Goal: Task Accomplishment & Management: Manage account settings

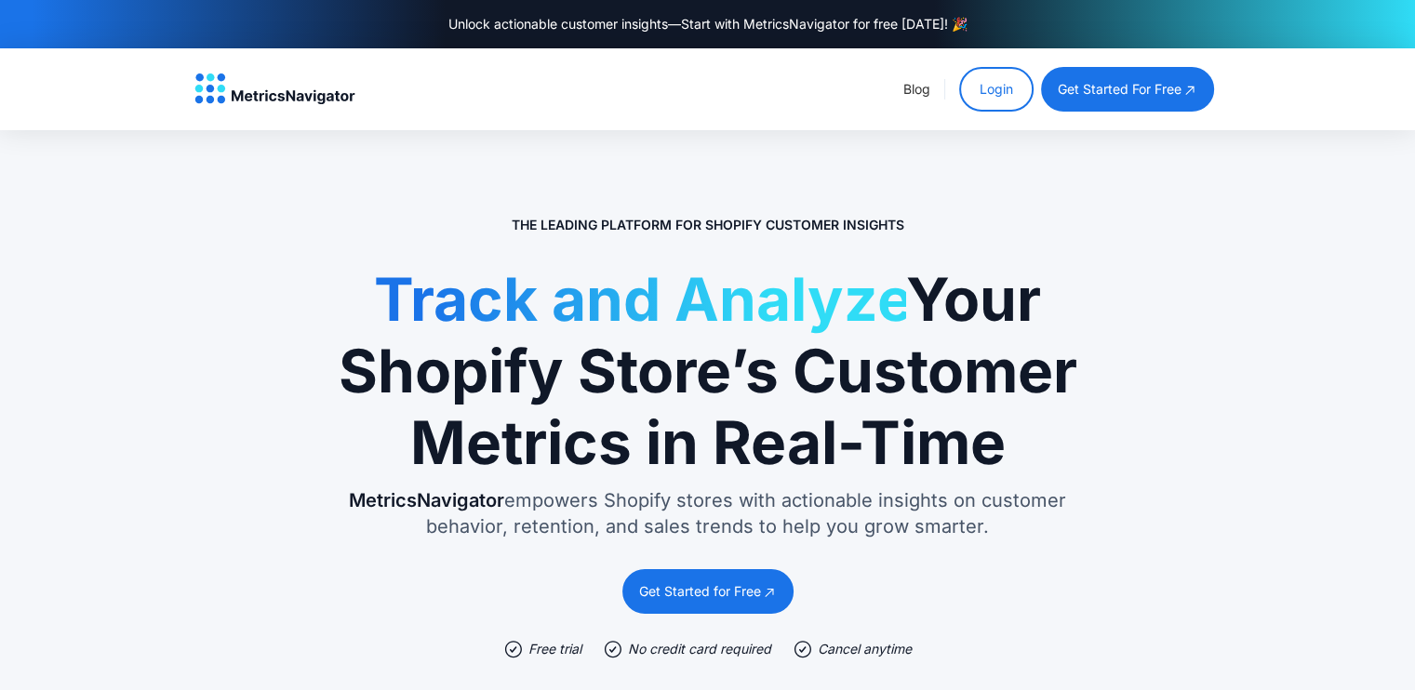
click at [1131, 91] on div "get started for free" at bounding box center [1120, 89] width 124 height 19
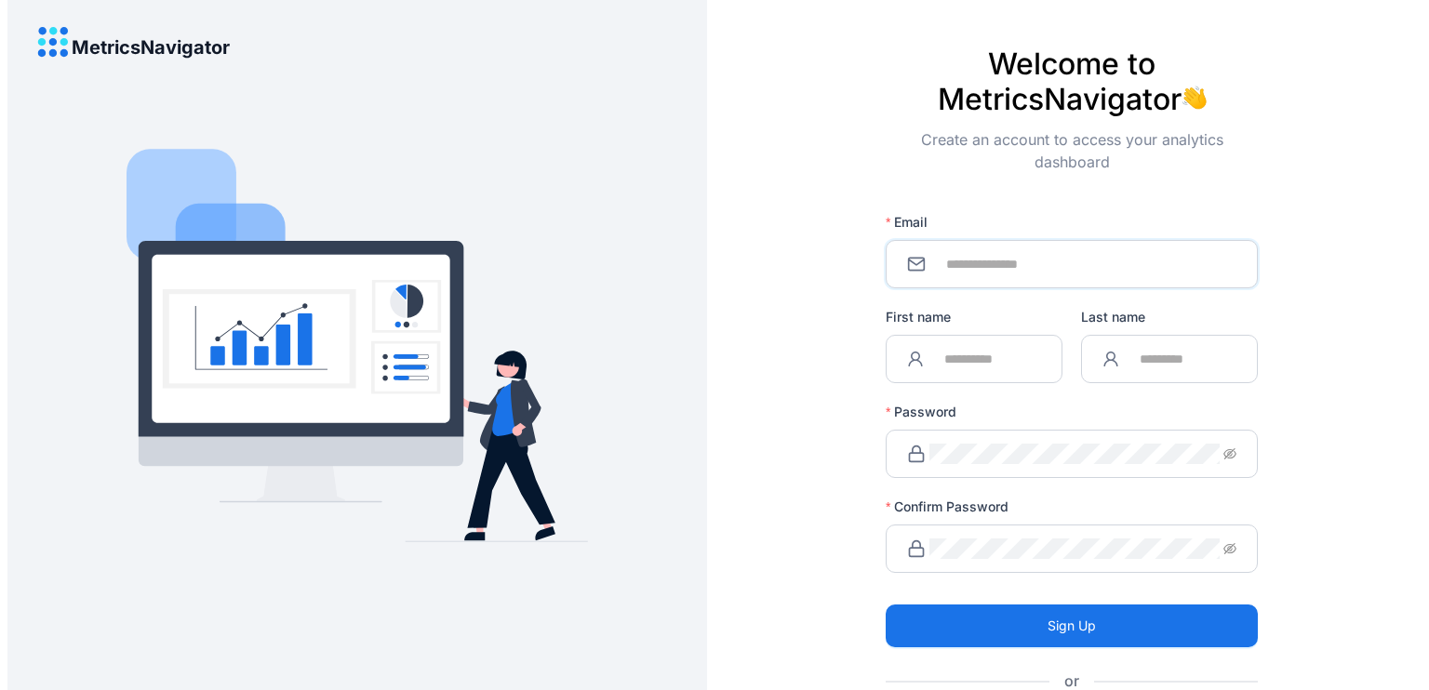
click at [1057, 259] on input "Email" at bounding box center [1082, 264] width 307 height 20
type input "**********"
type input "*****"
type input "****"
click at [1015, 355] on input "*****" at bounding box center [983, 359] width 113 height 20
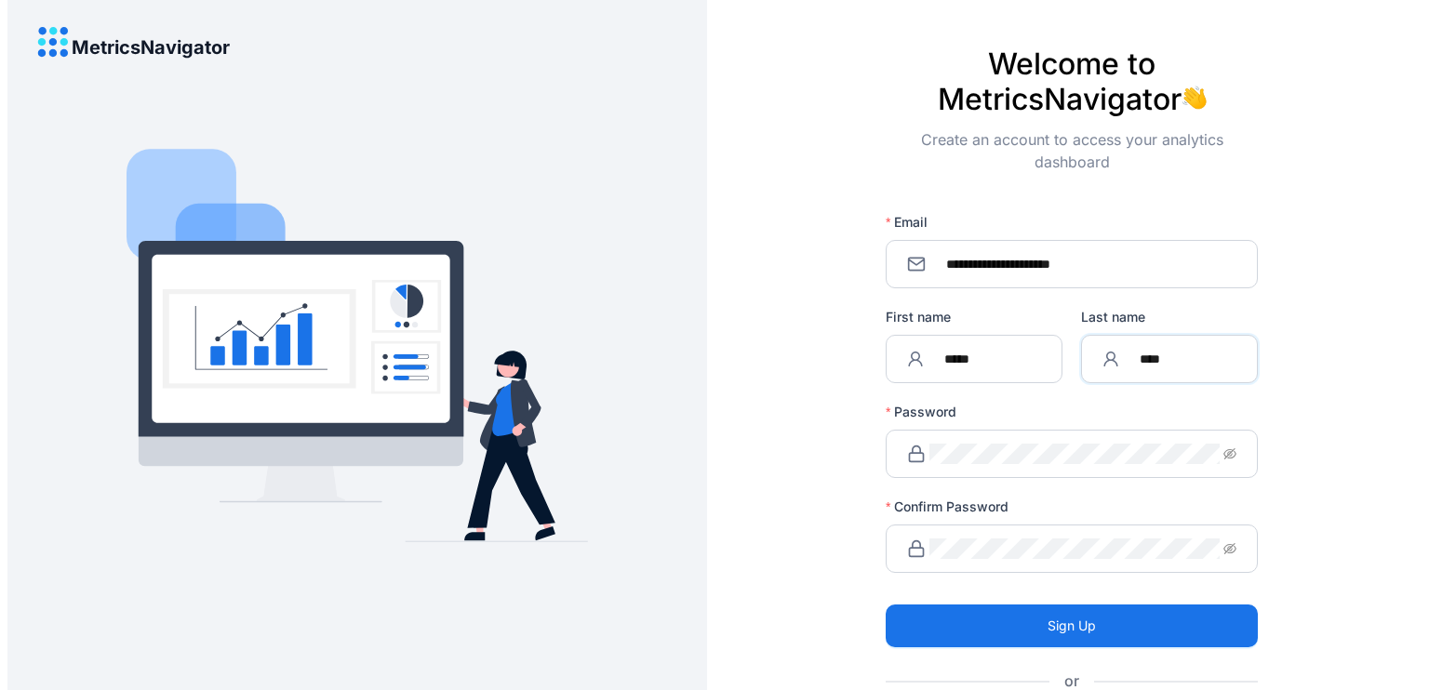
click at [1160, 358] on input "****" at bounding box center [1179, 359] width 113 height 20
click at [994, 471] on span at bounding box center [1071, 454] width 372 height 48
click button "Sign Up" at bounding box center [1071, 626] width 372 height 43
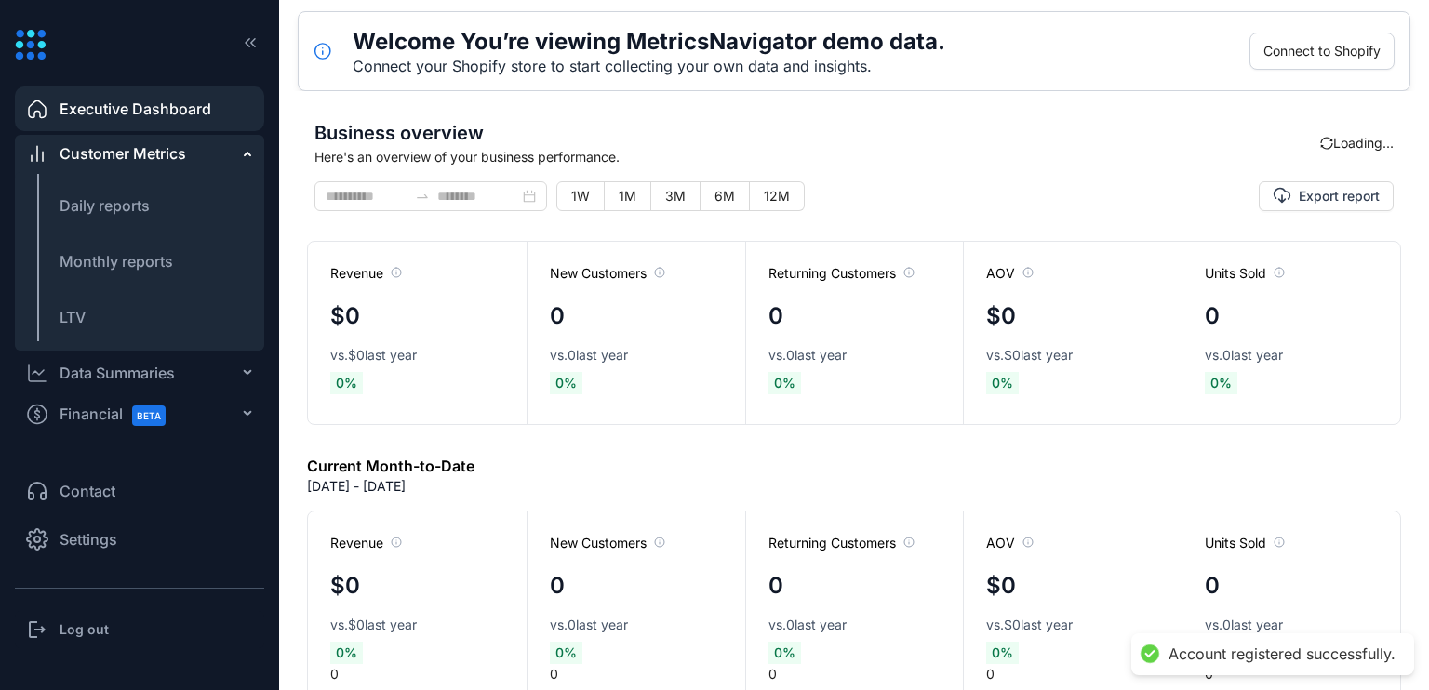
type input "**********"
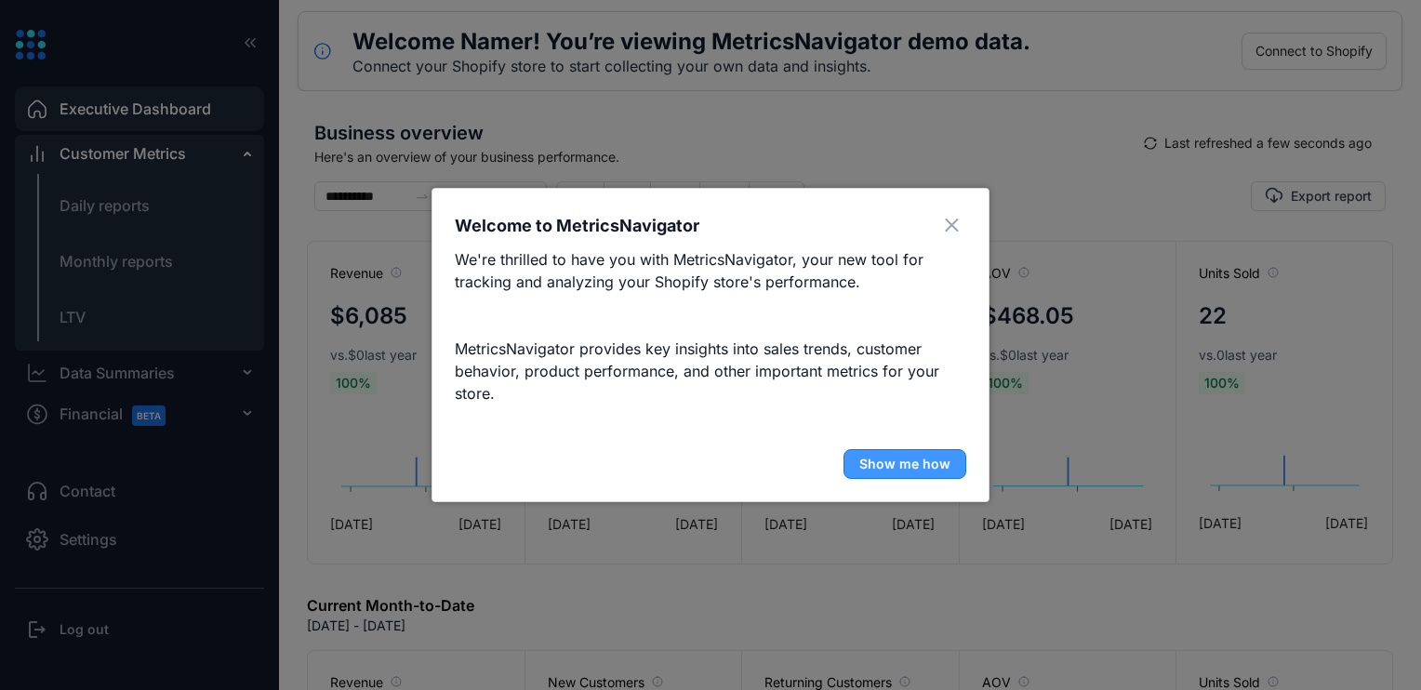
click at [898, 471] on span "Show me how" at bounding box center [904, 464] width 91 height 19
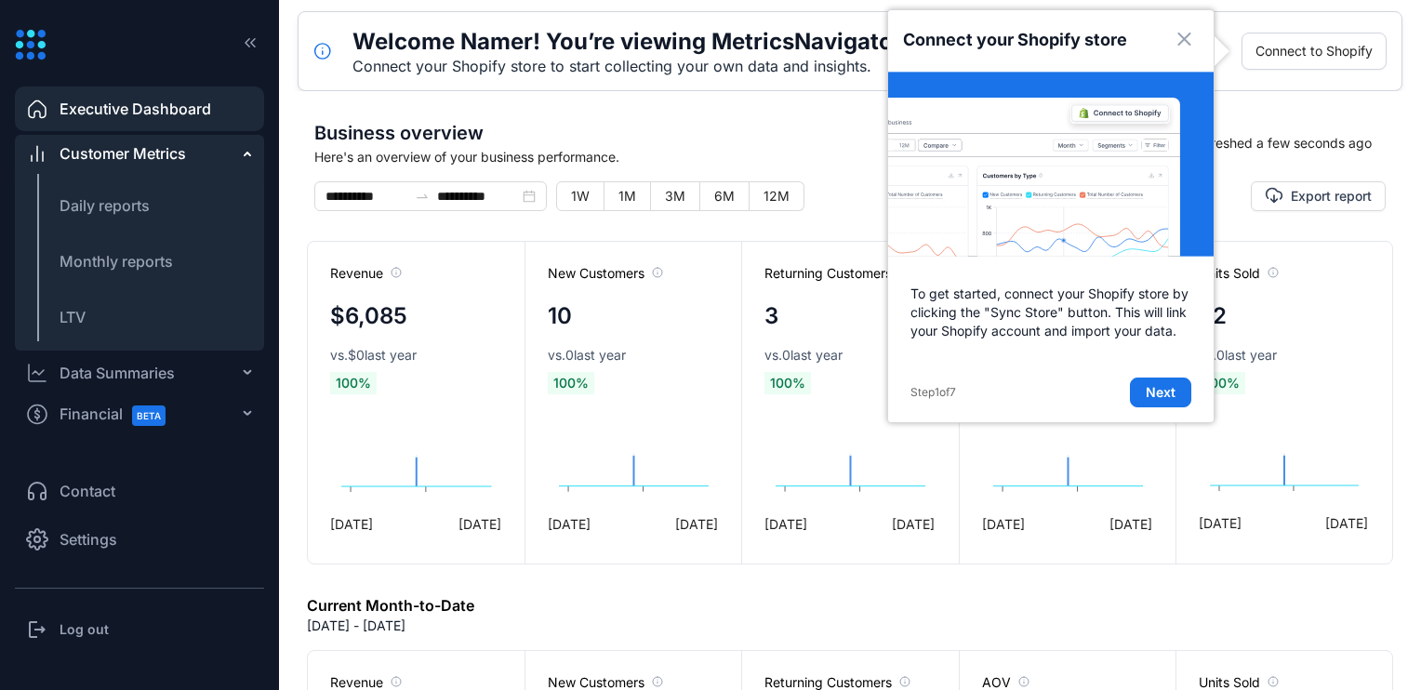
click at [898, 471] on foreignobject at bounding box center [850, 447] width 170 height 106
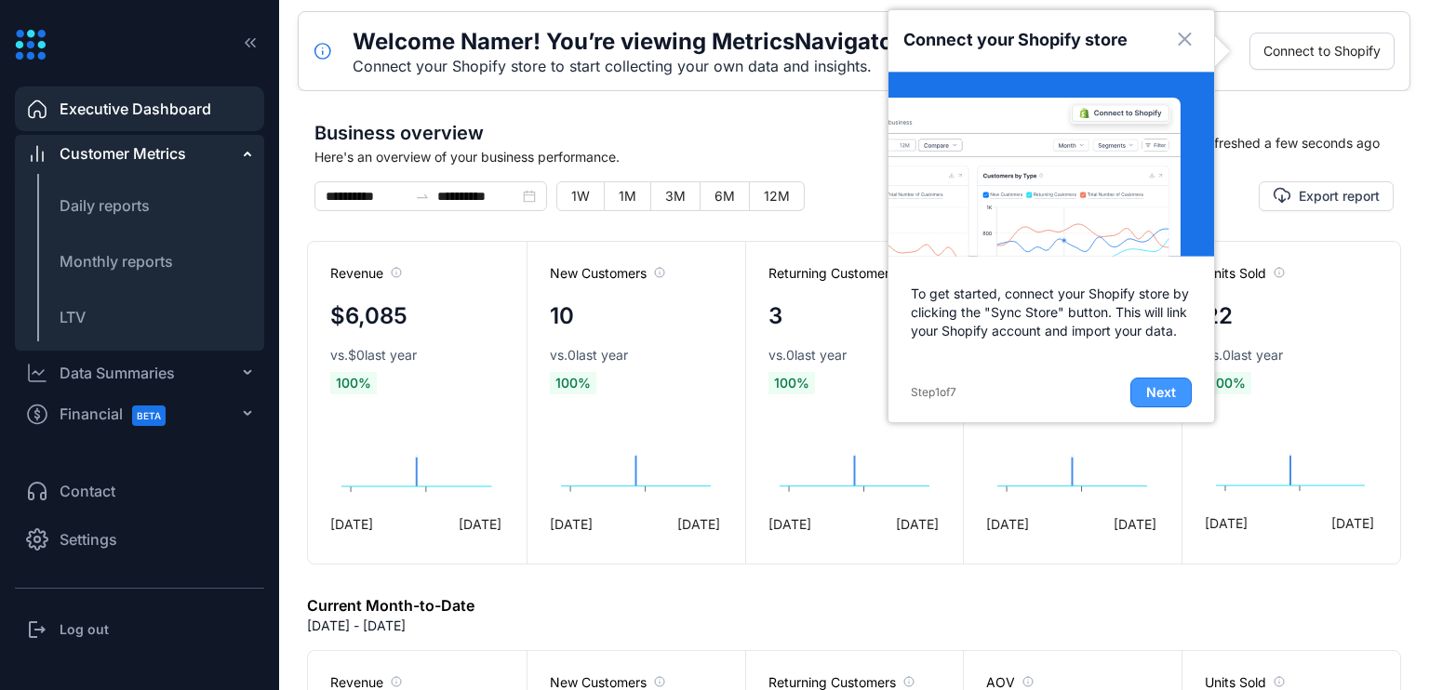
click at [1152, 395] on span "Next" at bounding box center [1161, 392] width 30 height 19
click at [1152, 395] on div "AOV $468.05 vs. $0 last year 100 % [DATE] [DATE]" at bounding box center [1072, 403] width 219 height 322
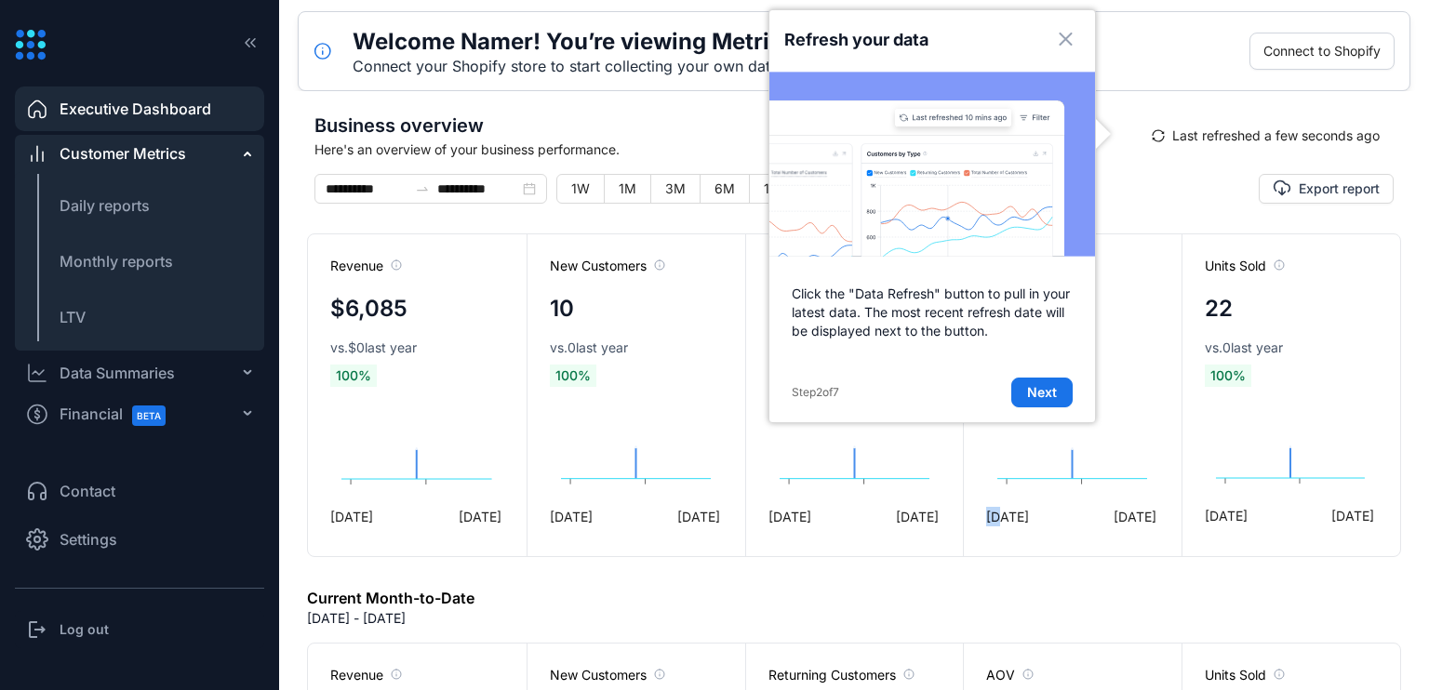
scroll to position [7, 0]
drag, startPoint x: 1152, startPoint y: 395, endPoint x: 1055, endPoint y: 392, distance: 97.7
click at [1055, 392] on span "Next" at bounding box center [1042, 392] width 30 height 19
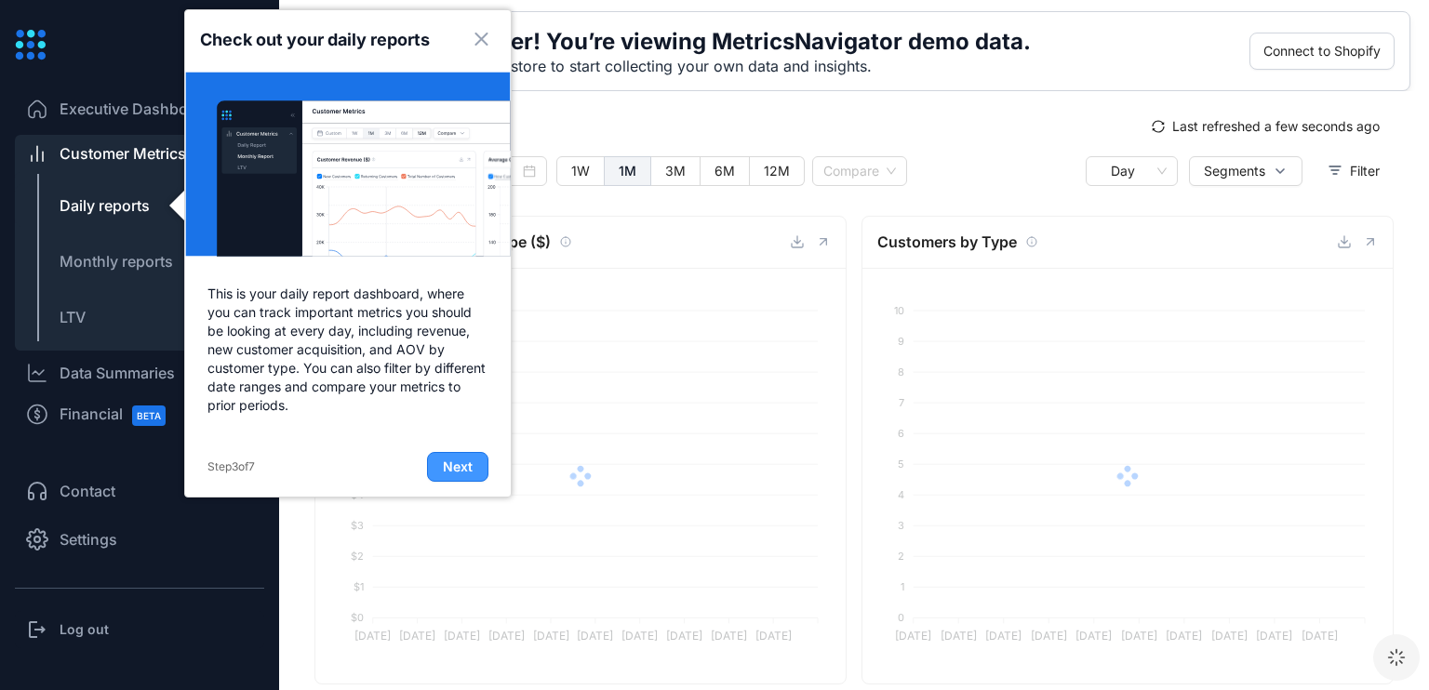
click at [453, 475] on span "Next" at bounding box center [458, 467] width 30 height 19
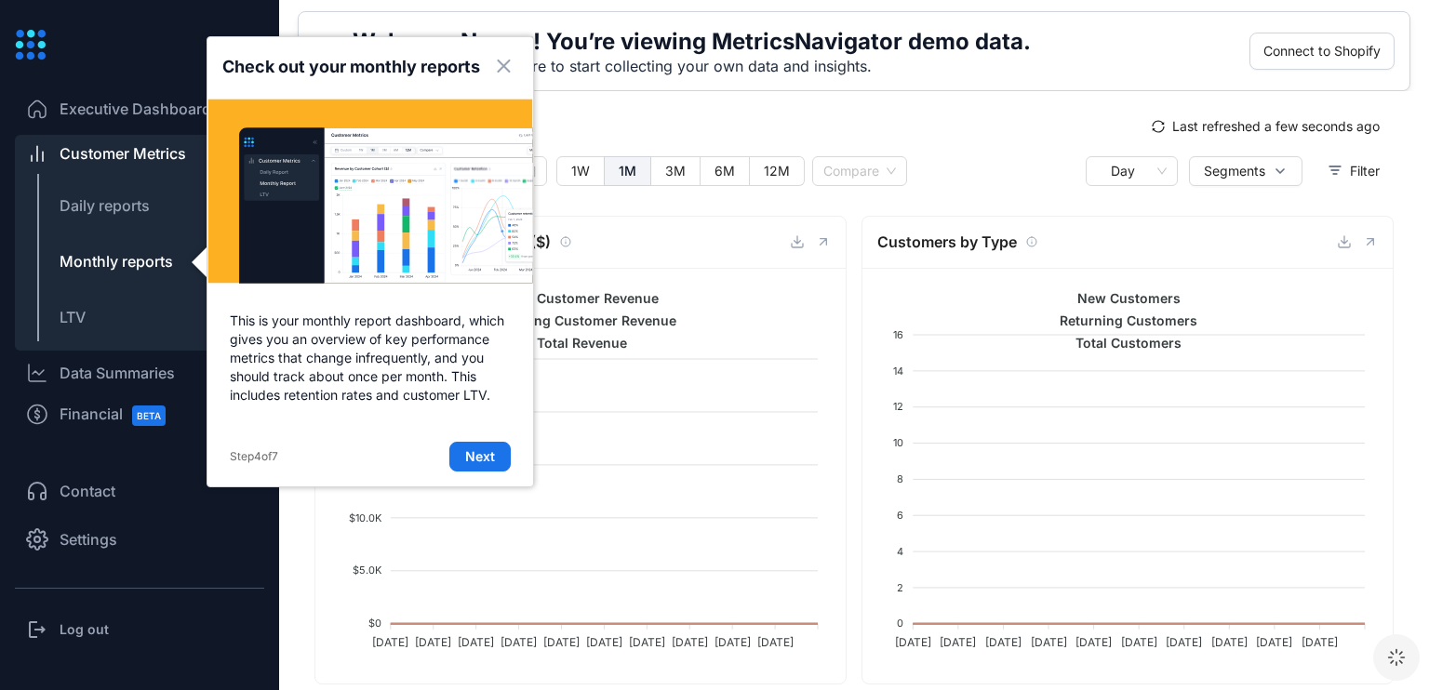
click at [453, 475] on div "Step 4 of 7 Next" at bounding box center [370, 457] width 326 height 60
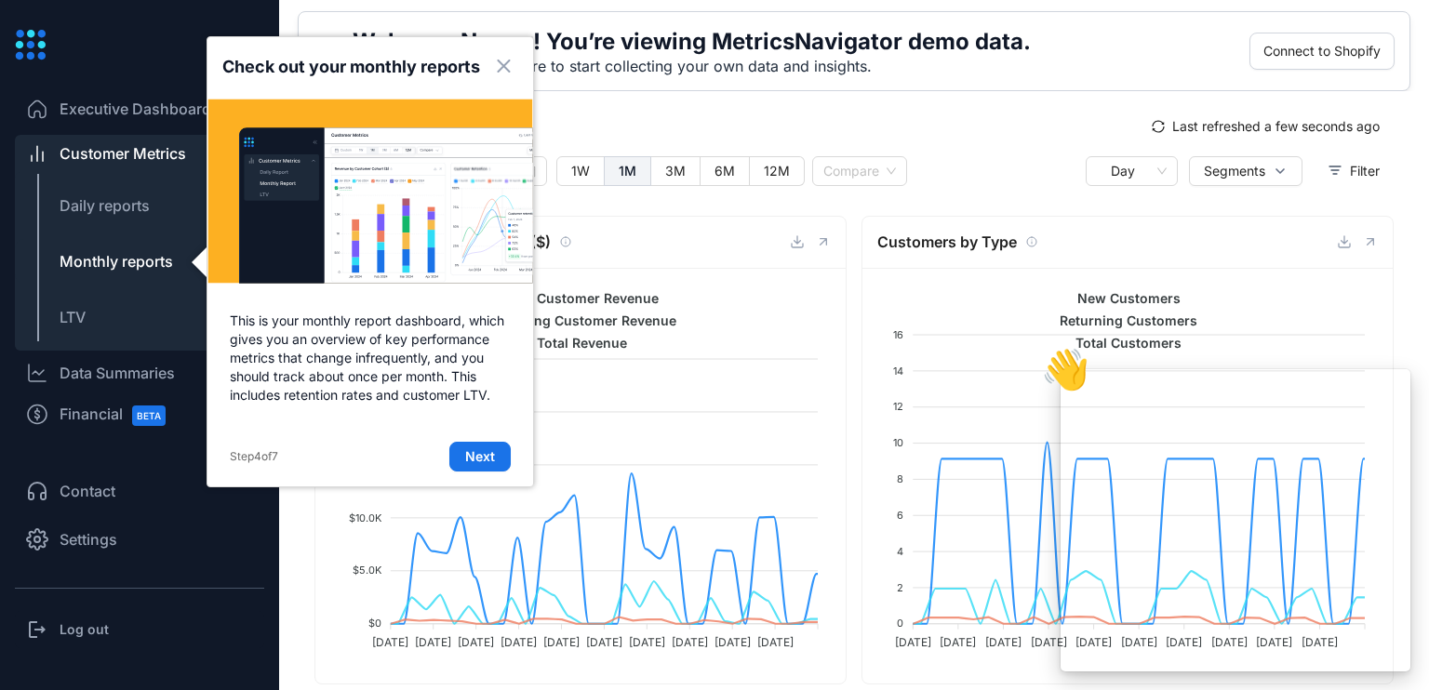
click at [1053, 168] on div "Day Segments Filter" at bounding box center [1213, 186] width 360 height 60
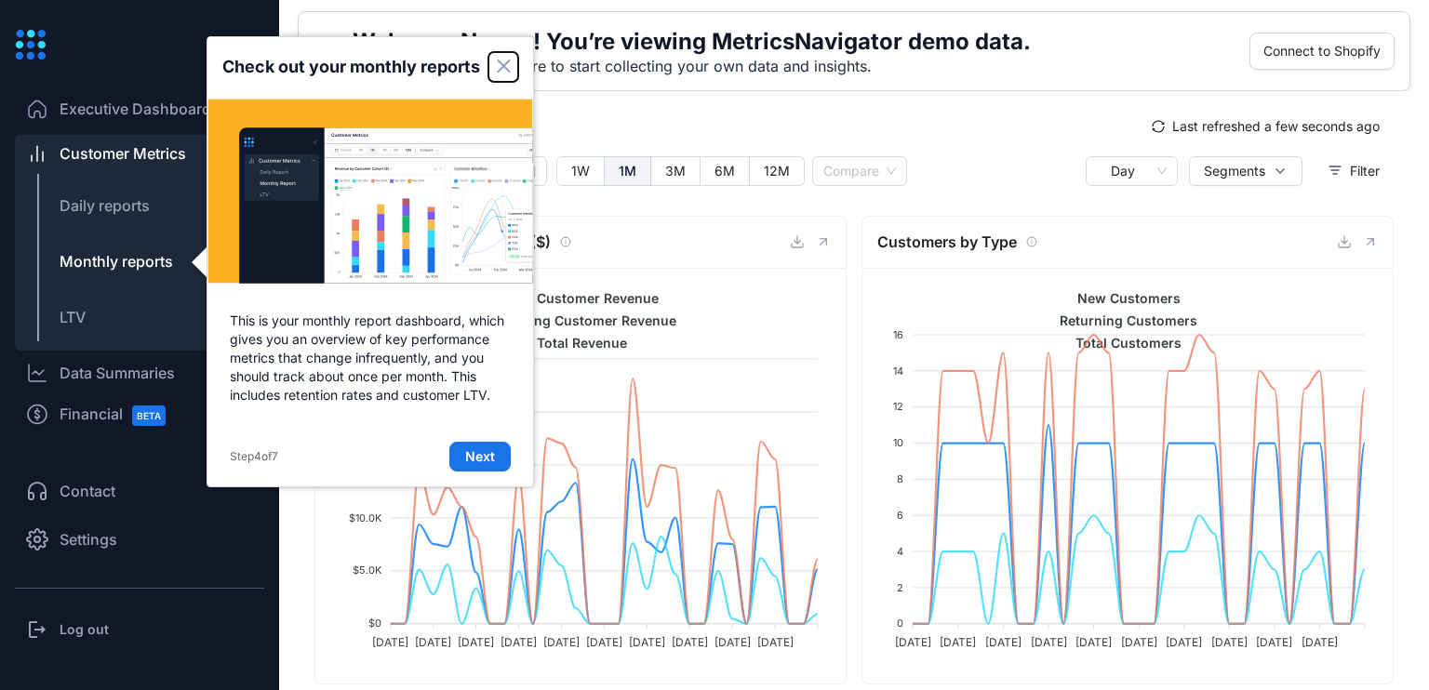
click at [504, 64] on icon "Close" at bounding box center [503, 65] width 11 height 11
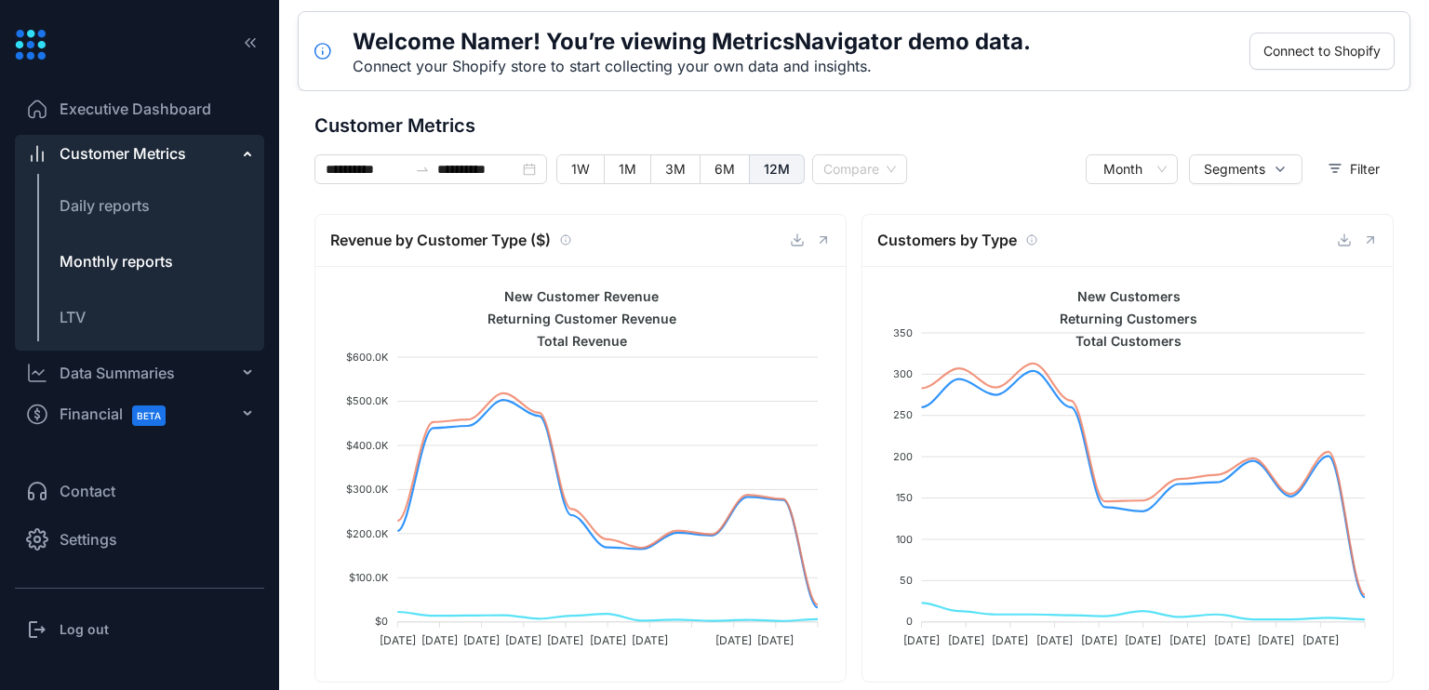
scroll to position [574, 0]
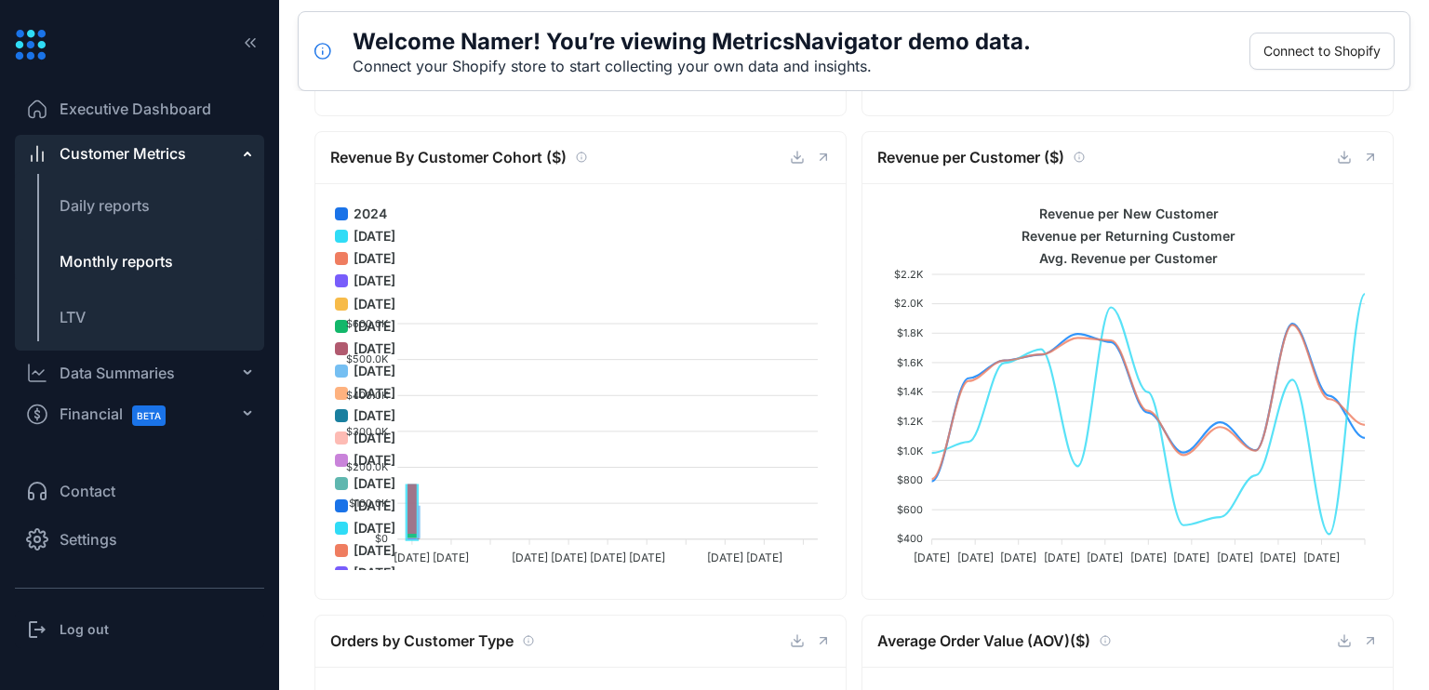
drag, startPoint x: 1419, startPoint y: 269, endPoint x: 1424, endPoint y: 284, distance: 15.6
click at [1424, 285] on main "**********" at bounding box center [854, 390] width 1150 height 599
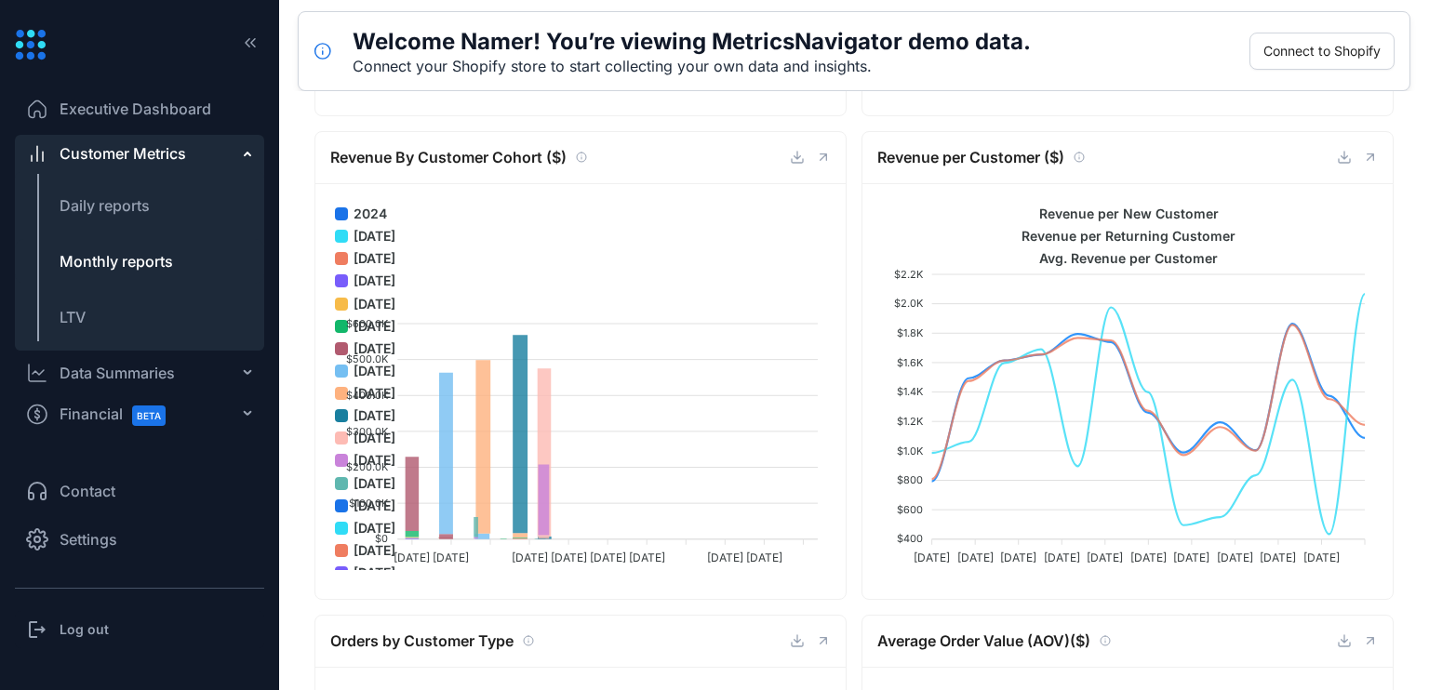
scroll to position [0, 0]
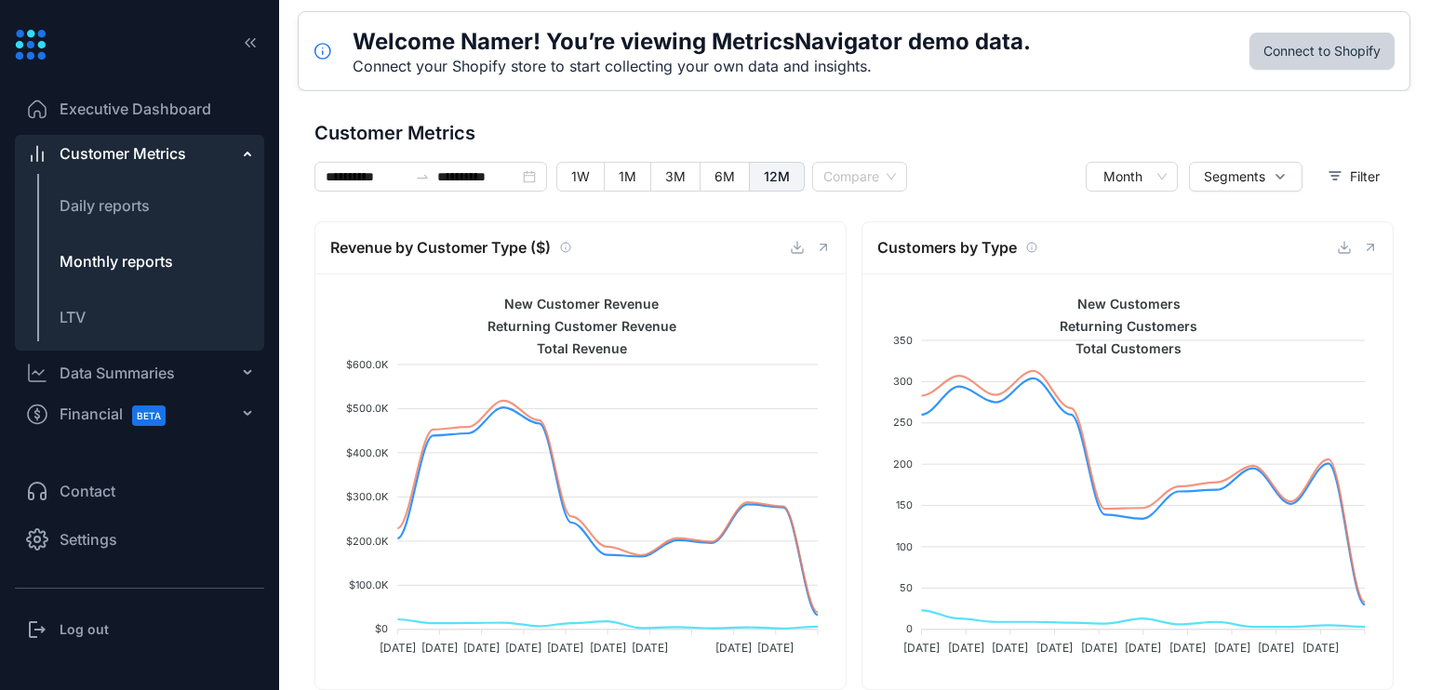
click at [1394, 68] on div "Welcome Namer! You’re viewing MetricsNavigator demo data. Connect your Shopify …" at bounding box center [854, 51] width 1112 height 80
click at [566, 186] on label "1W" at bounding box center [580, 177] width 48 height 30
click at [572, 194] on div "**********" at bounding box center [673, 184] width 719 height 45
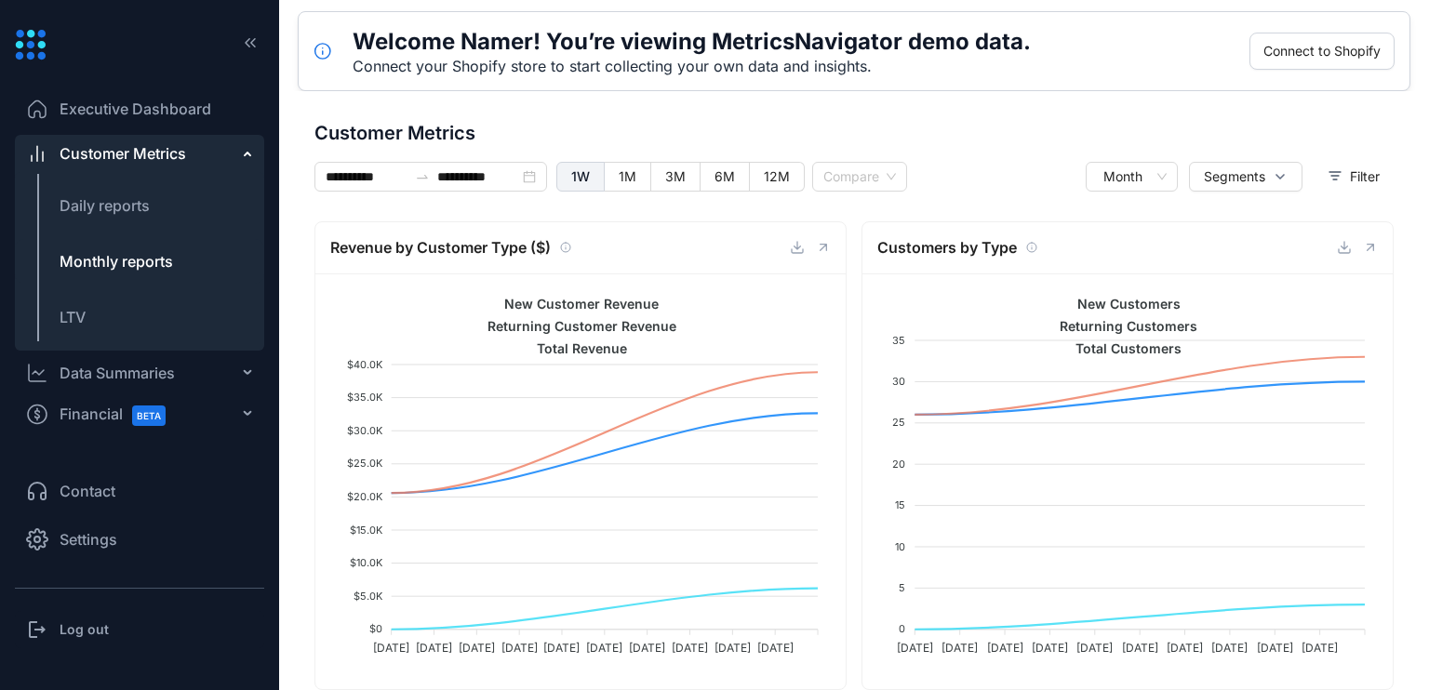
click at [490, 309] on span "New Customer Revenue" at bounding box center [574, 304] width 168 height 16
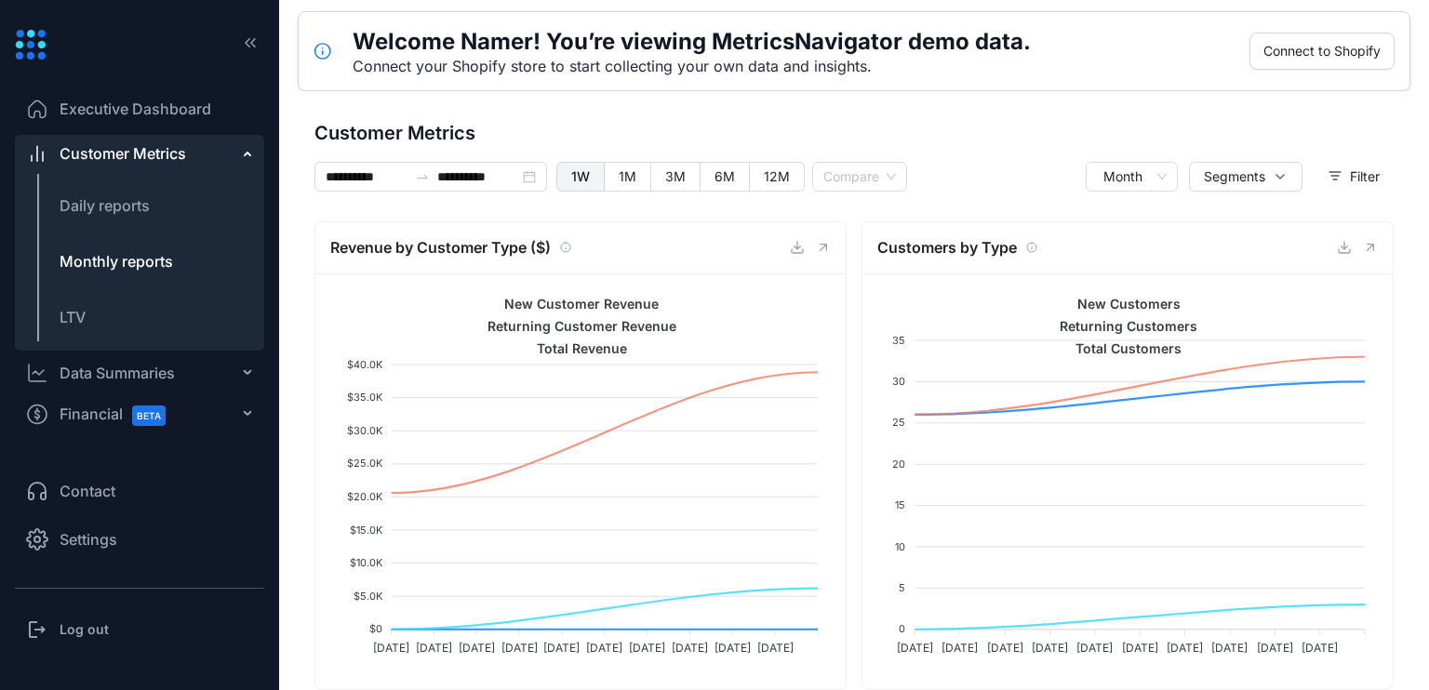
click at [548, 246] on span "Revenue by Customer Type ($)" at bounding box center [440, 247] width 220 height 23
click at [659, 175] on label "3M" at bounding box center [675, 177] width 49 height 30
click at [659, 175] on span at bounding box center [675, 177] width 48 height 28
type input "**********"
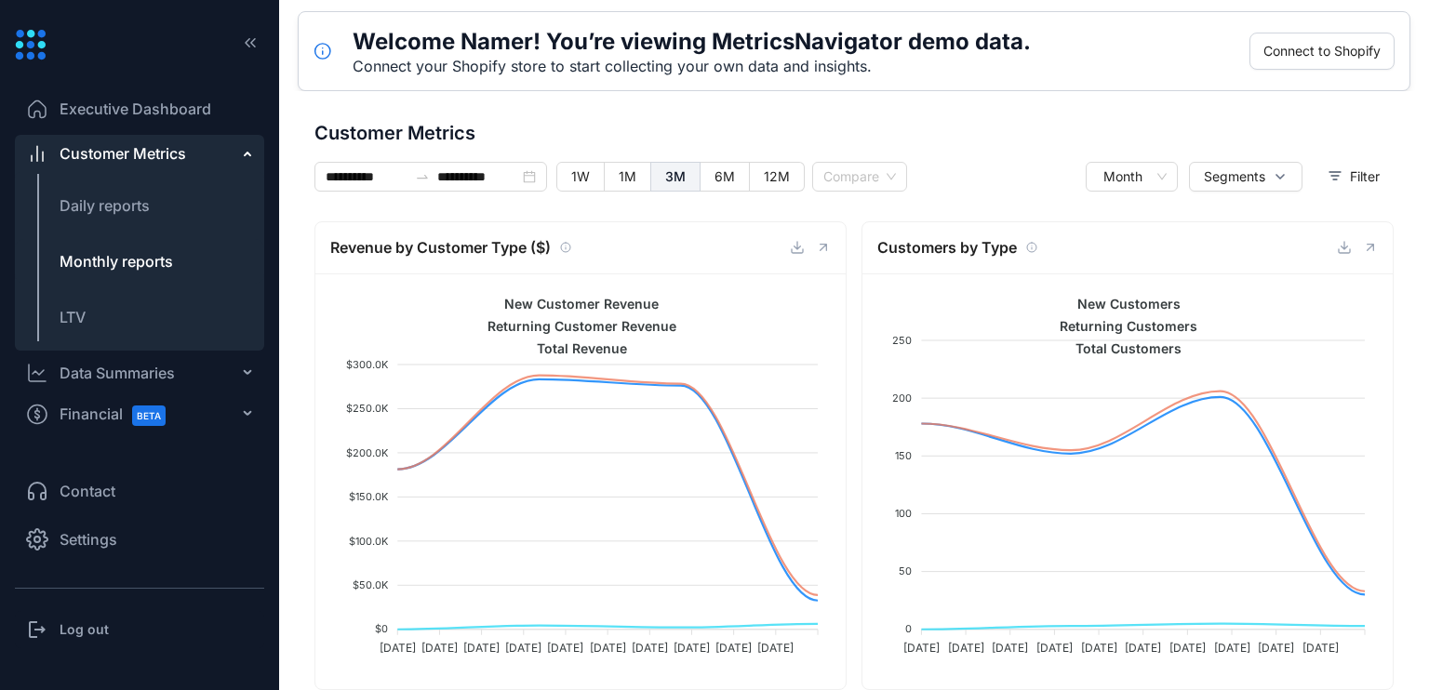
click at [147, 374] on div "Data Summaries" at bounding box center [117, 373] width 115 height 22
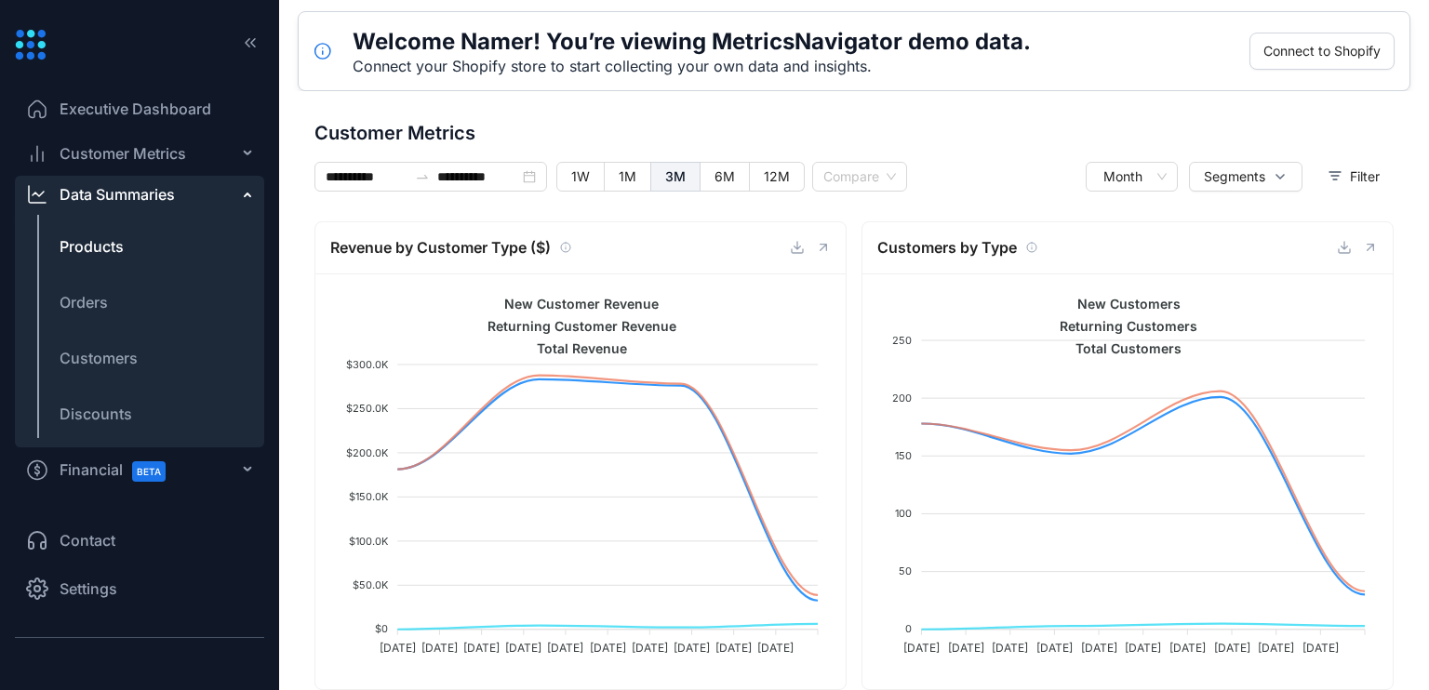
click at [115, 255] on span "Products" at bounding box center [92, 246] width 64 height 22
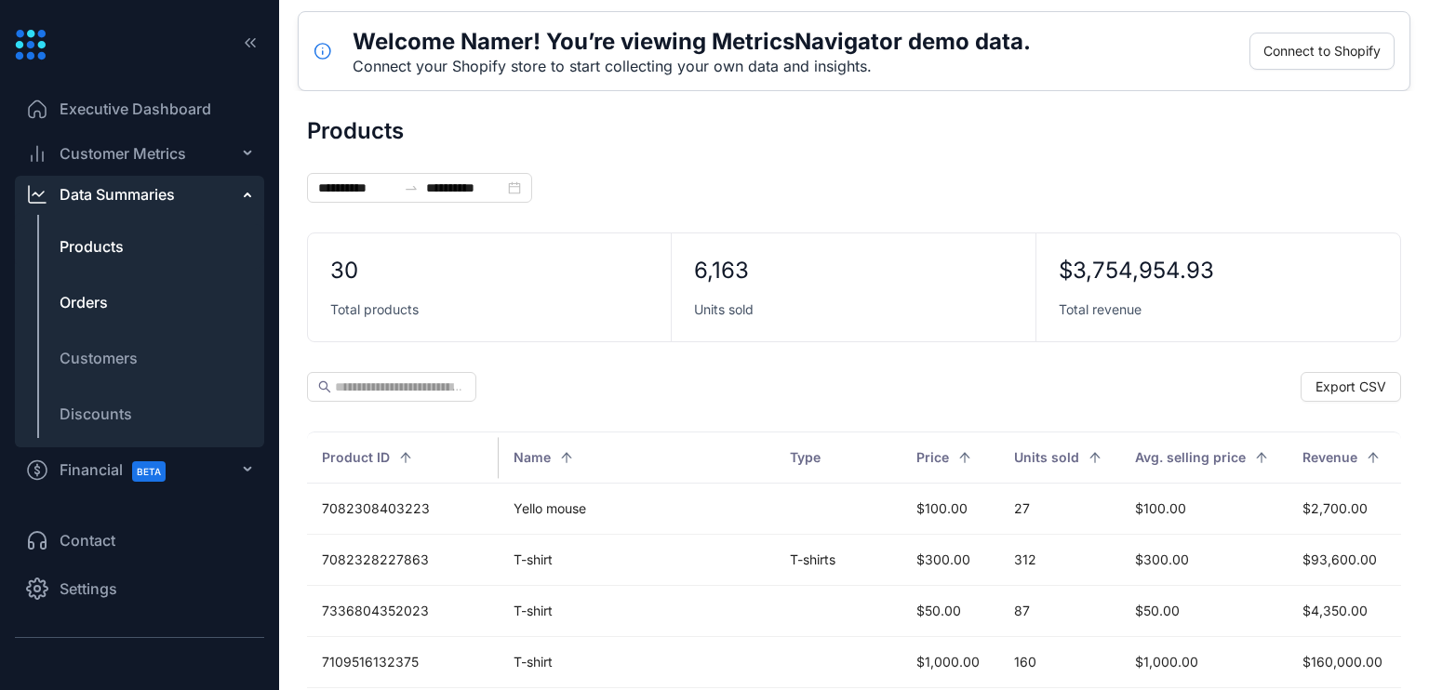
drag, startPoint x: 115, startPoint y: 255, endPoint x: 100, endPoint y: 296, distance: 43.9
click at [100, 296] on span "Orders" at bounding box center [84, 302] width 48 height 22
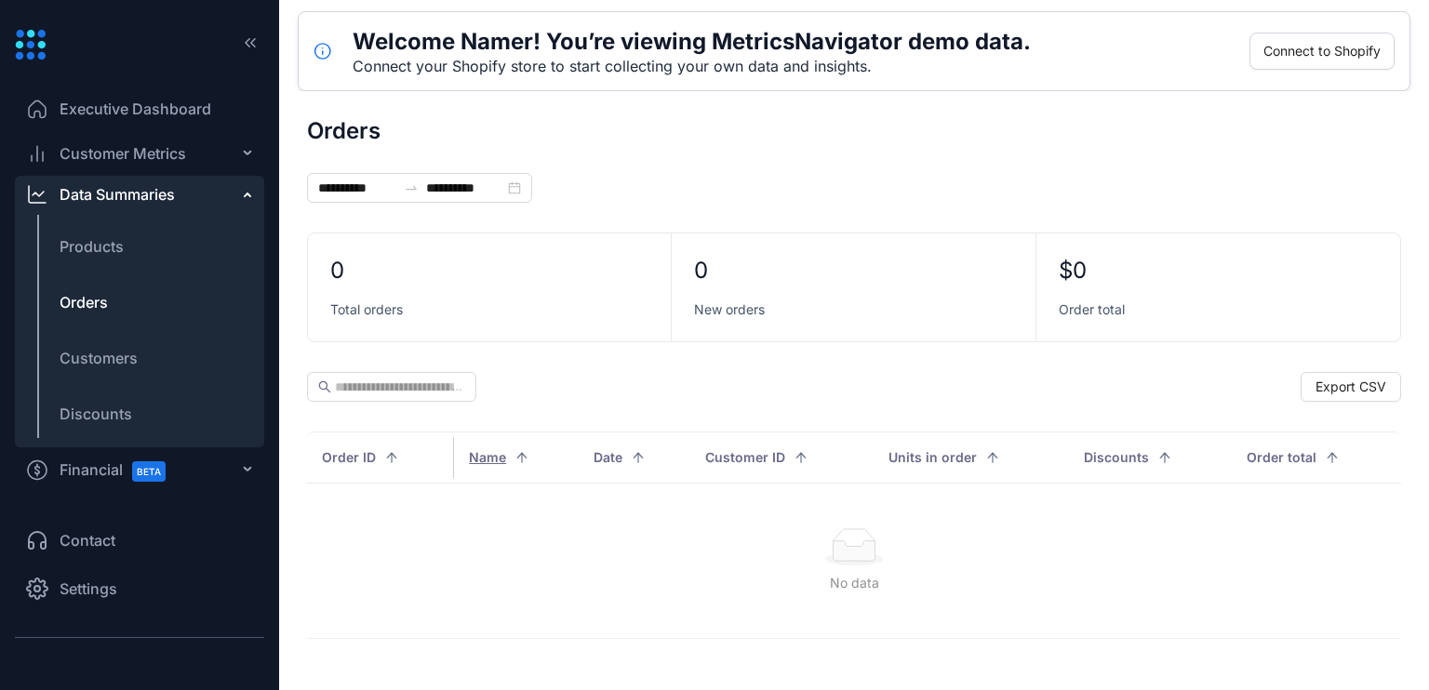
type input "**********"
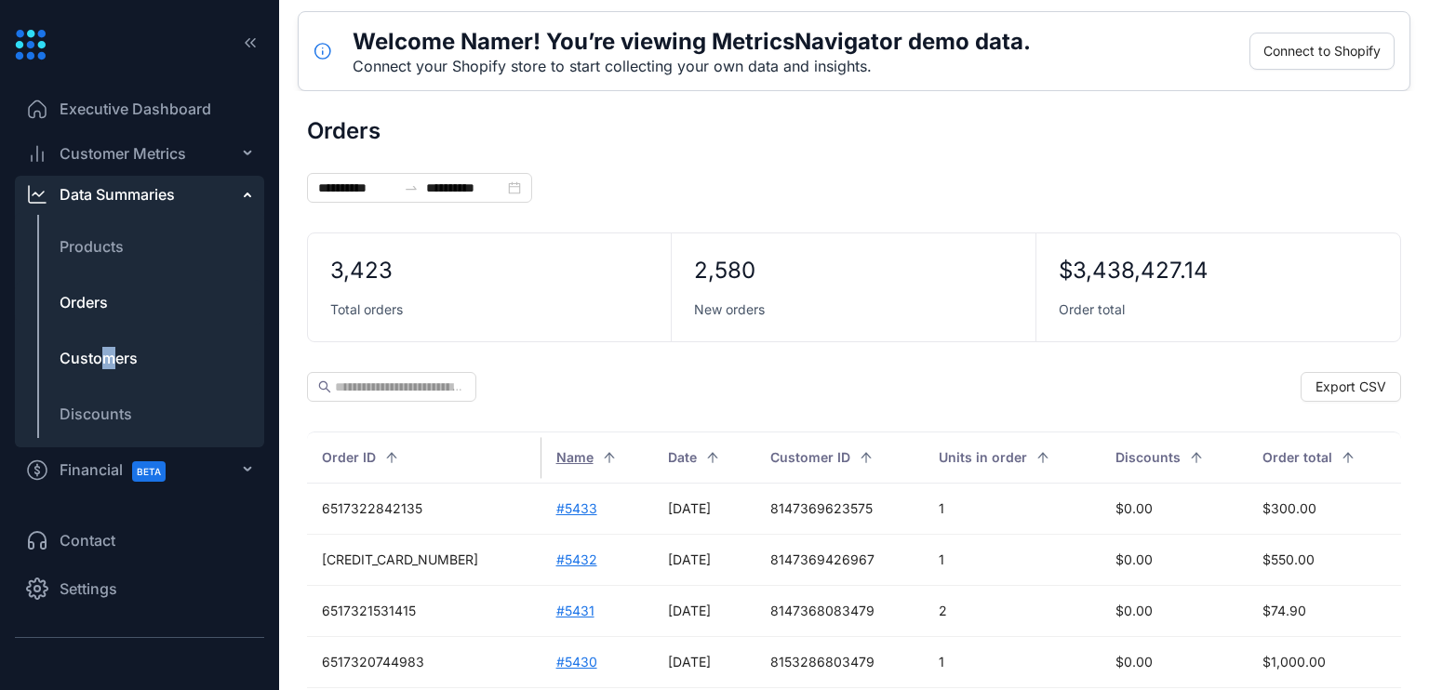
drag, startPoint x: 100, startPoint y: 296, endPoint x: 108, endPoint y: 359, distance: 63.8
click at [108, 359] on span "Customers" at bounding box center [99, 358] width 78 height 22
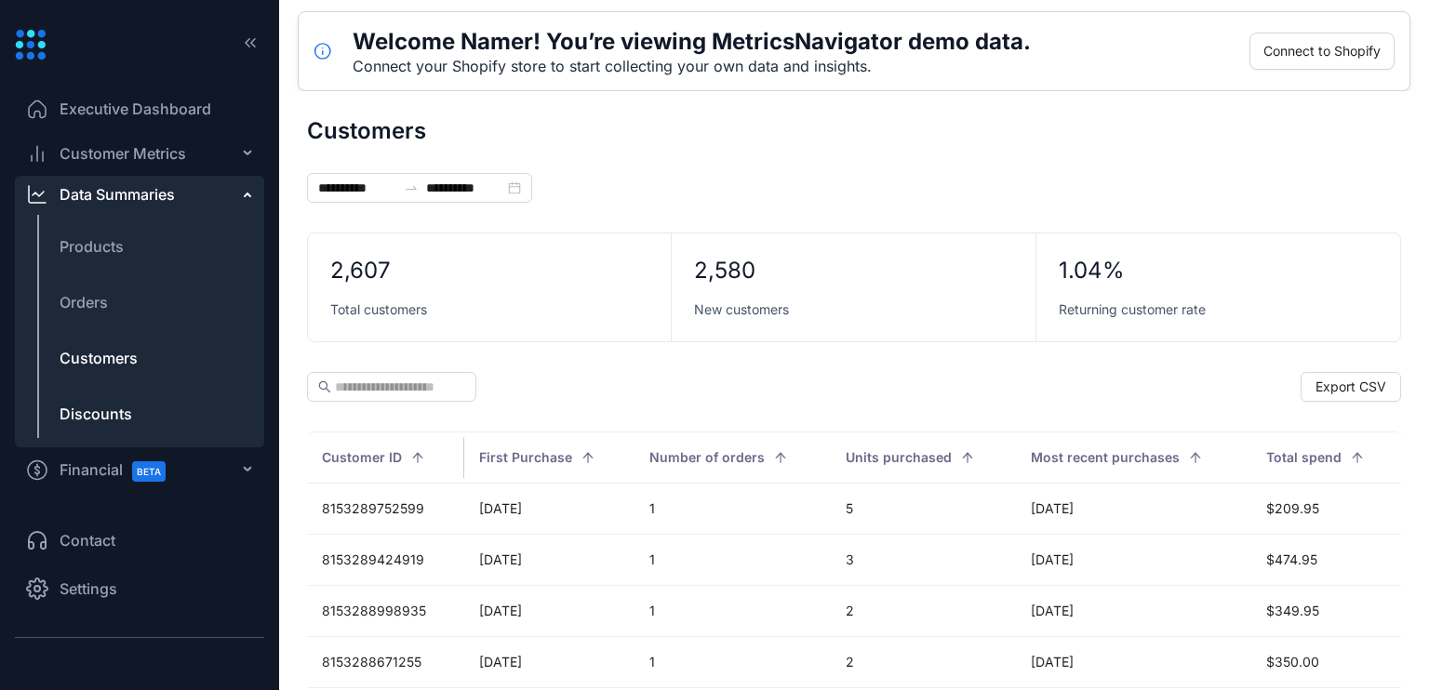
drag, startPoint x: 108, startPoint y: 359, endPoint x: 78, endPoint y: 419, distance: 66.6
click at [77, 421] on span "Discounts" at bounding box center [96, 414] width 73 height 22
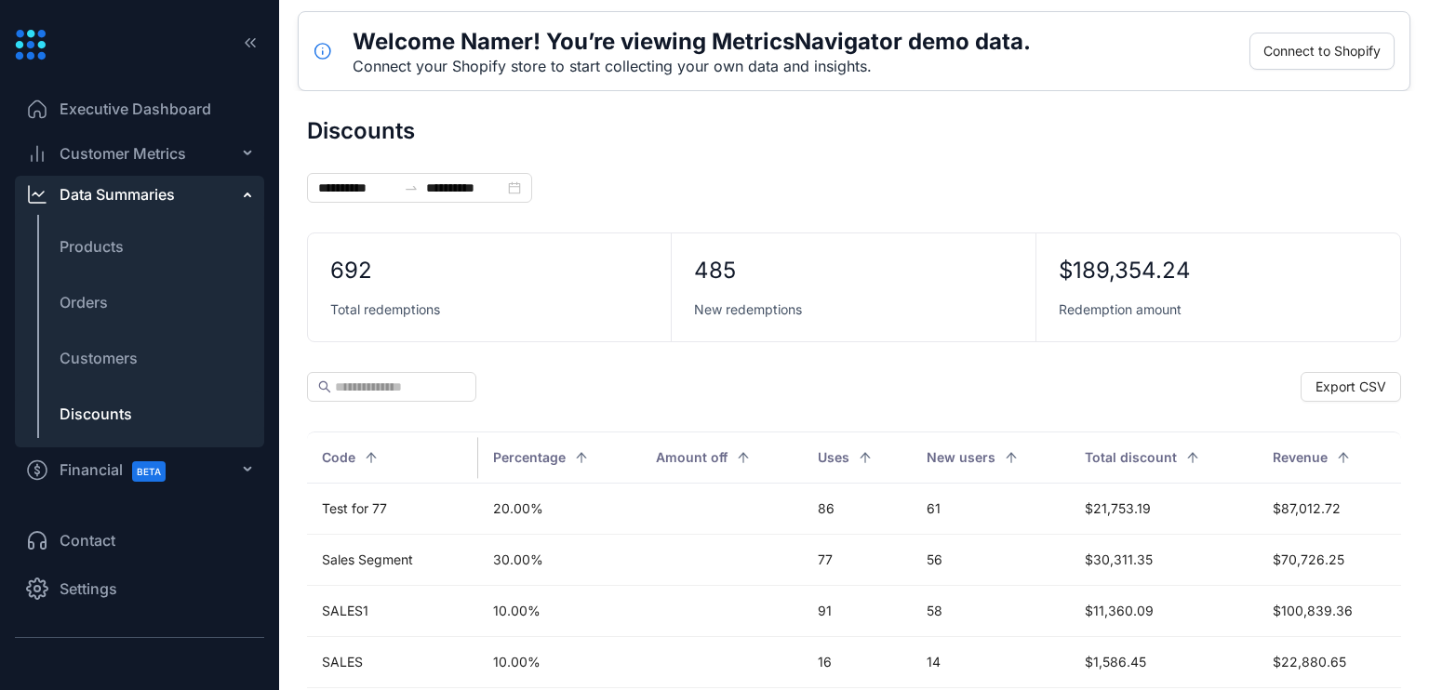
click at [1420, 261] on main "**********" at bounding box center [854, 390] width 1150 height 599
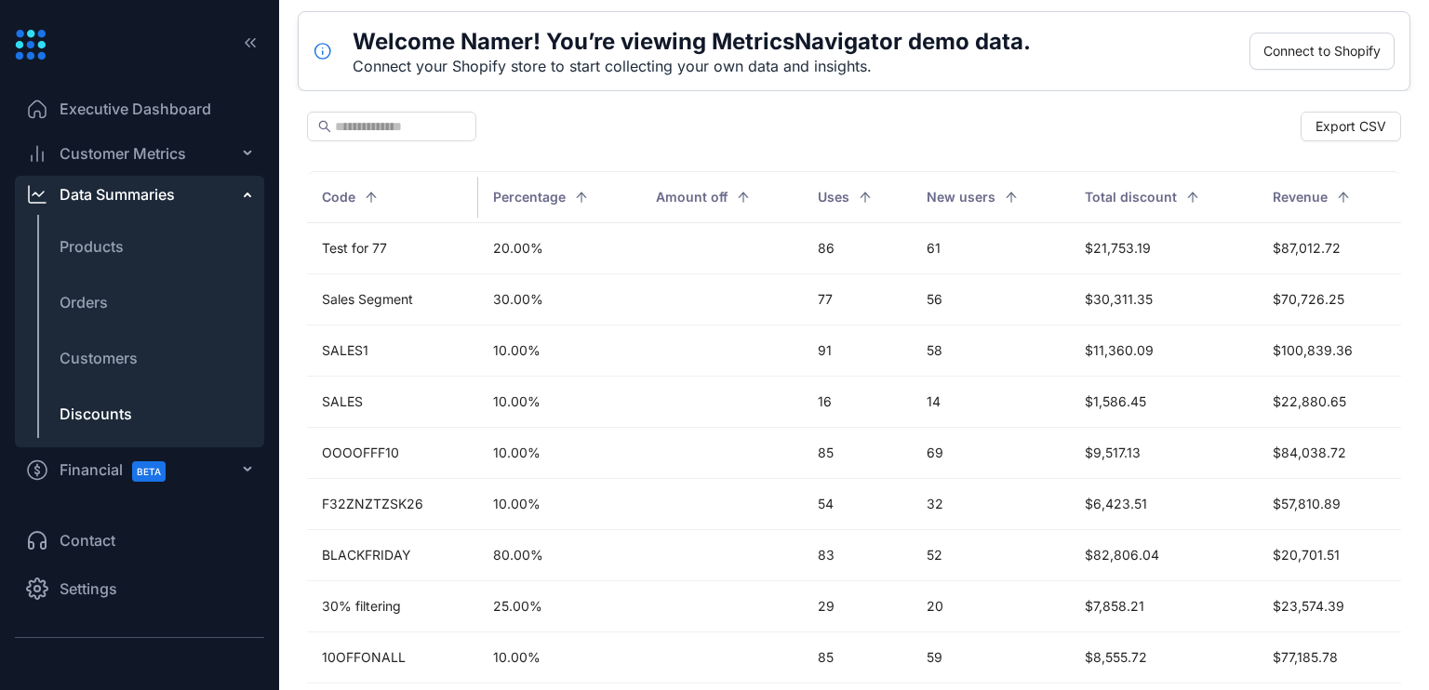
scroll to position [330, 0]
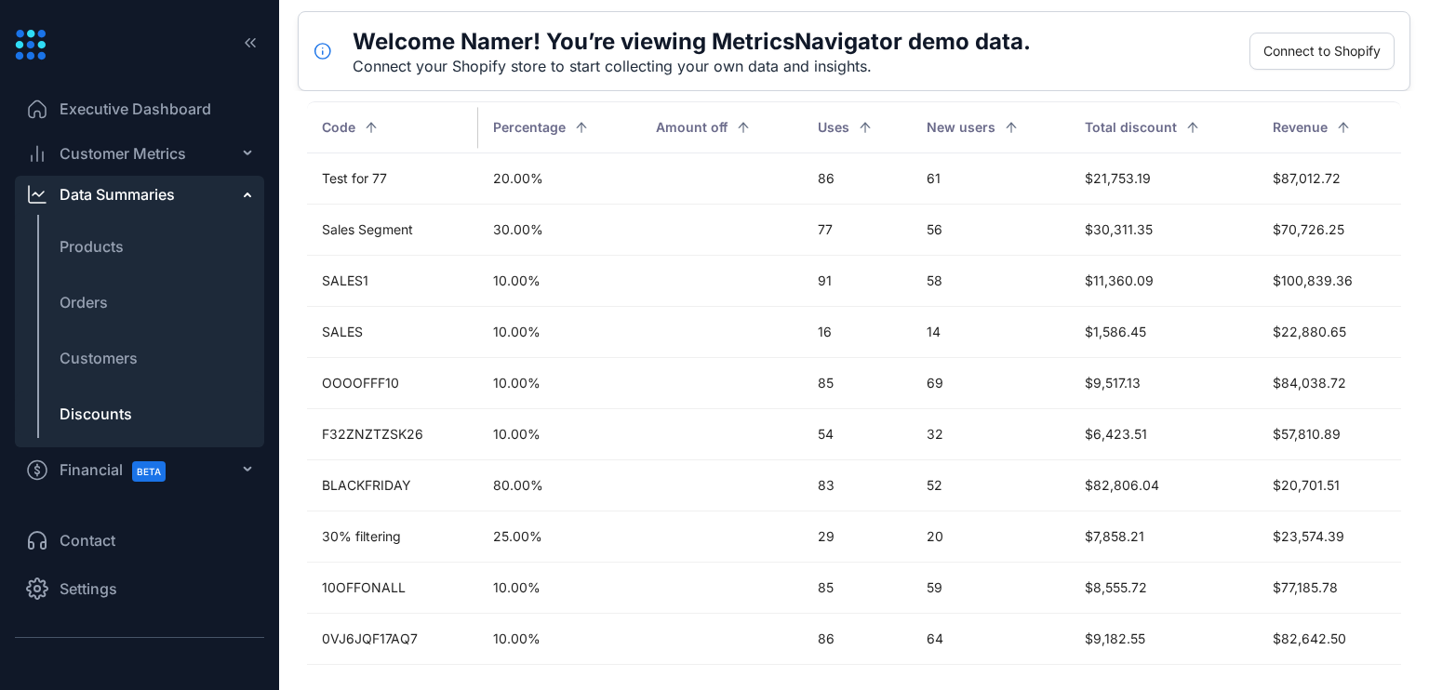
click at [1413, 529] on main "**********" at bounding box center [854, 390] width 1150 height 599
drag, startPoint x: 1410, startPoint y: 538, endPoint x: 1401, endPoint y: 420, distance: 117.6
click at [1405, 516] on main "**********" at bounding box center [854, 390] width 1150 height 599
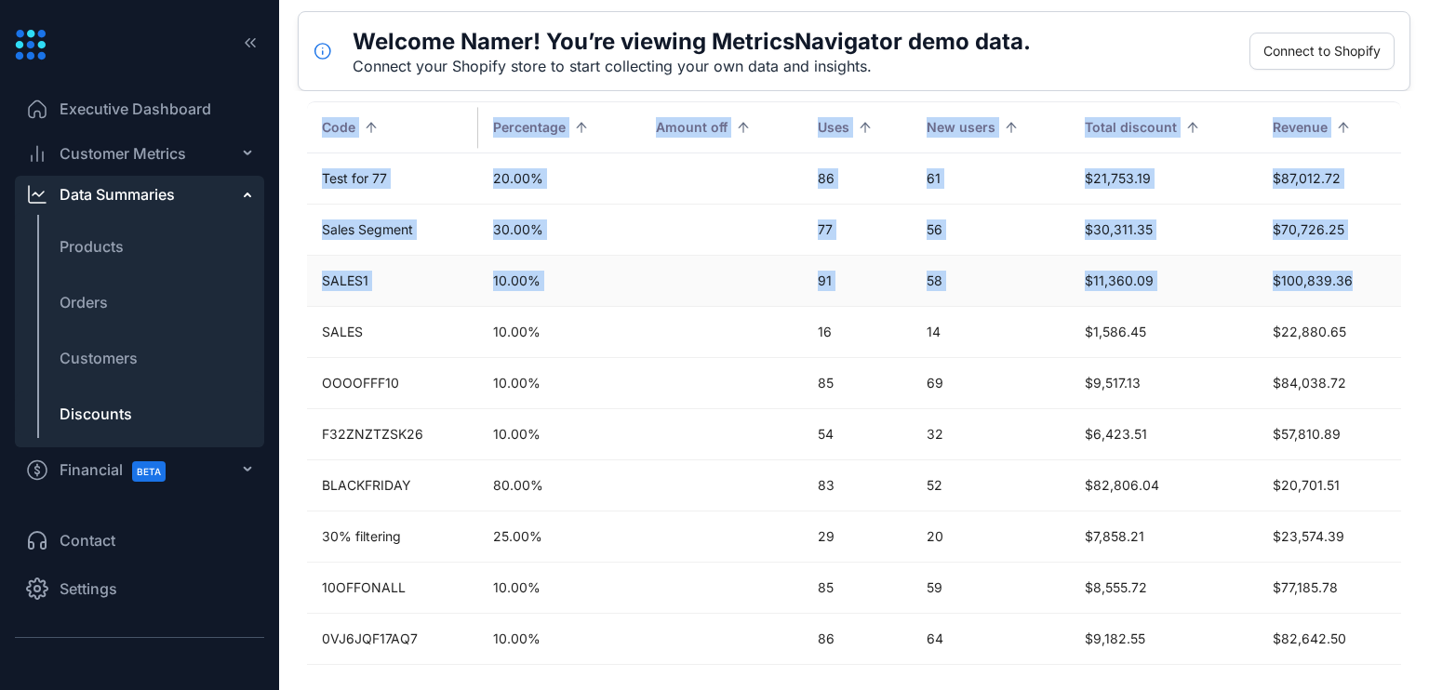
drag, startPoint x: 1401, startPoint y: 420, endPoint x: 1377, endPoint y: 294, distance: 128.6
click at [1377, 294] on main "**********" at bounding box center [854, 390] width 1150 height 599
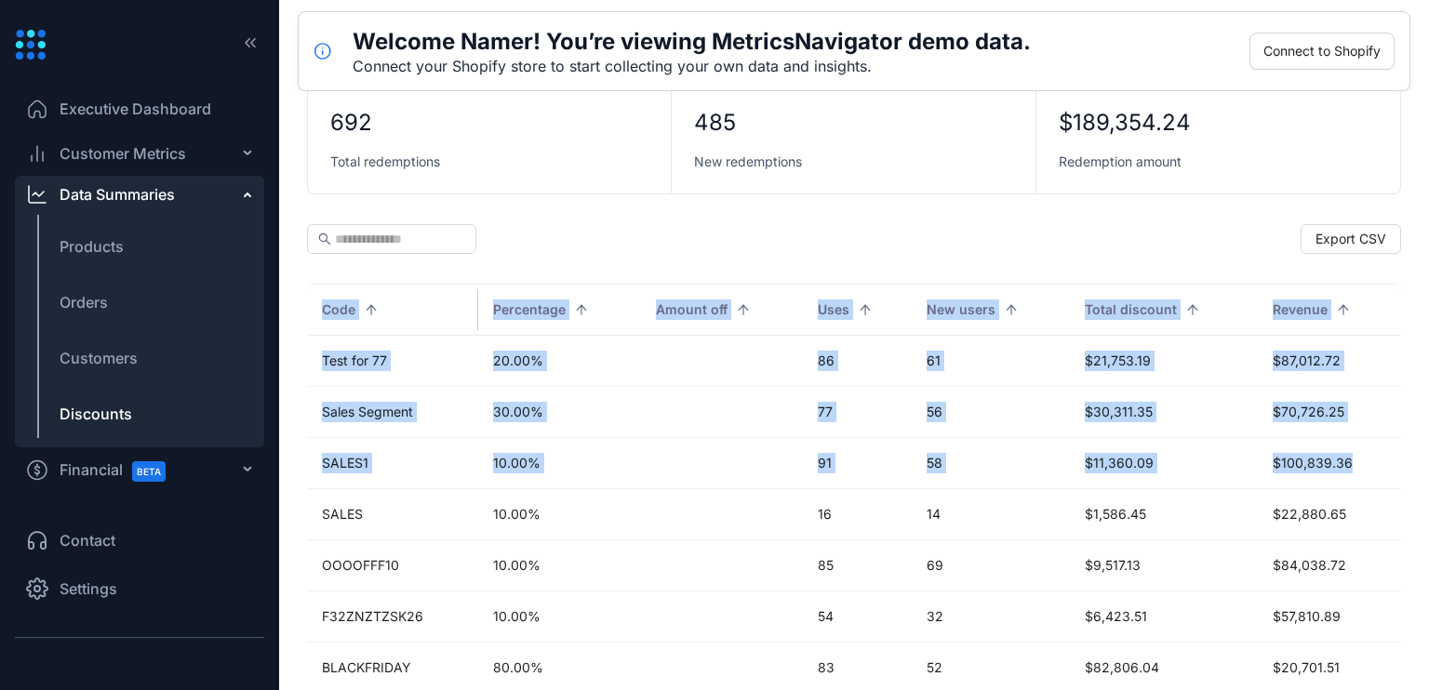
scroll to position [140, 0]
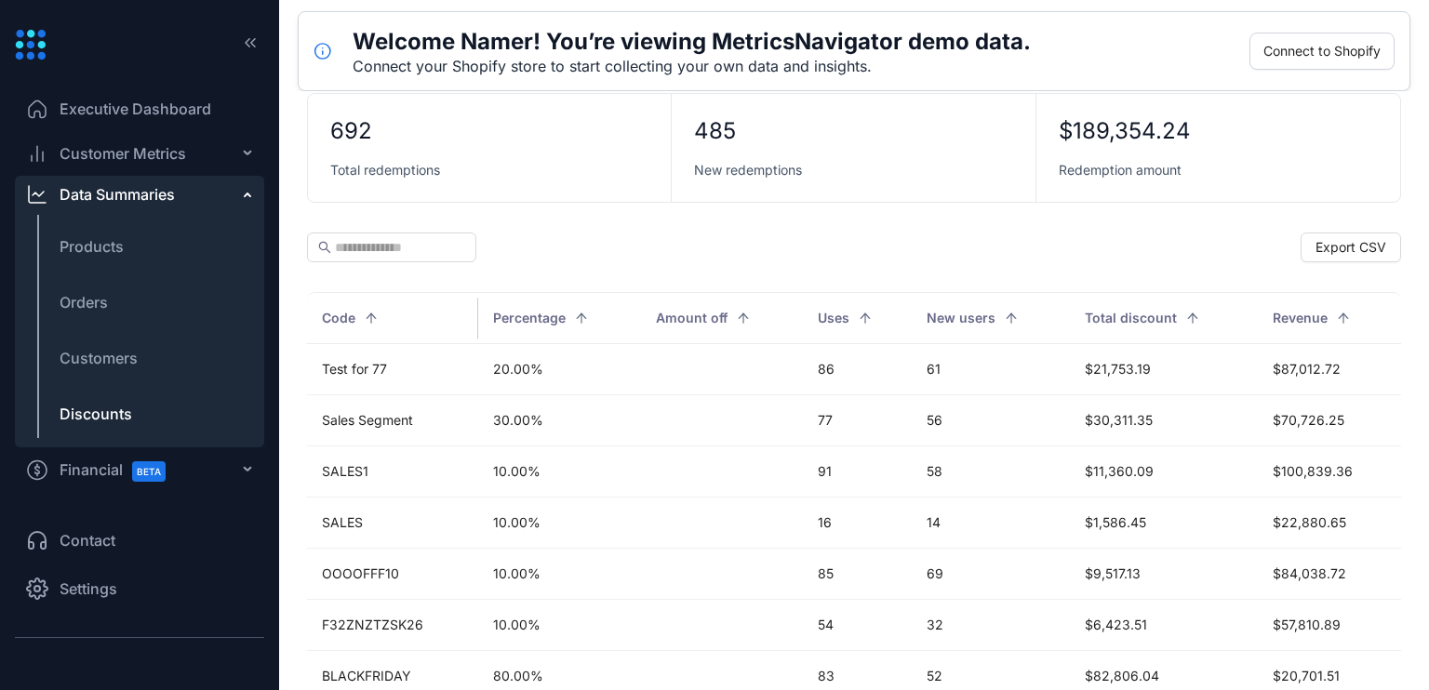
click at [885, 242] on div "Export CSV" at bounding box center [854, 248] width 1094 height 30
click at [115, 479] on span "Financial BETA" at bounding box center [121, 470] width 123 height 42
click at [115, 514] on ul "Contact Settings" at bounding box center [139, 564] width 249 height 100
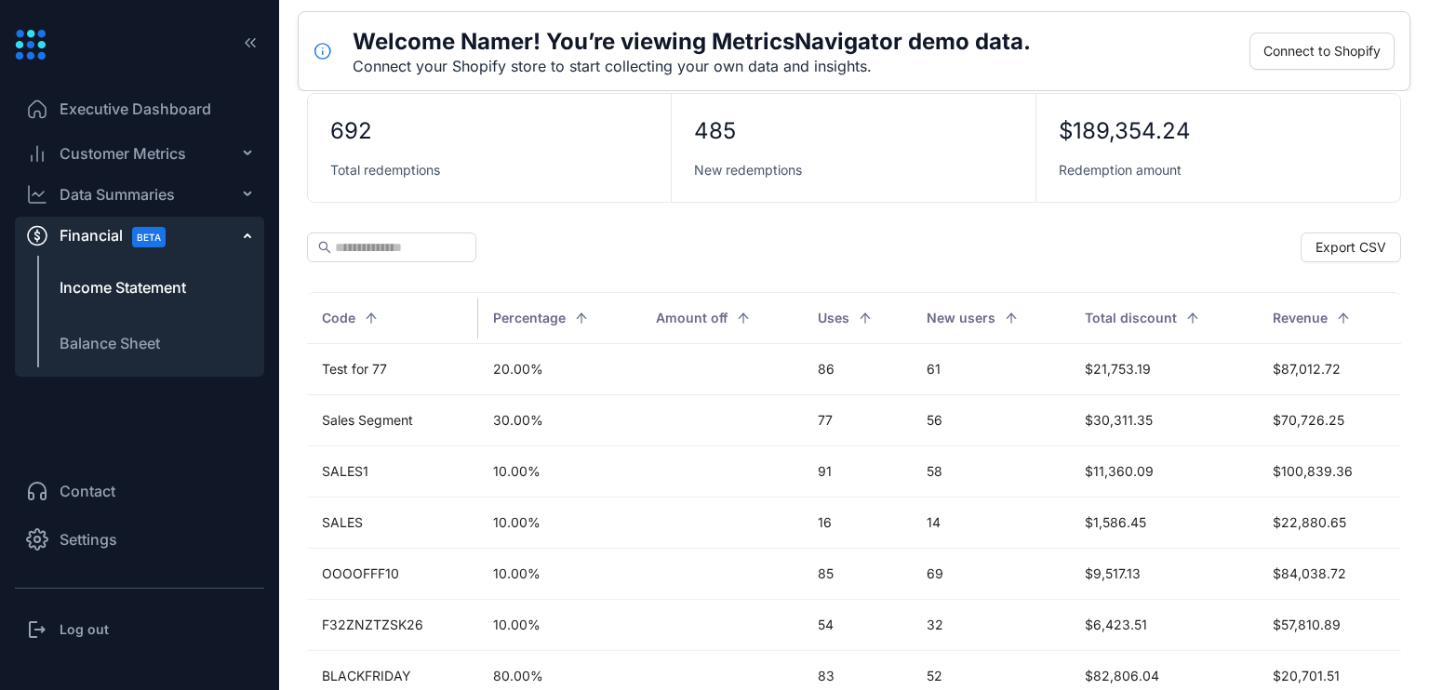
click at [146, 282] on span "Income Statement" at bounding box center [123, 287] width 126 height 22
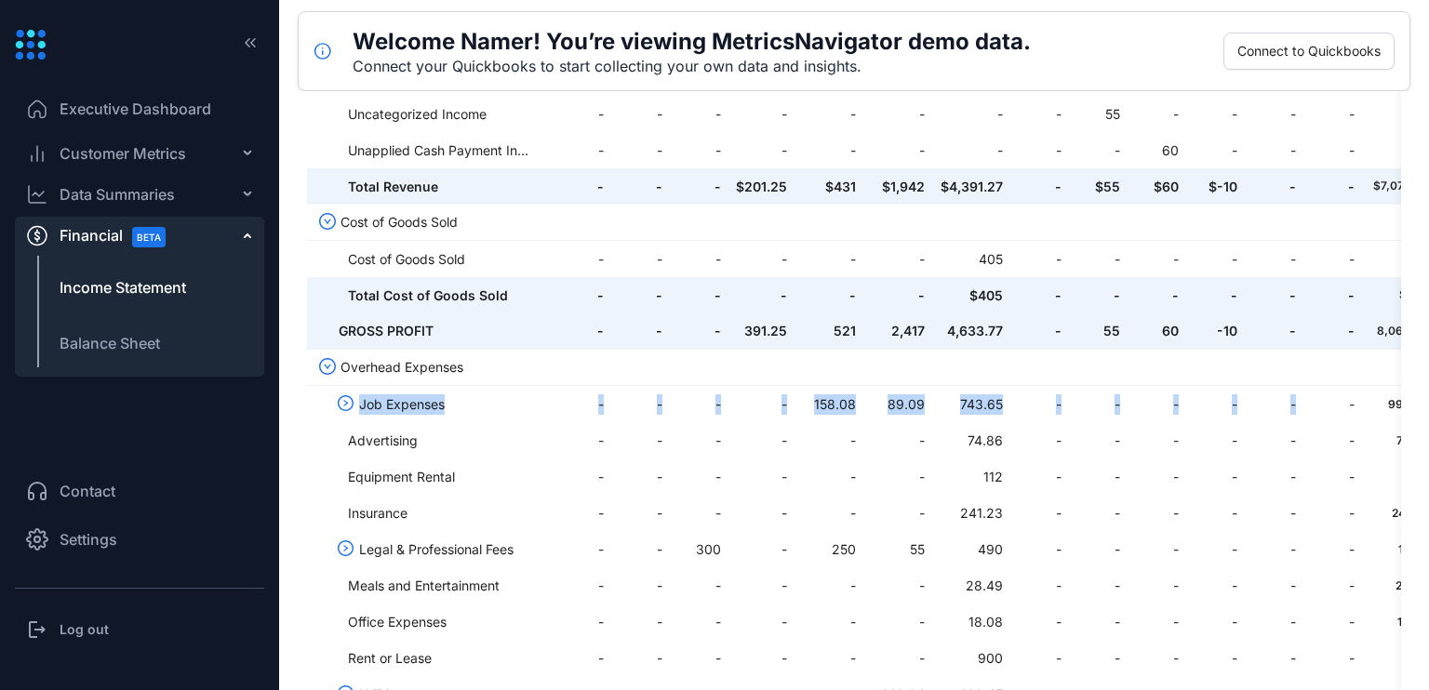
scroll to position [0, 4]
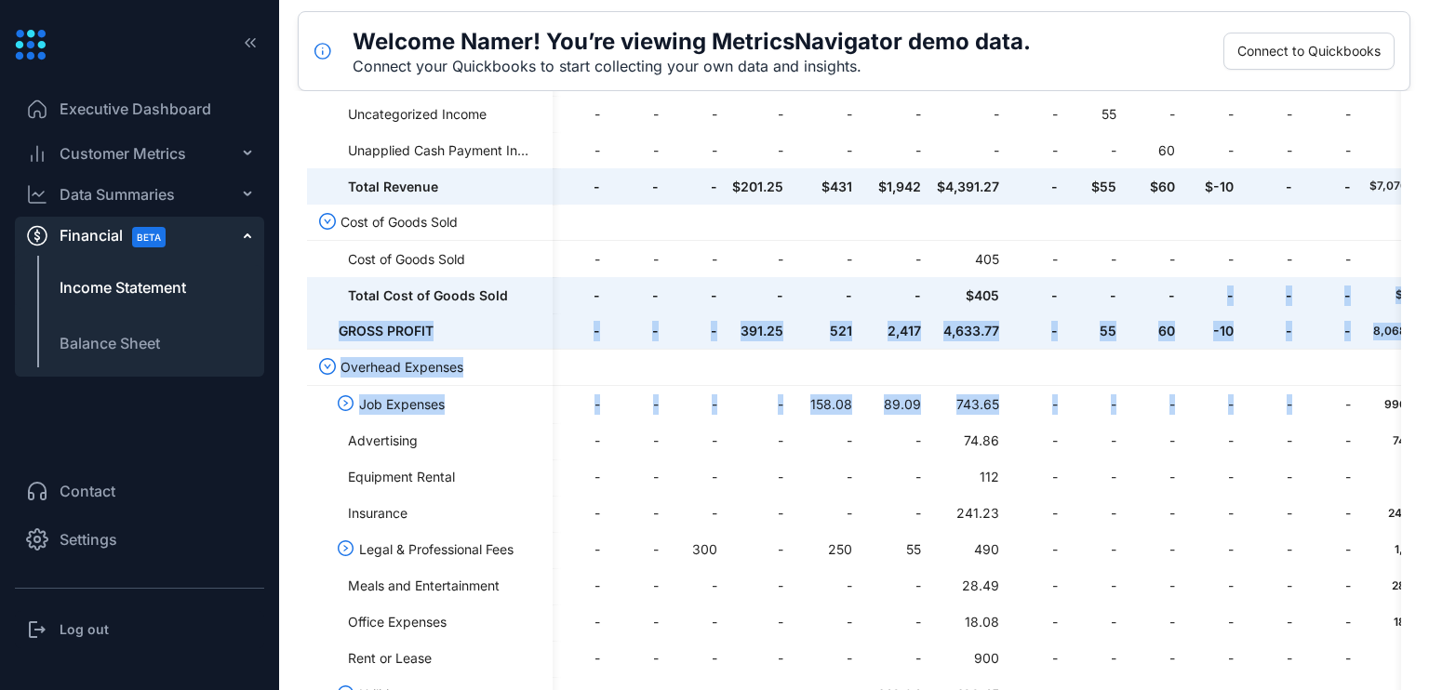
drag, startPoint x: 1355, startPoint y: 313, endPoint x: 1351, endPoint y: 300, distance: 12.7
click at [1352, 302] on tbody "Revenue Landscaping Services - - - 131.25 431 897 3,640.22 - - - -10 - - 5,089.…" at bounding box center [867, 441] width 1128 height 1198
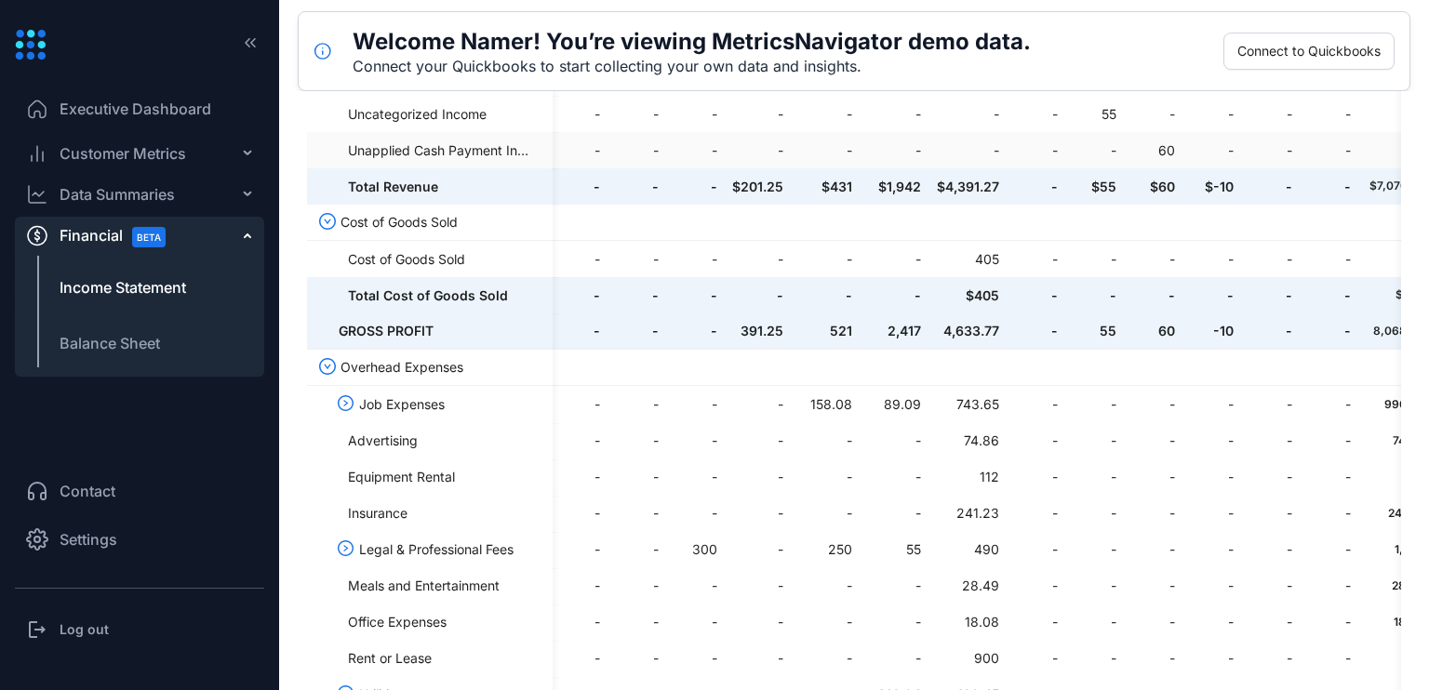
click at [852, 144] on span "-" at bounding box center [825, 150] width 54 height 20
click at [71, 354] on li "Balance Sheet" at bounding box center [139, 343] width 249 height 45
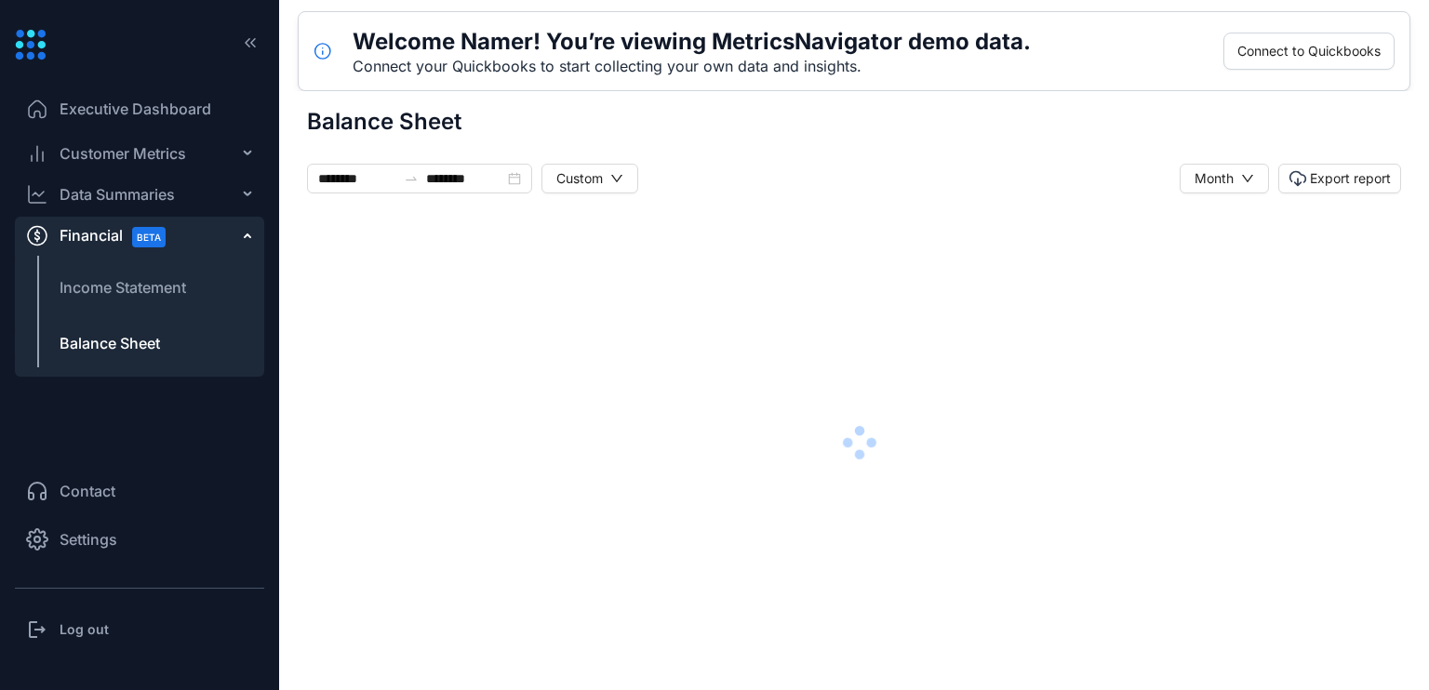
scroll to position [8, 0]
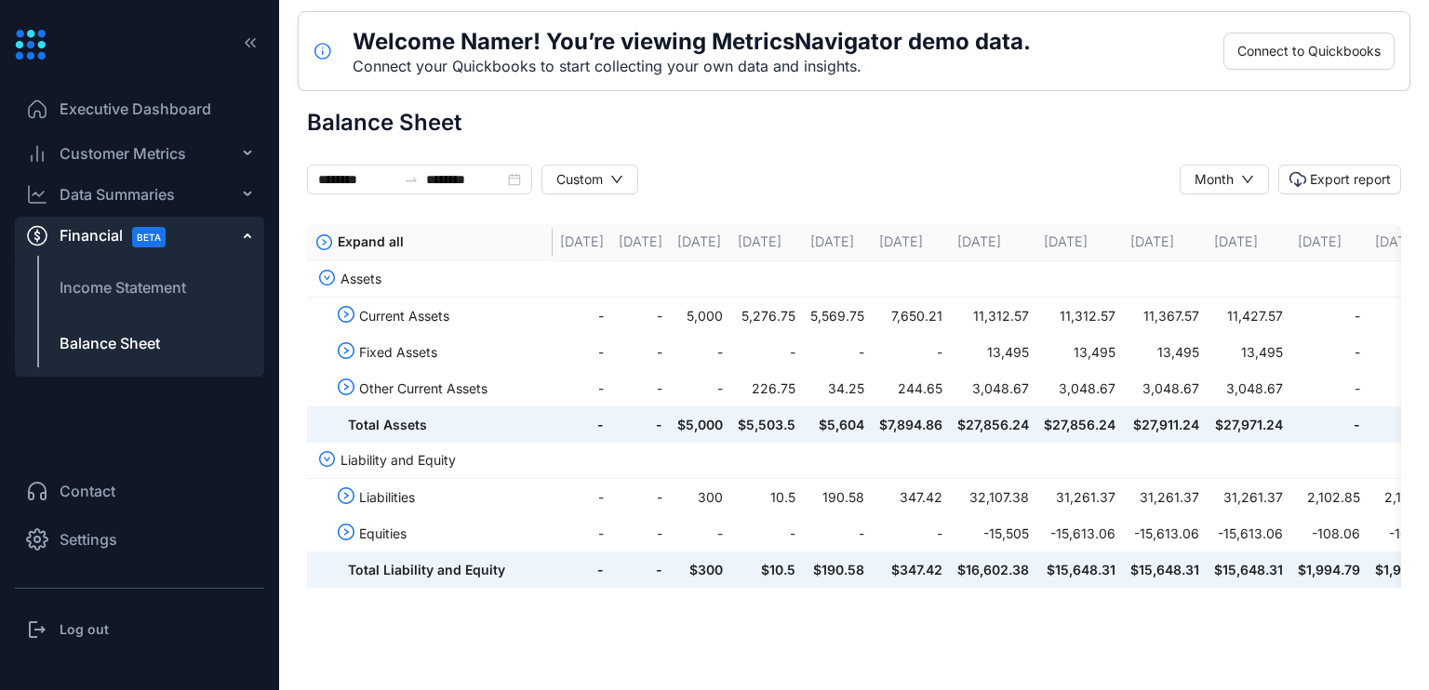
click at [112, 97] on li "Executive Dashboard" at bounding box center [139, 108] width 249 height 45
click at [113, 102] on span "Executive Dashboard" at bounding box center [136, 109] width 152 height 22
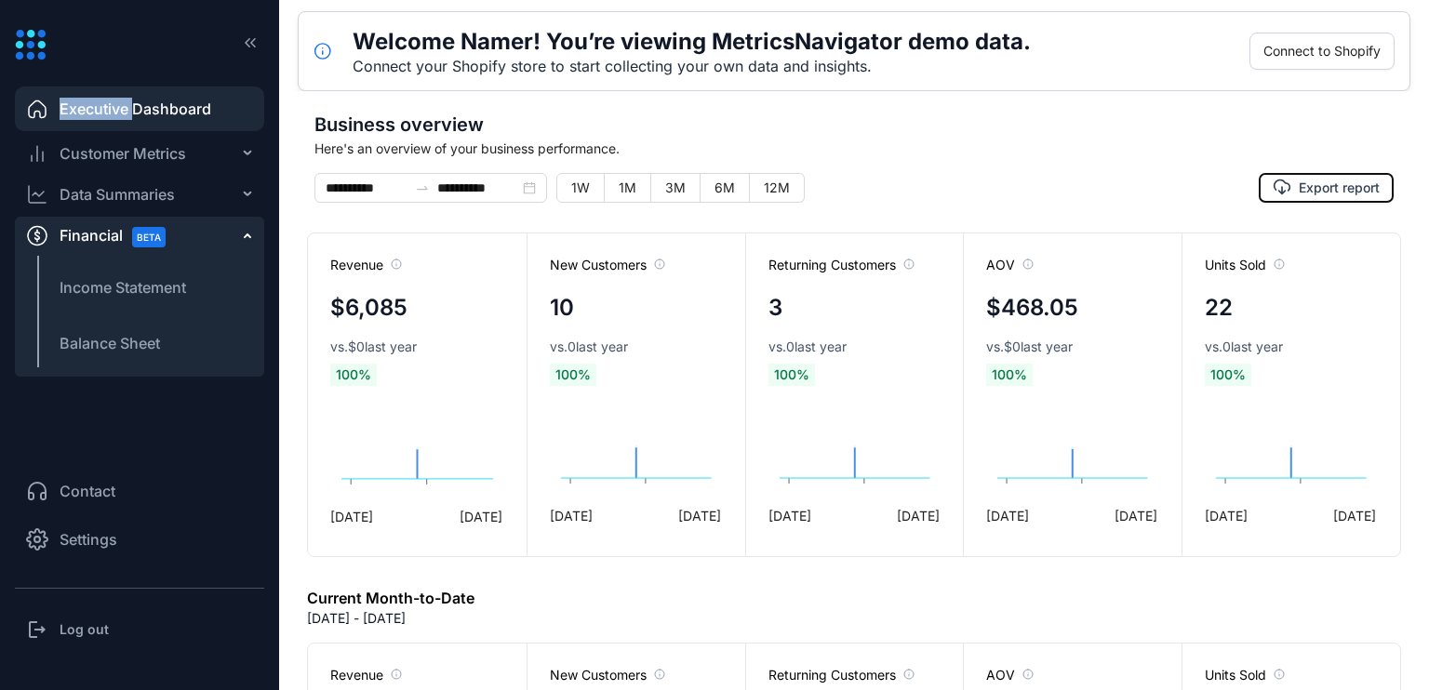
click at [1299, 188] on span "Export report" at bounding box center [1338, 188] width 81 height 19
click at [1299, 185] on span "Export report" at bounding box center [1338, 188] width 81 height 19
click at [255, 153] on div "Customer Metrics" at bounding box center [139, 153] width 249 height 37
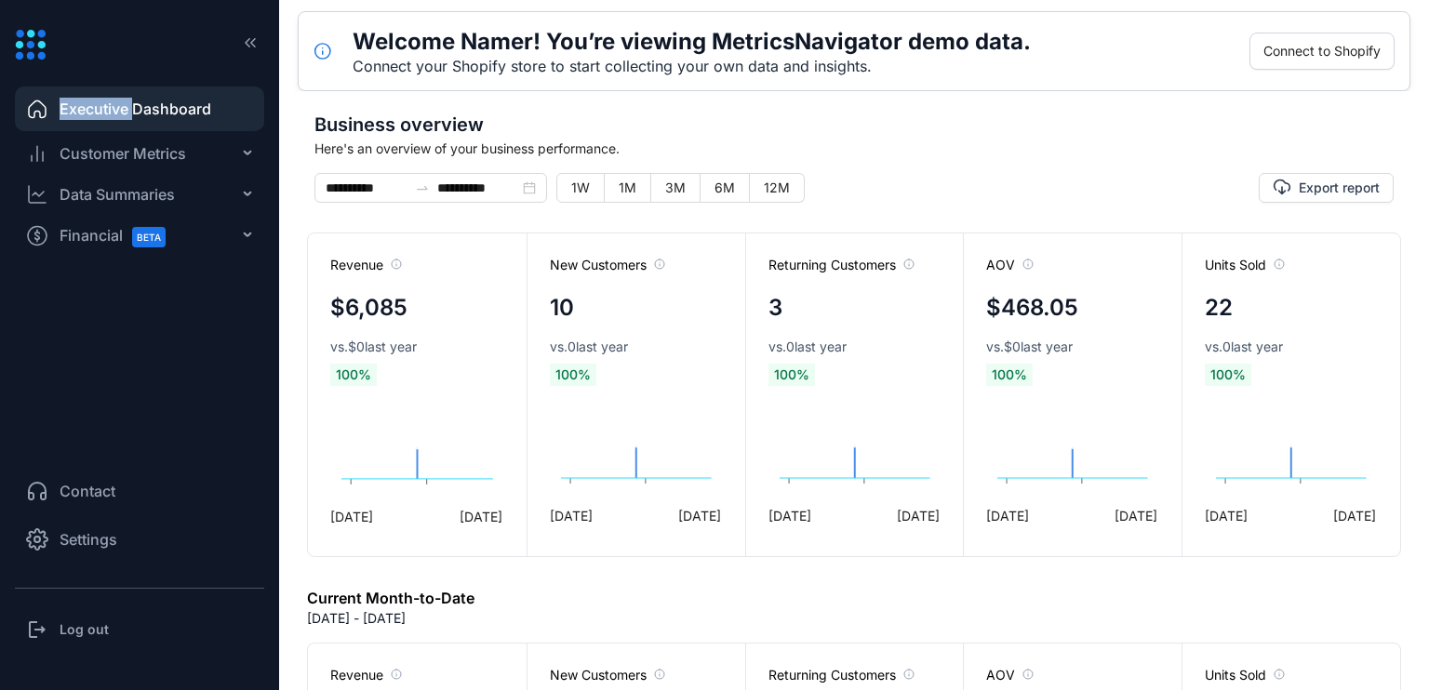
click at [1417, 331] on main "**********" at bounding box center [854, 390] width 1150 height 599
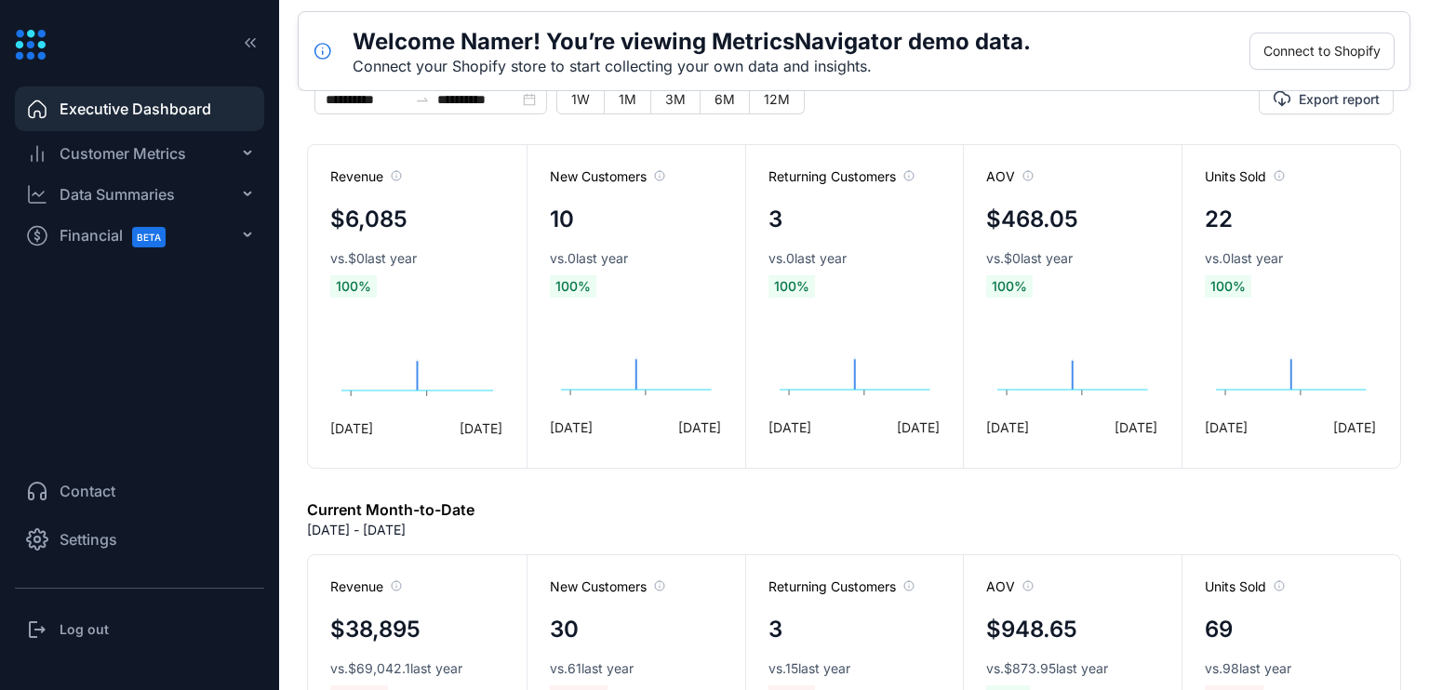
click at [1326, 144] on div "Export report" at bounding box center [1213, 115] width 360 height 60
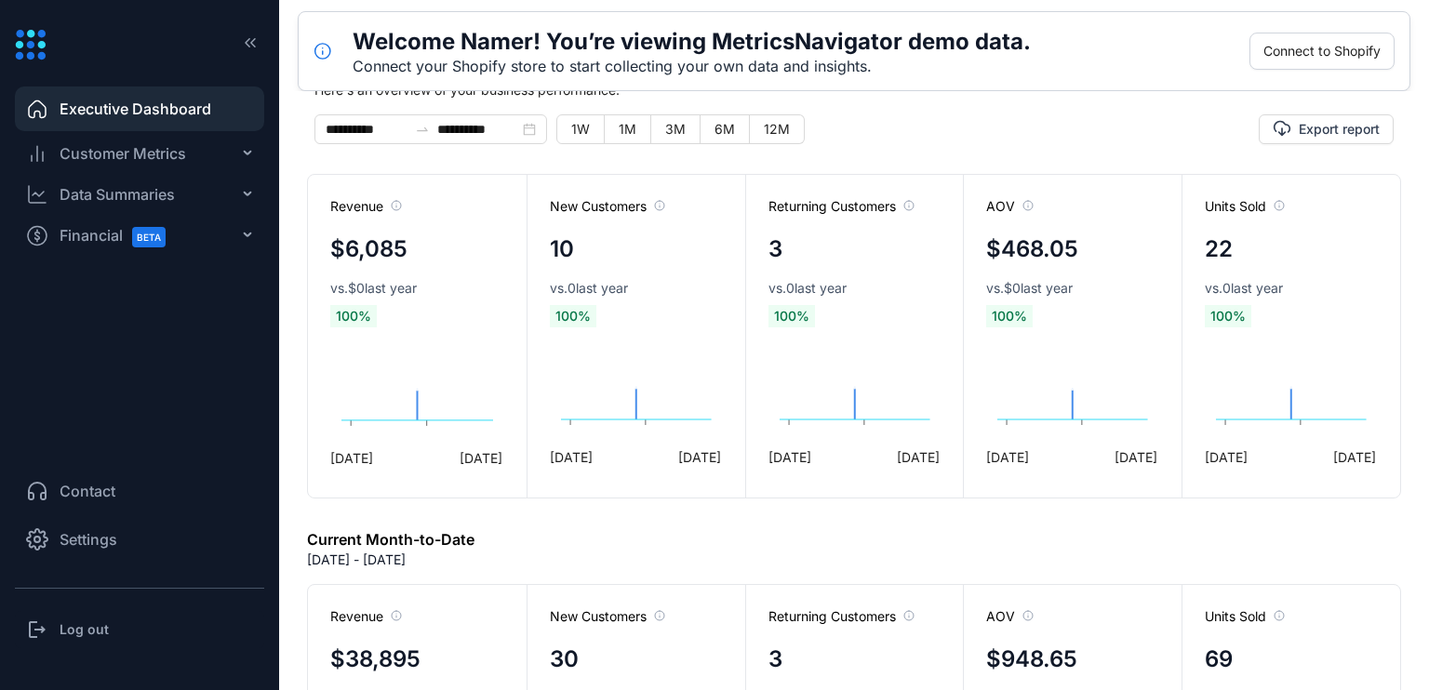
click at [1326, 172] on div "Export report" at bounding box center [1213, 144] width 360 height 60
click at [1326, 170] on div "Export report" at bounding box center [1213, 144] width 360 height 60
drag, startPoint x: 1326, startPoint y: 168, endPoint x: 1323, endPoint y: 121, distance: 47.6
click at [1323, 121] on div "Export report" at bounding box center [1213, 144] width 360 height 60
click at [1050, 88] on div "Welcome Namer! You’re viewing MetricsNavigator demo data. Connect your Shopify …" at bounding box center [854, 51] width 1112 height 80
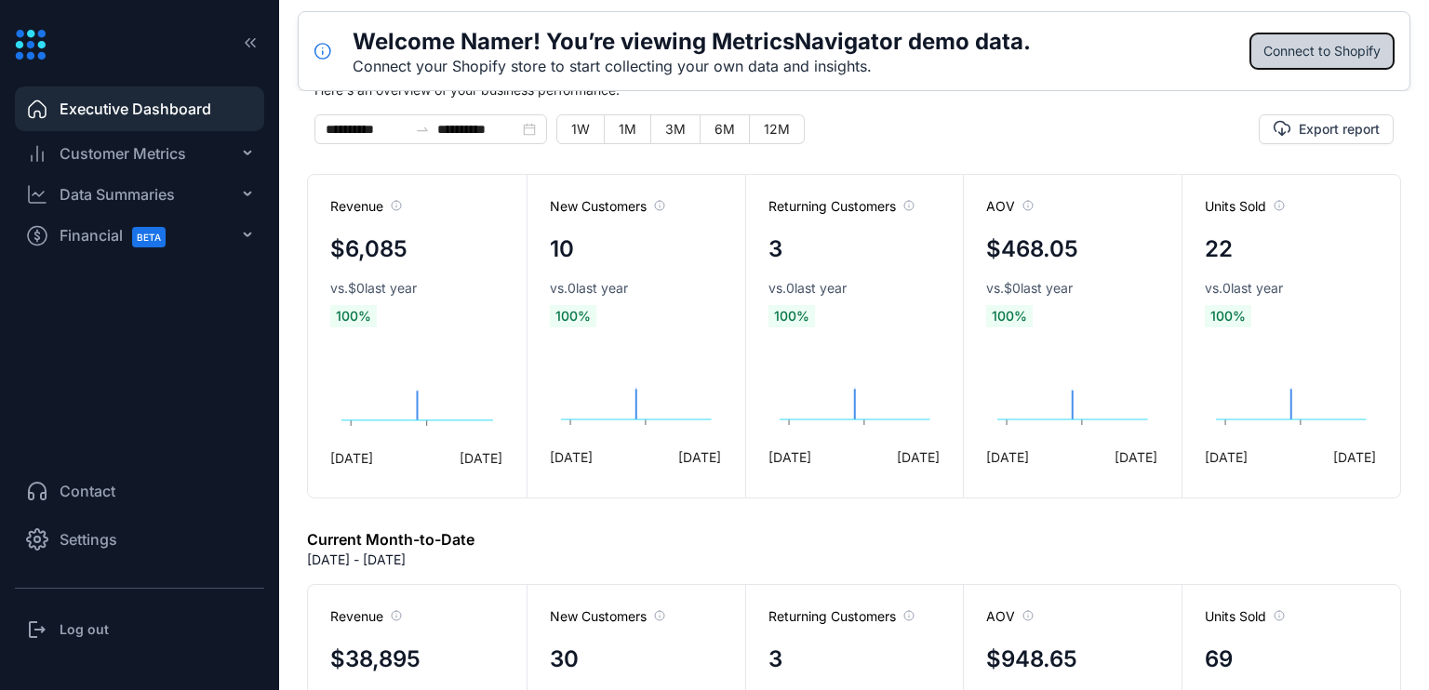
click at [1289, 33] on button "Connect to Shopify" at bounding box center [1321, 51] width 145 height 37
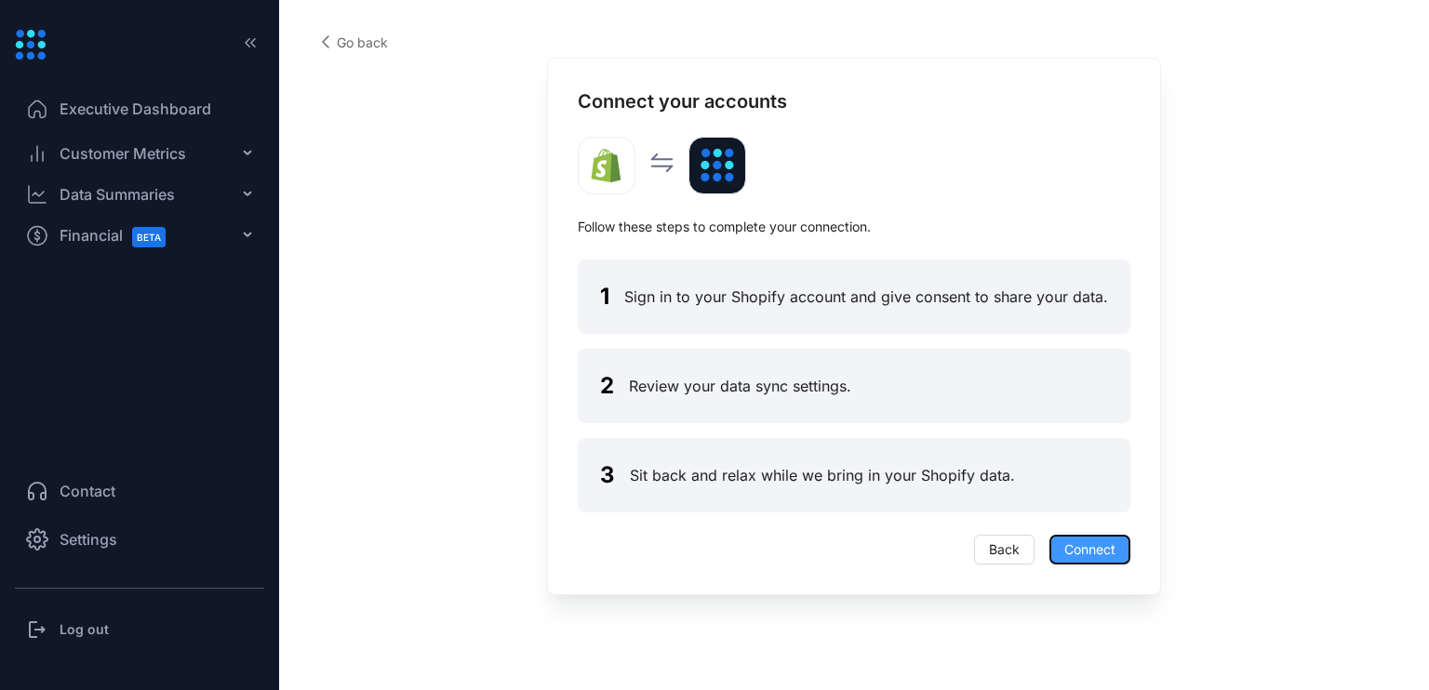
click at [1105, 559] on span "Connect" at bounding box center [1089, 549] width 51 height 20
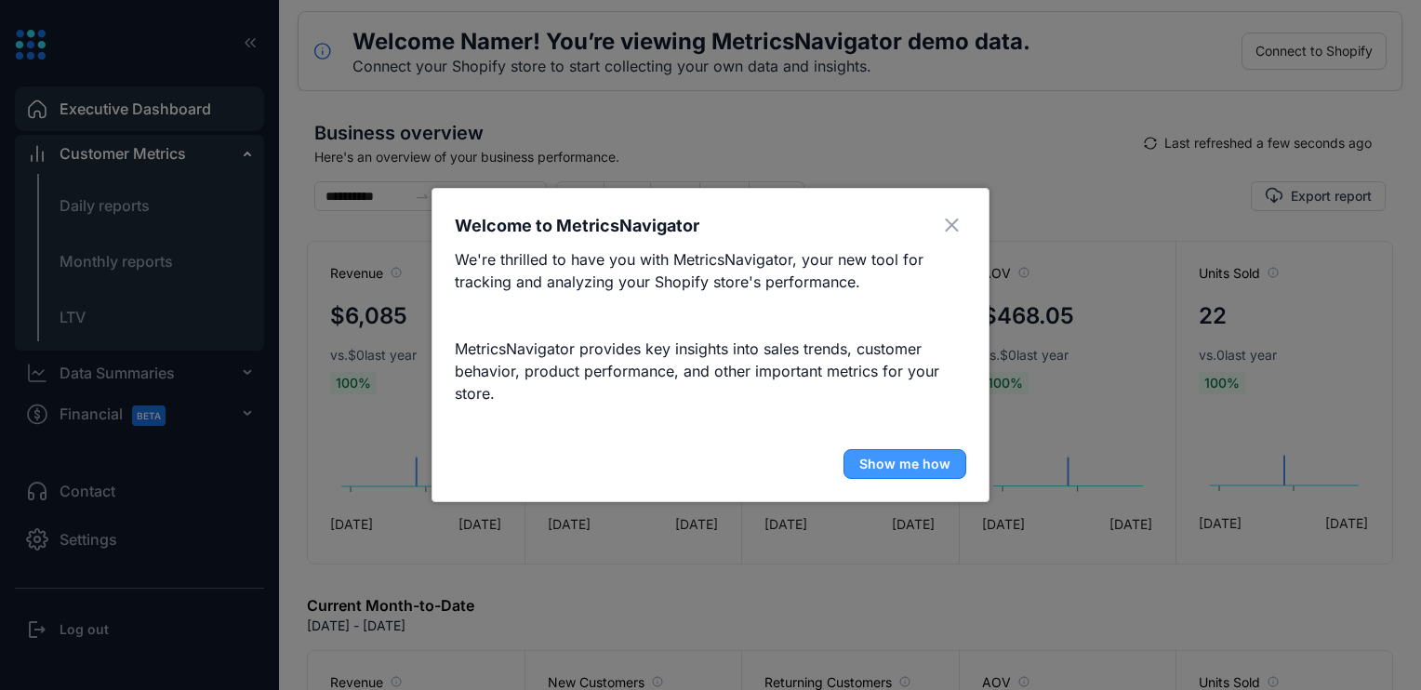
click at [927, 458] on span "Show me how" at bounding box center [904, 464] width 91 height 19
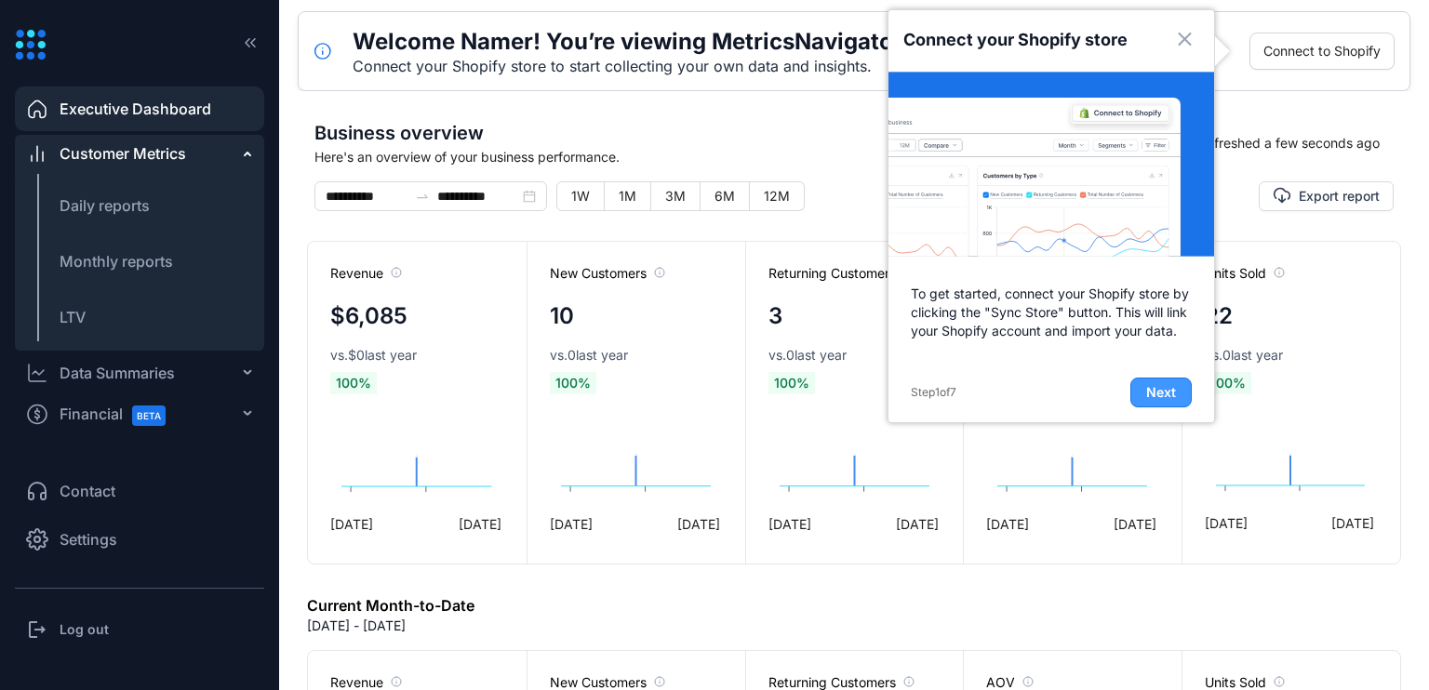
click at [1138, 395] on button "Next" at bounding box center [1160, 393] width 61 height 30
click at [1138, 395] on foreignobject at bounding box center [1071, 447] width 170 height 106
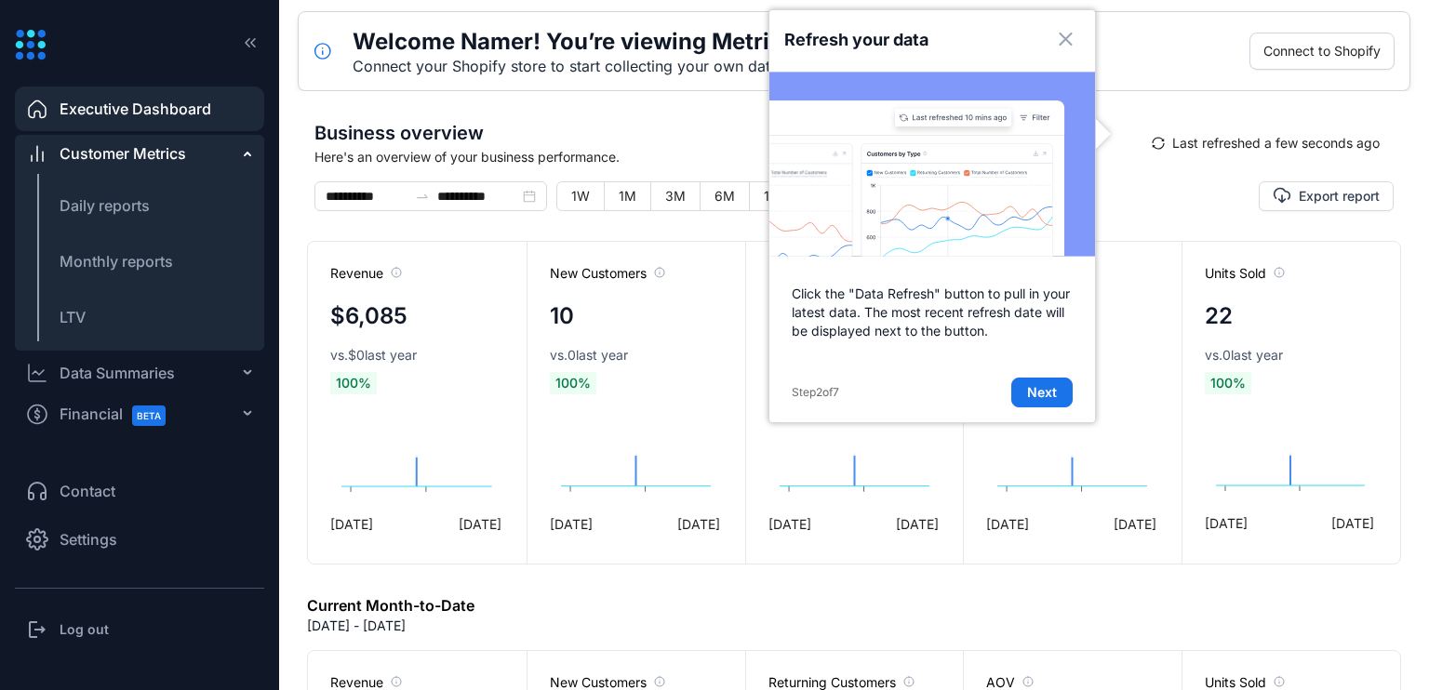
scroll to position [7, 0]
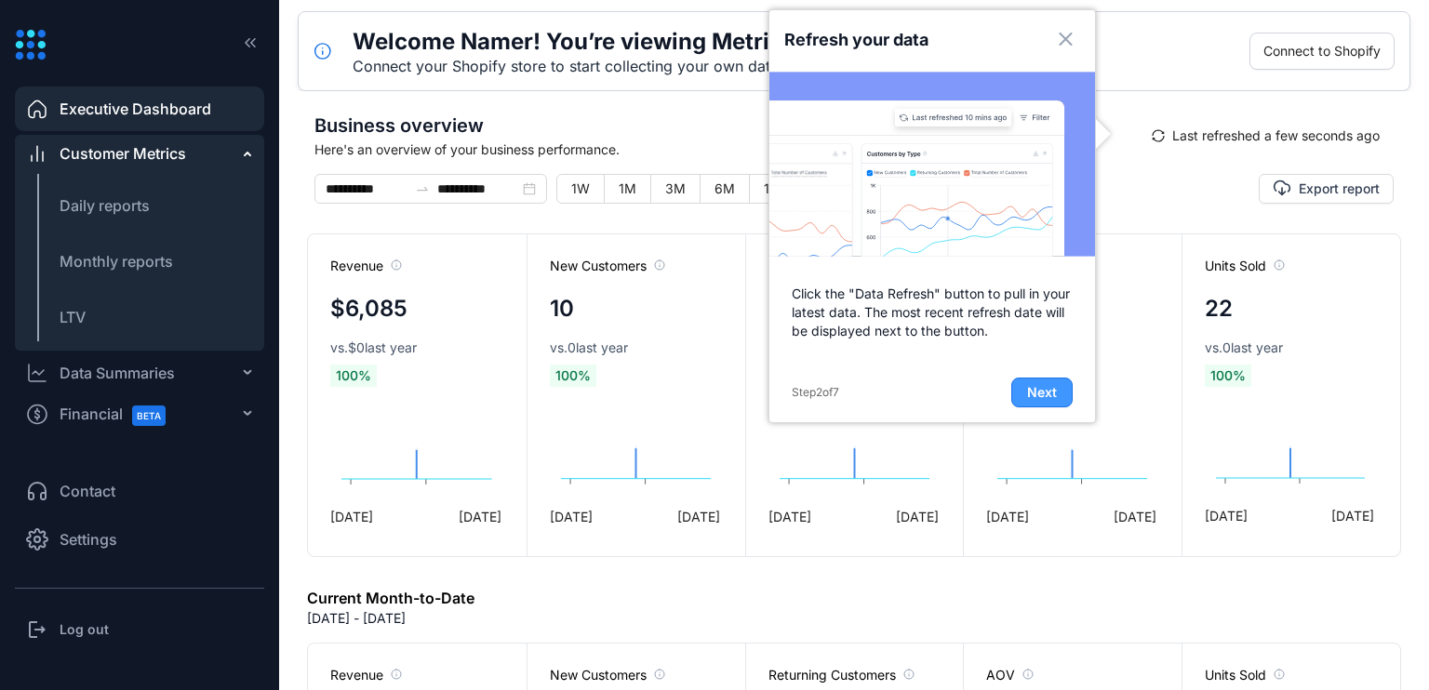
click at [1019, 386] on button "Next" at bounding box center [1041, 393] width 61 height 30
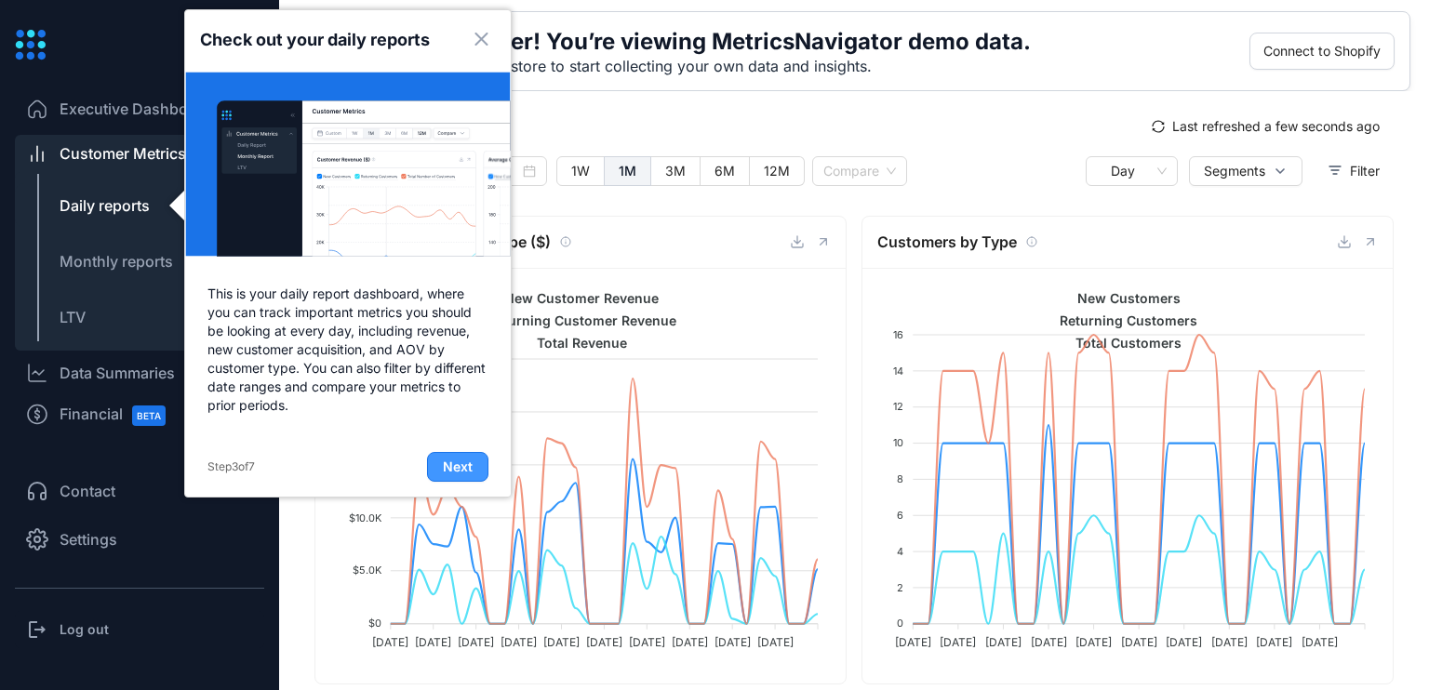
click at [435, 460] on button "Next" at bounding box center [457, 467] width 61 height 30
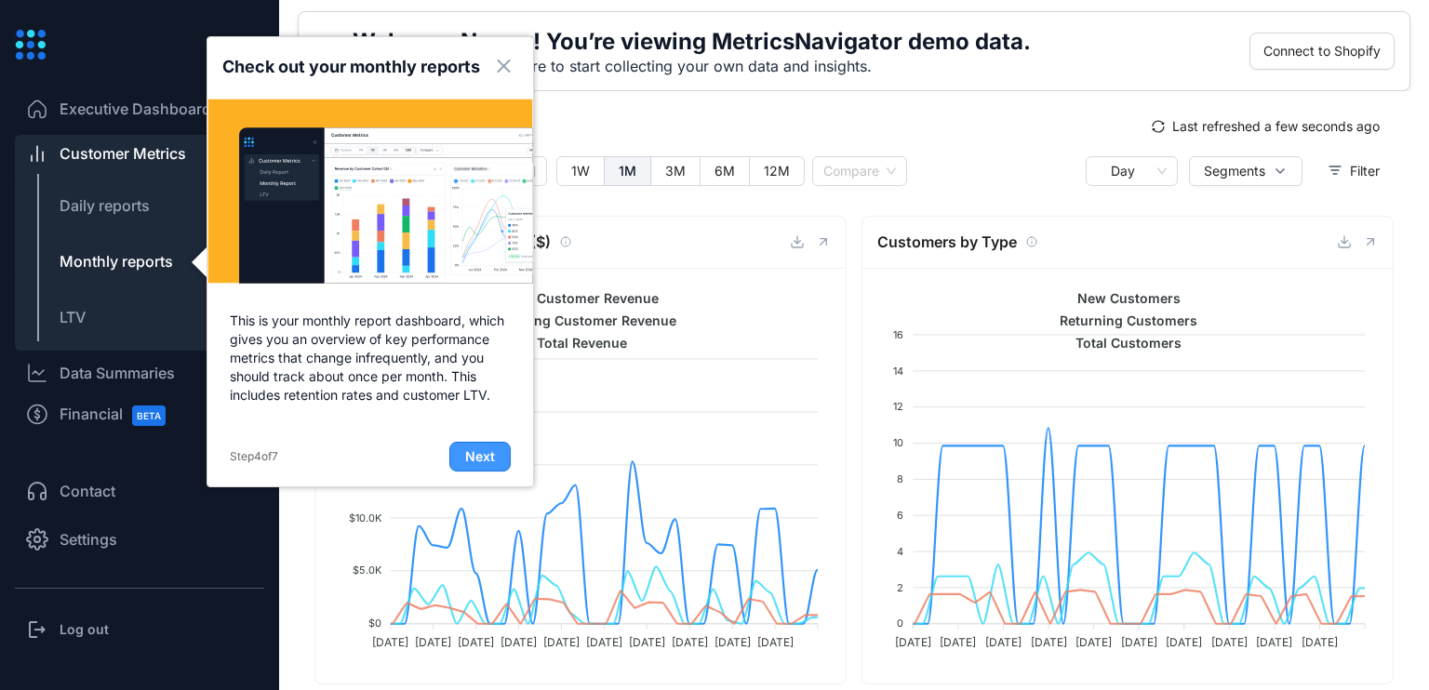
click at [461, 442] on button "Next" at bounding box center [479, 457] width 61 height 30
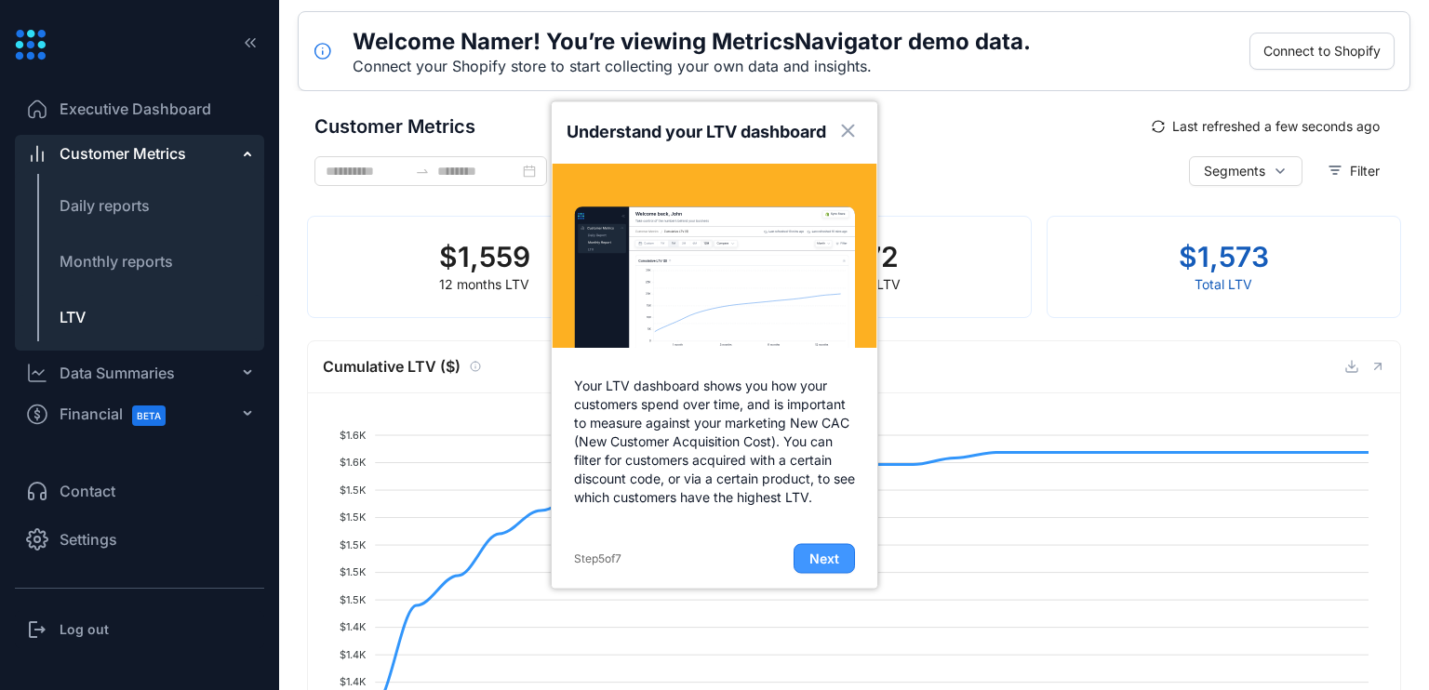
click at [824, 563] on span "Next" at bounding box center [824, 559] width 30 height 19
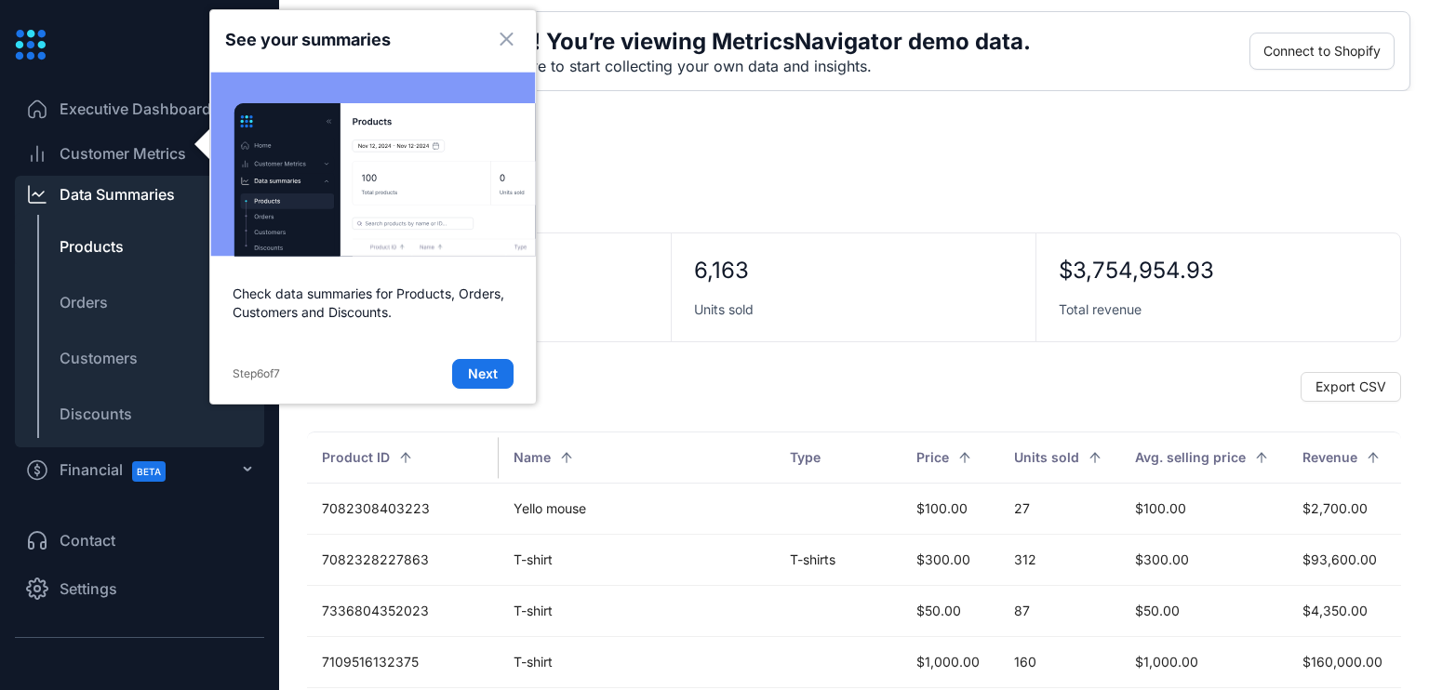
scroll to position [49, 0]
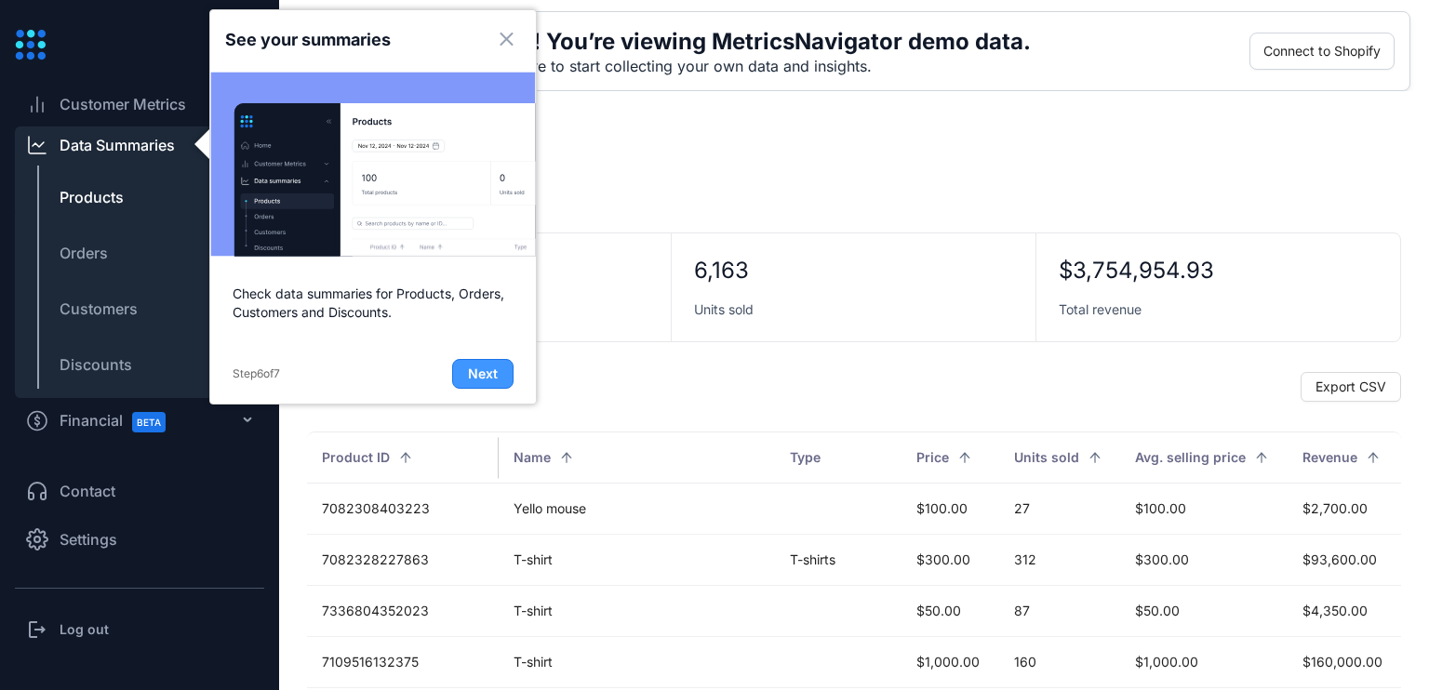
click at [466, 368] on button "Next" at bounding box center [482, 374] width 61 height 30
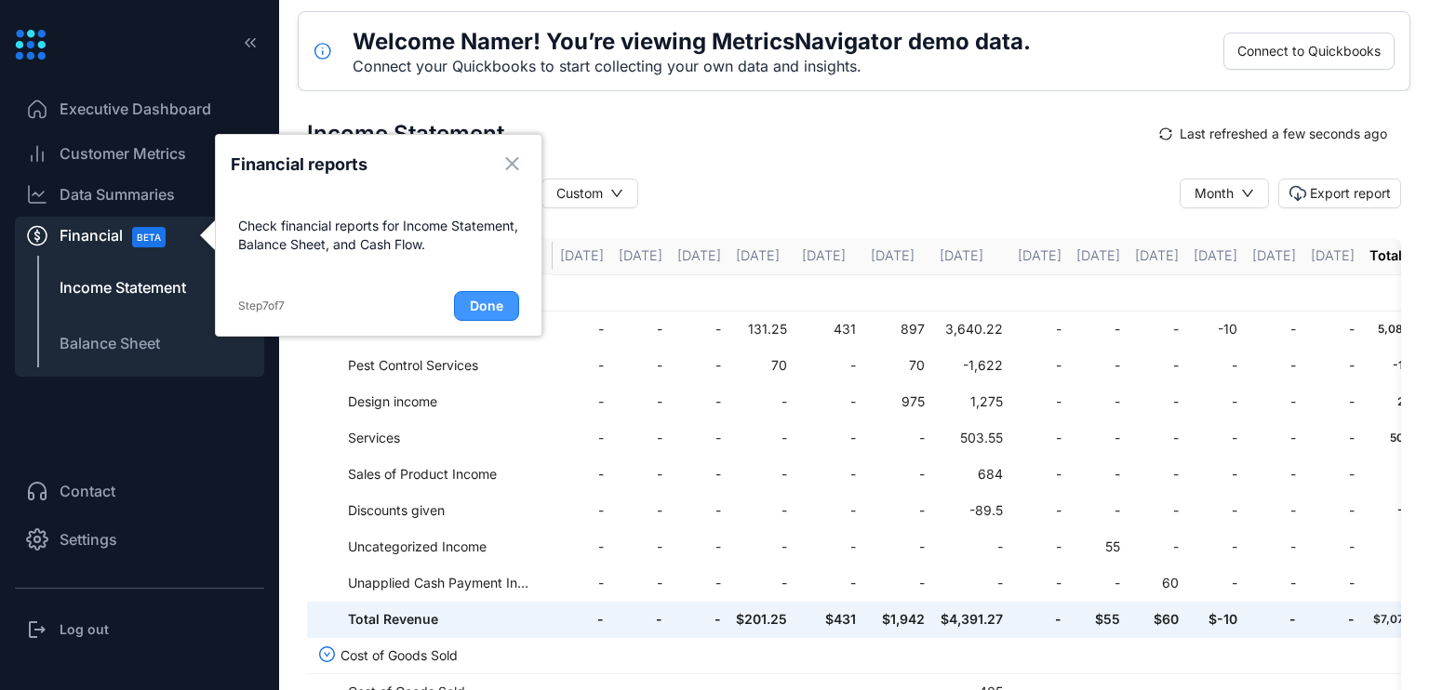
click at [480, 307] on span "Done" at bounding box center [486, 306] width 33 height 19
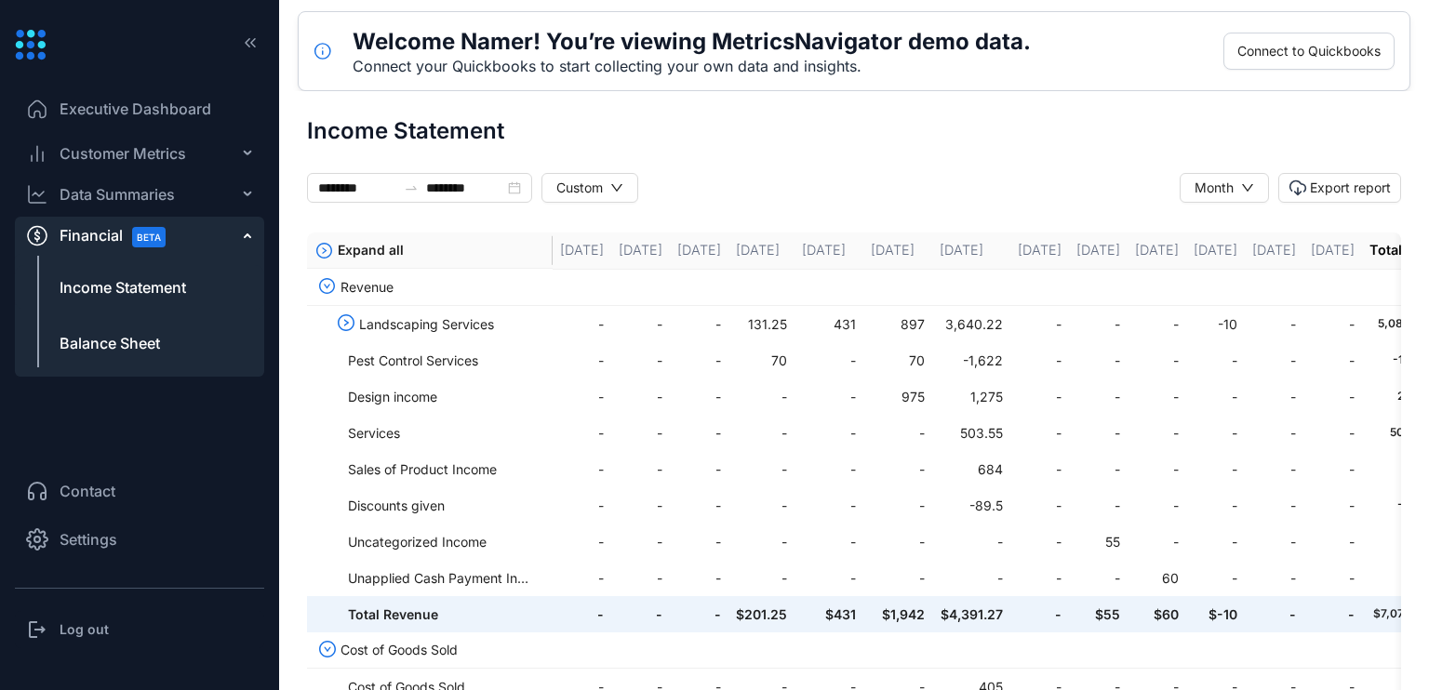
click at [149, 333] on span "Balance Sheet" at bounding box center [110, 343] width 100 height 22
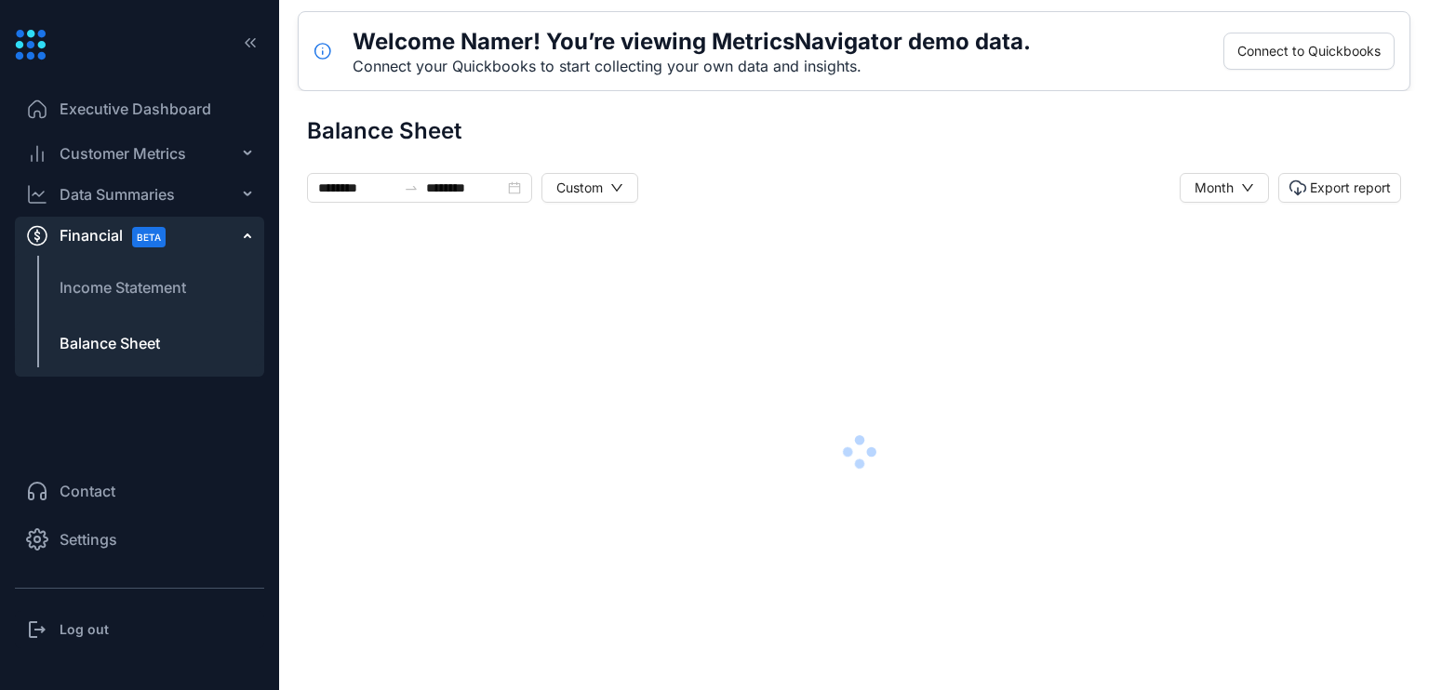
click at [149, 333] on span "Balance Sheet" at bounding box center [110, 343] width 100 height 22
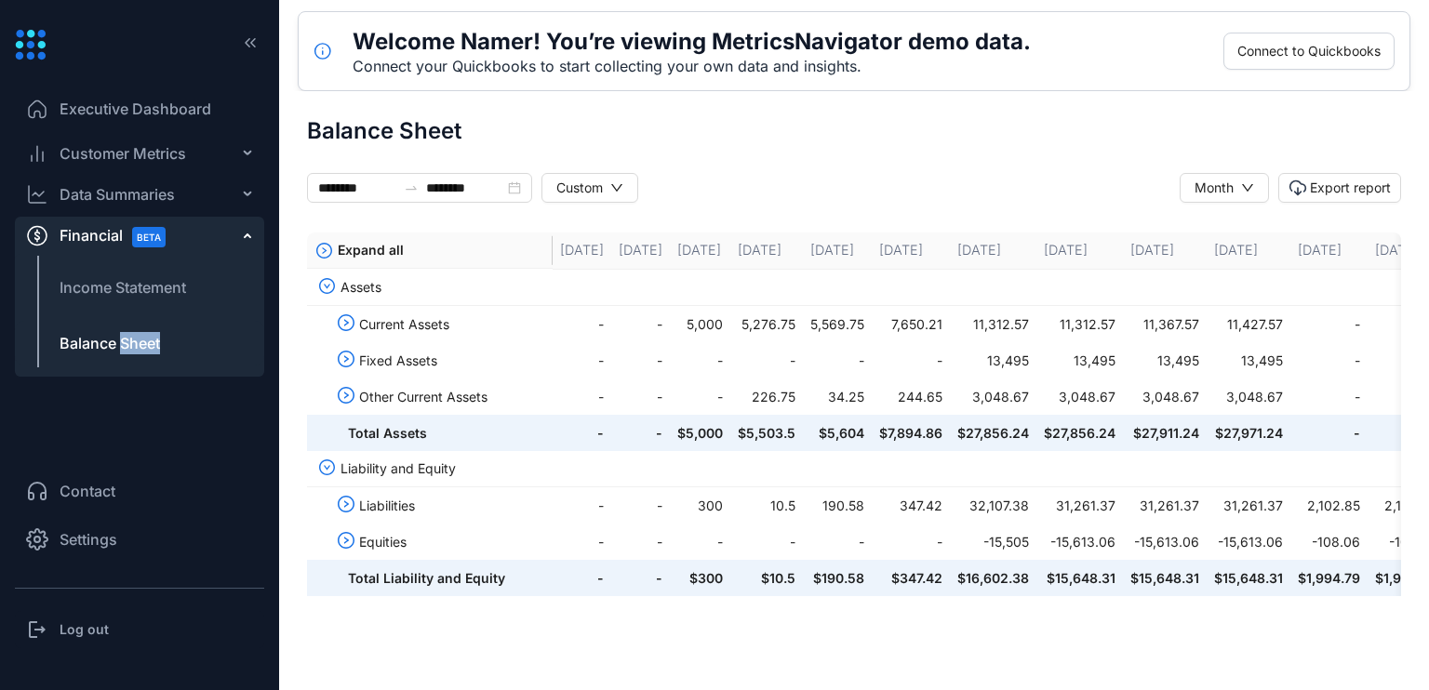
drag, startPoint x: 149, startPoint y: 333, endPoint x: 219, endPoint y: 406, distance: 100.6
click at [219, 406] on ul "Executive Dashboard Customer Metrics Daily reports Monthly reports LTV Data Sum…" at bounding box center [139, 263] width 249 height 360
click at [61, 339] on span "Balance Sheet" at bounding box center [110, 343] width 100 height 22
click at [63, 336] on span "Balance Sheet" at bounding box center [110, 343] width 100 height 22
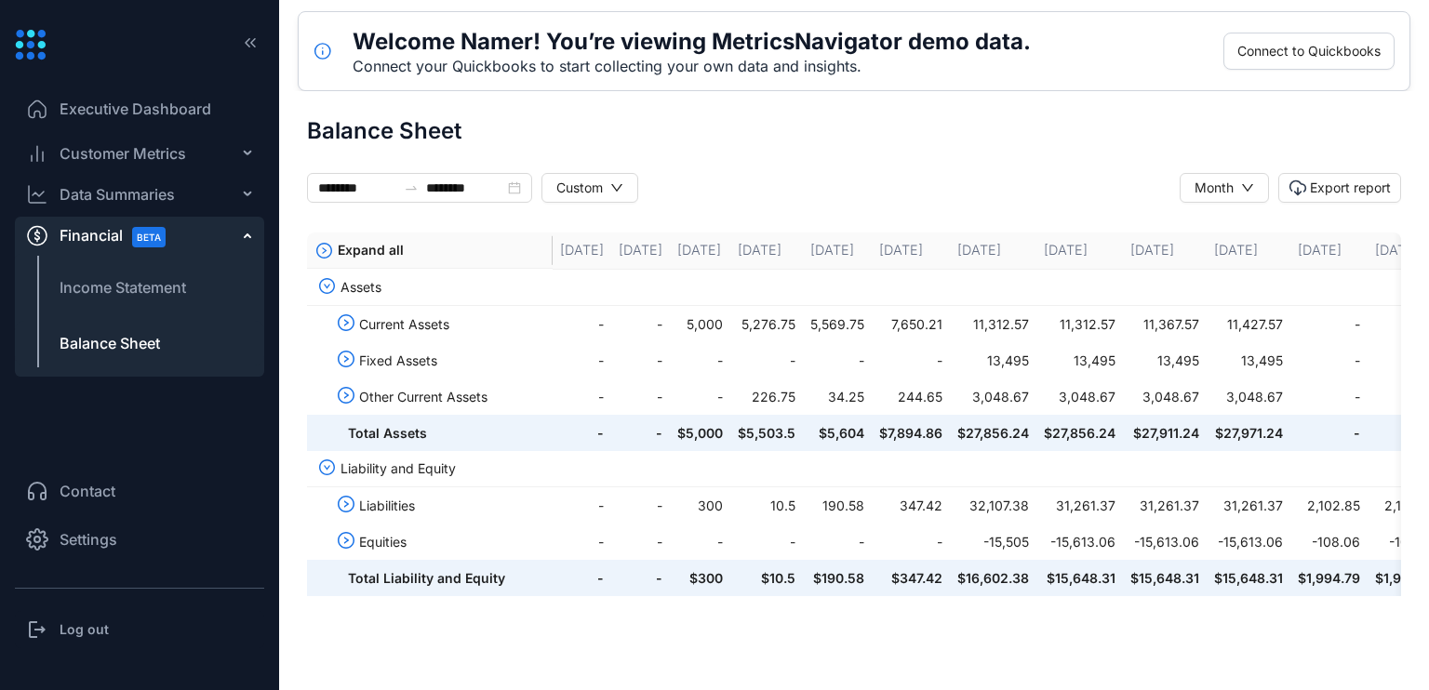
drag, startPoint x: 63, startPoint y: 336, endPoint x: 261, endPoint y: 250, distance: 215.8
click at [261, 250] on div "Financial BETA" at bounding box center [139, 235] width 249 height 37
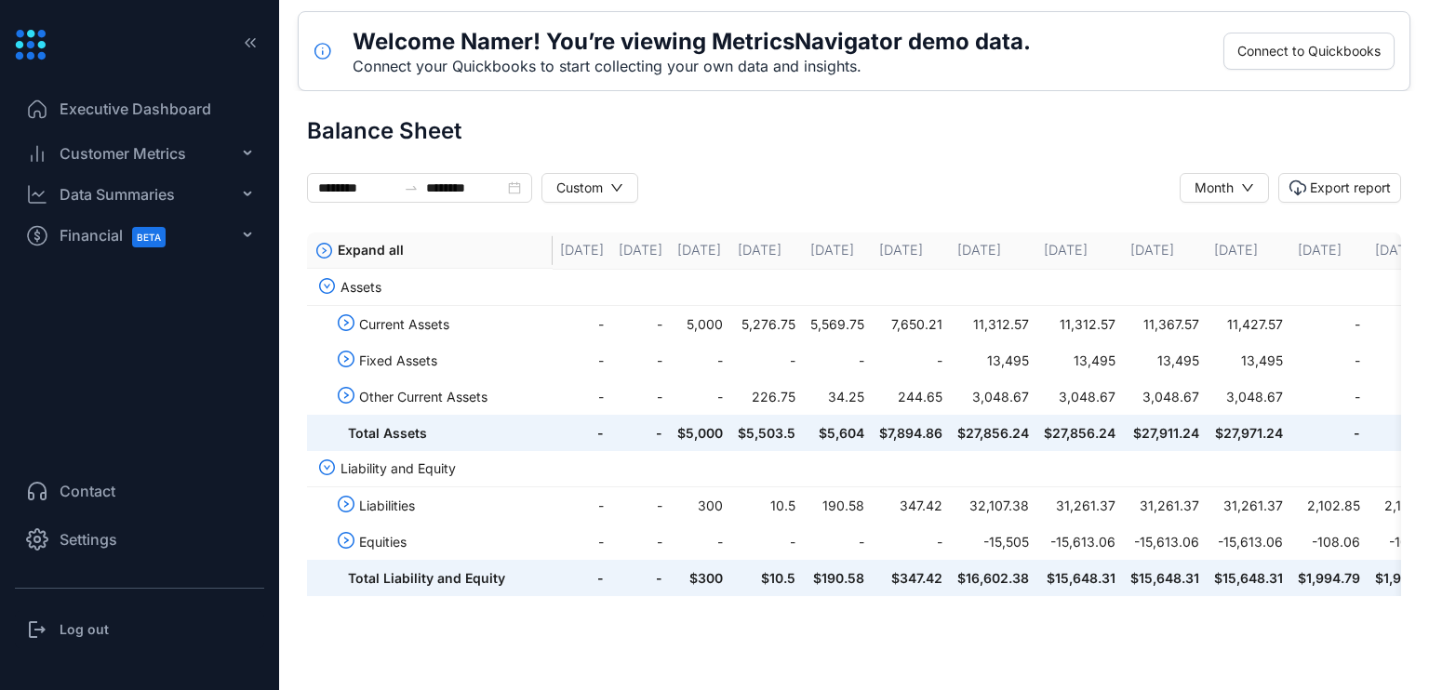
click at [33, 31] on icon at bounding box center [30, 33] width 7 height 7
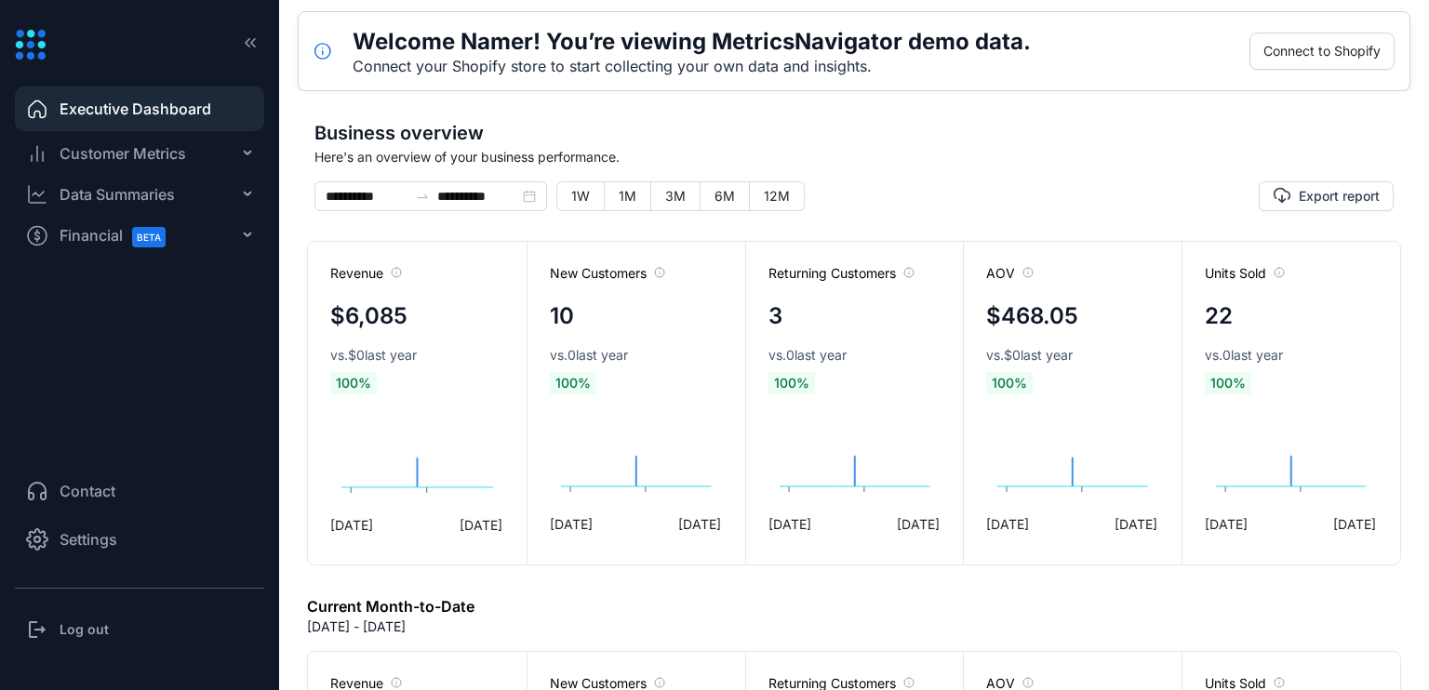
type input "**********"
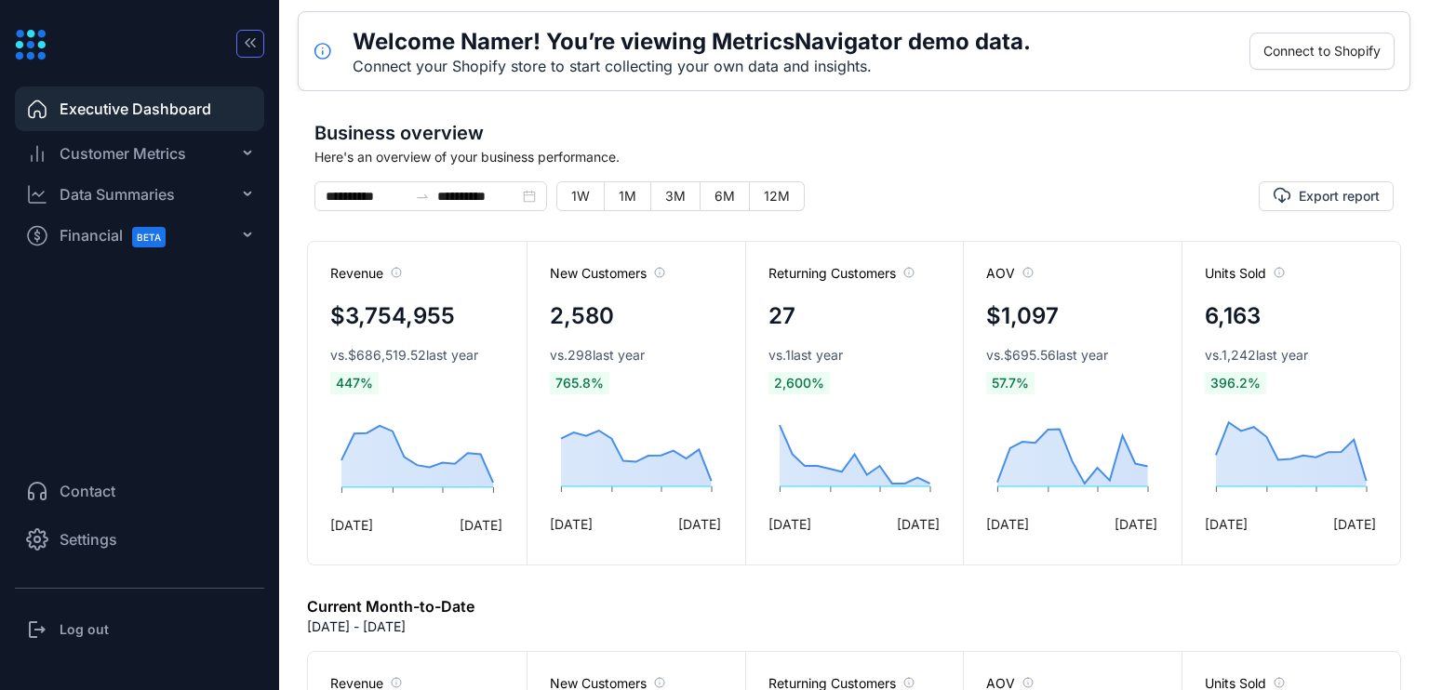
click at [251, 34] on icon "button" at bounding box center [250, 42] width 19 height 19
click at [251, 34] on div "**********" at bounding box center [714, 345] width 1429 height 690
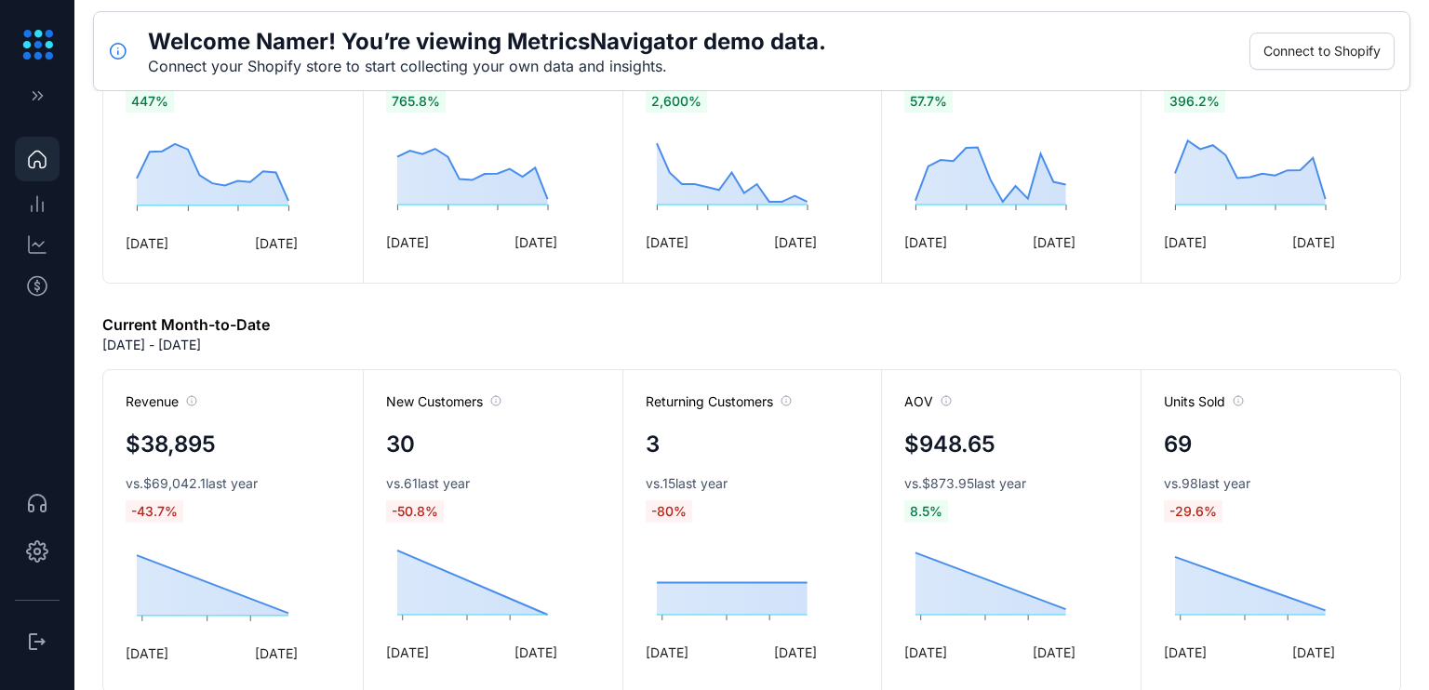
scroll to position [1131, 0]
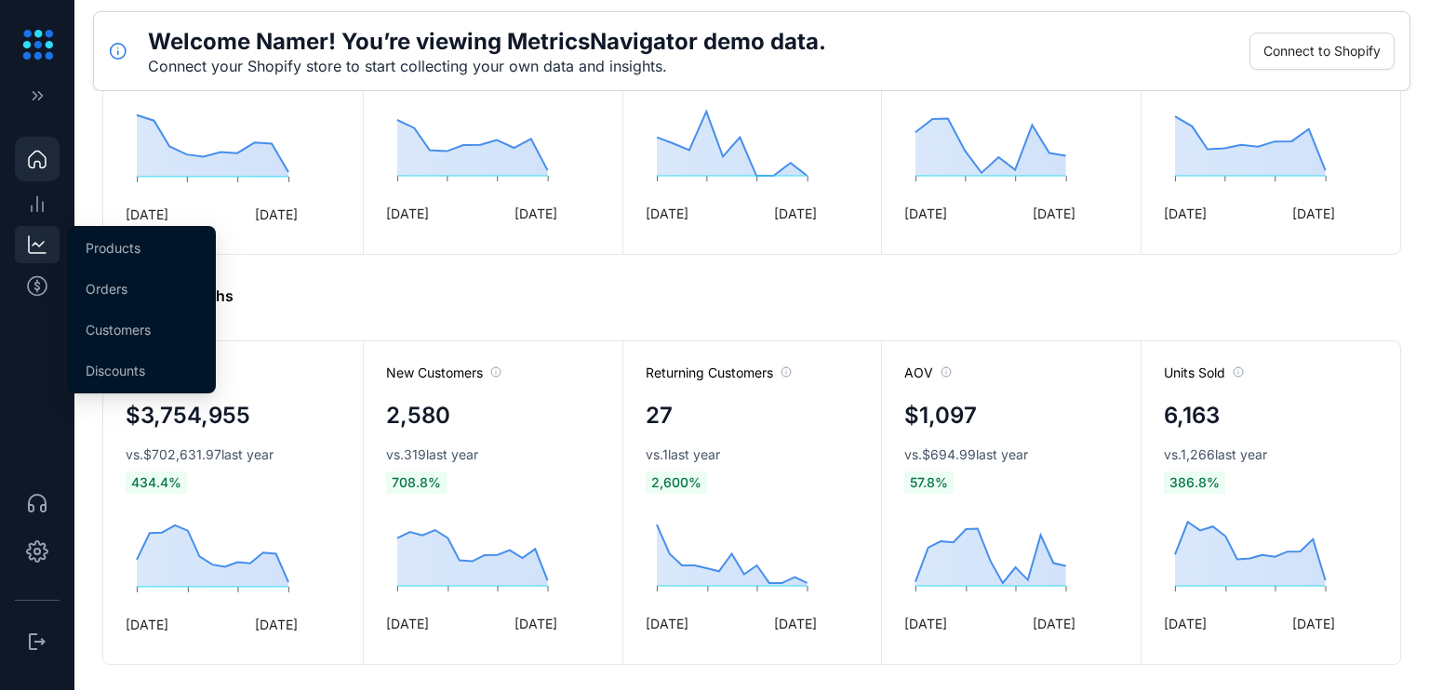
click at [50, 233] on div "Data Summaries" at bounding box center [37, 244] width 45 height 37
click at [98, 255] on span "Products" at bounding box center [113, 248] width 55 height 16
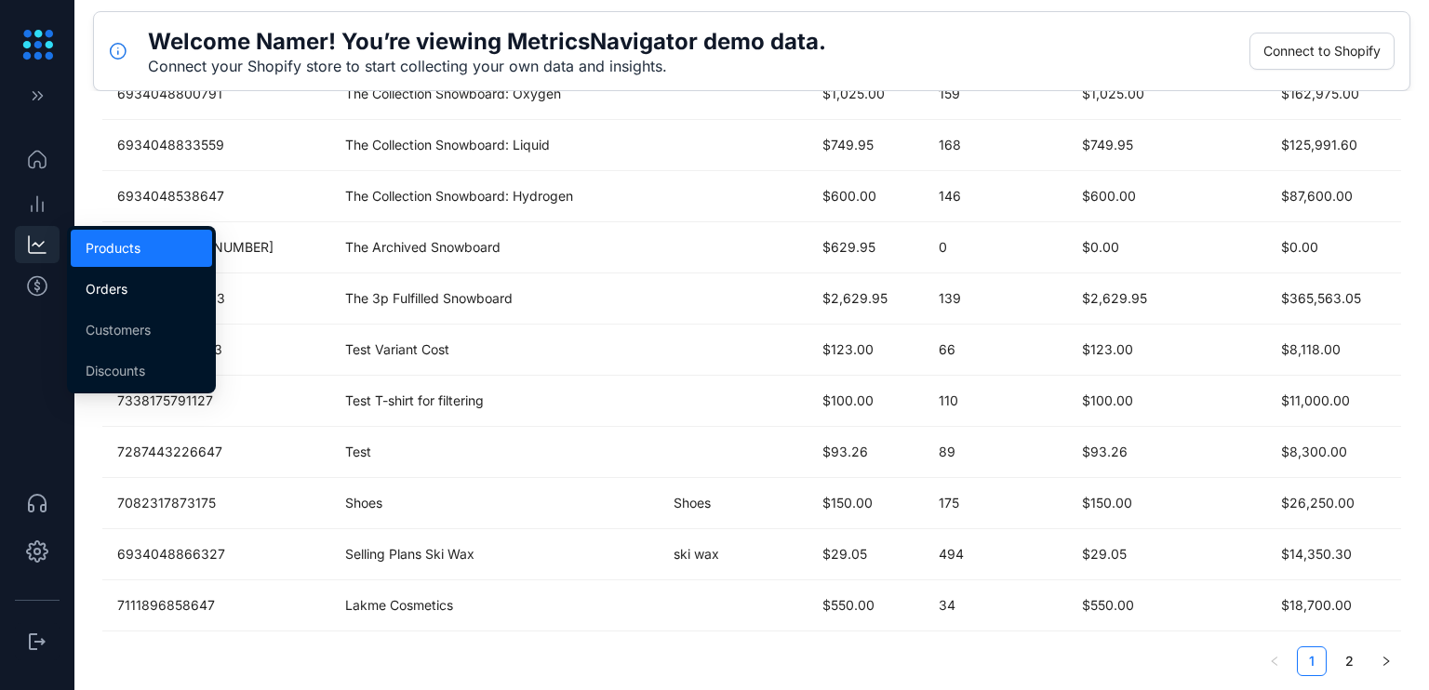
click at [119, 305] on li "Orders" at bounding box center [141, 289] width 141 height 37
type input "**********"
click at [119, 304] on body "**********" at bounding box center [714, 345] width 1429 height 690
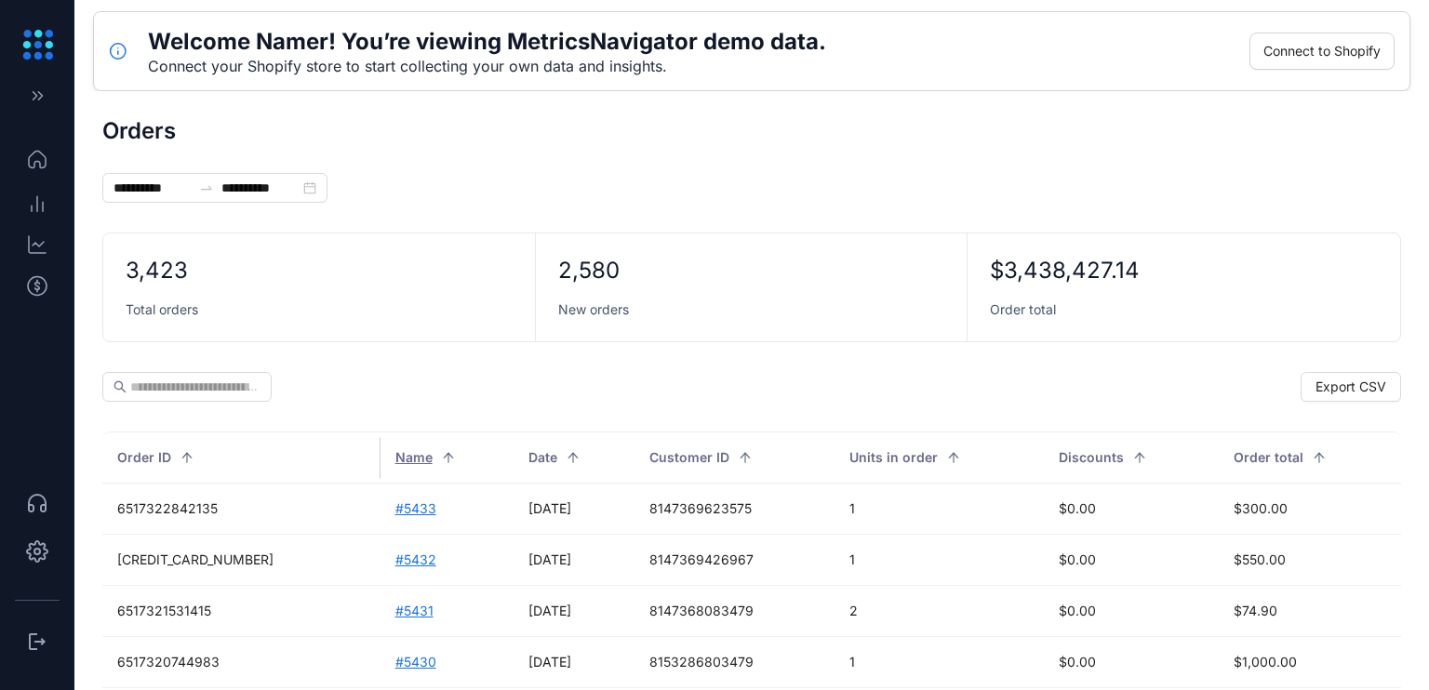
click at [554, 21] on div "Welcome Namer! You’re viewing MetricsNavigator demo data. Connect your Shopify …" at bounding box center [751, 51] width 1317 height 80
click at [30, 254] on icon at bounding box center [37, 244] width 22 height 22
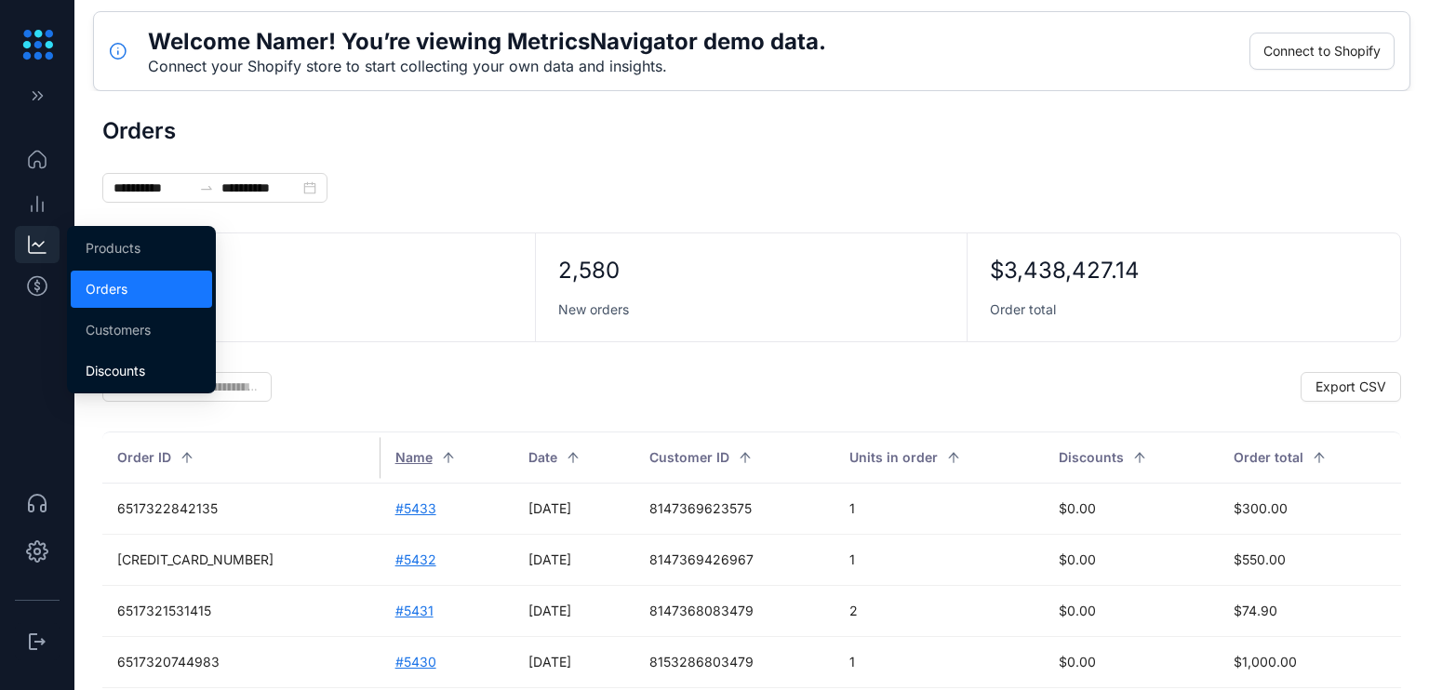
drag, startPoint x: 30, startPoint y: 254, endPoint x: 106, endPoint y: 362, distance: 132.1
click at [106, 362] on li "Discounts" at bounding box center [141, 371] width 141 height 37
click at [105, 359] on li "Discounts" at bounding box center [141, 371] width 141 height 37
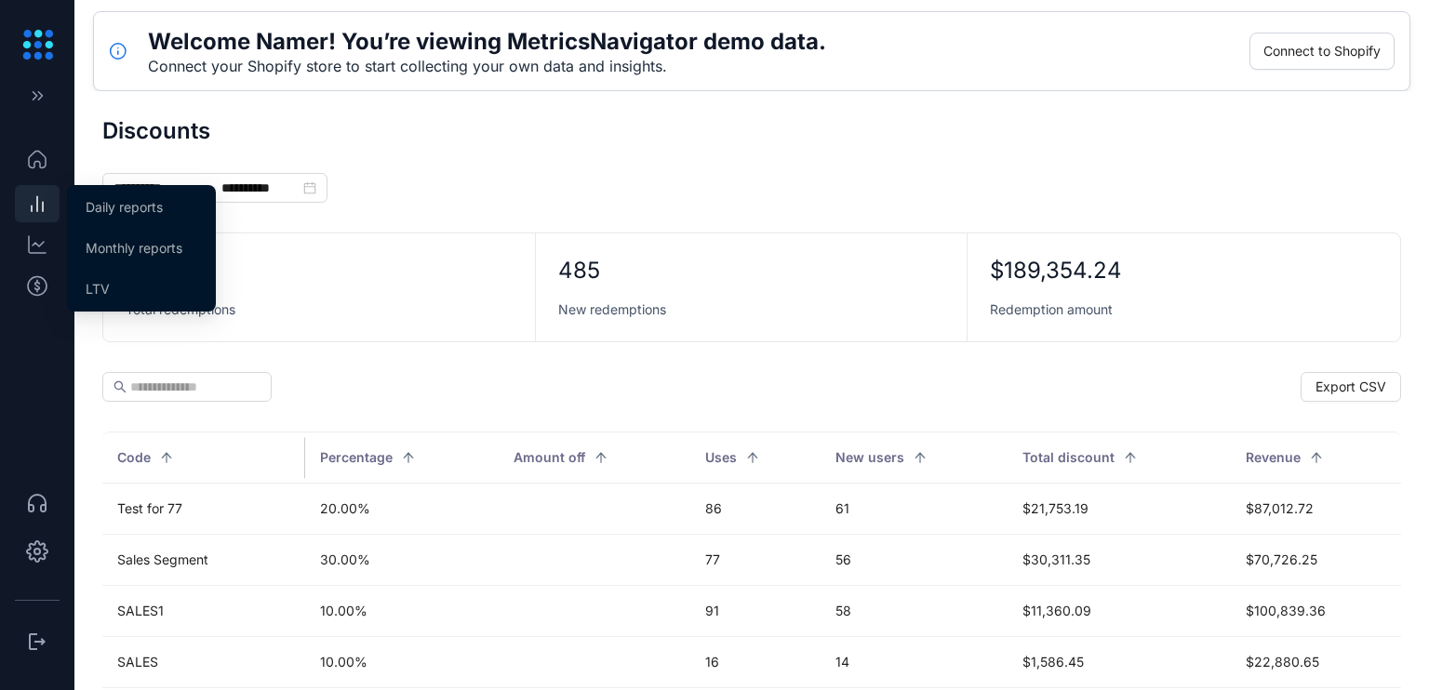
click at [47, 197] on icon at bounding box center [37, 204] width 22 height 23
click at [79, 193] on li "Daily reports" at bounding box center [141, 207] width 141 height 37
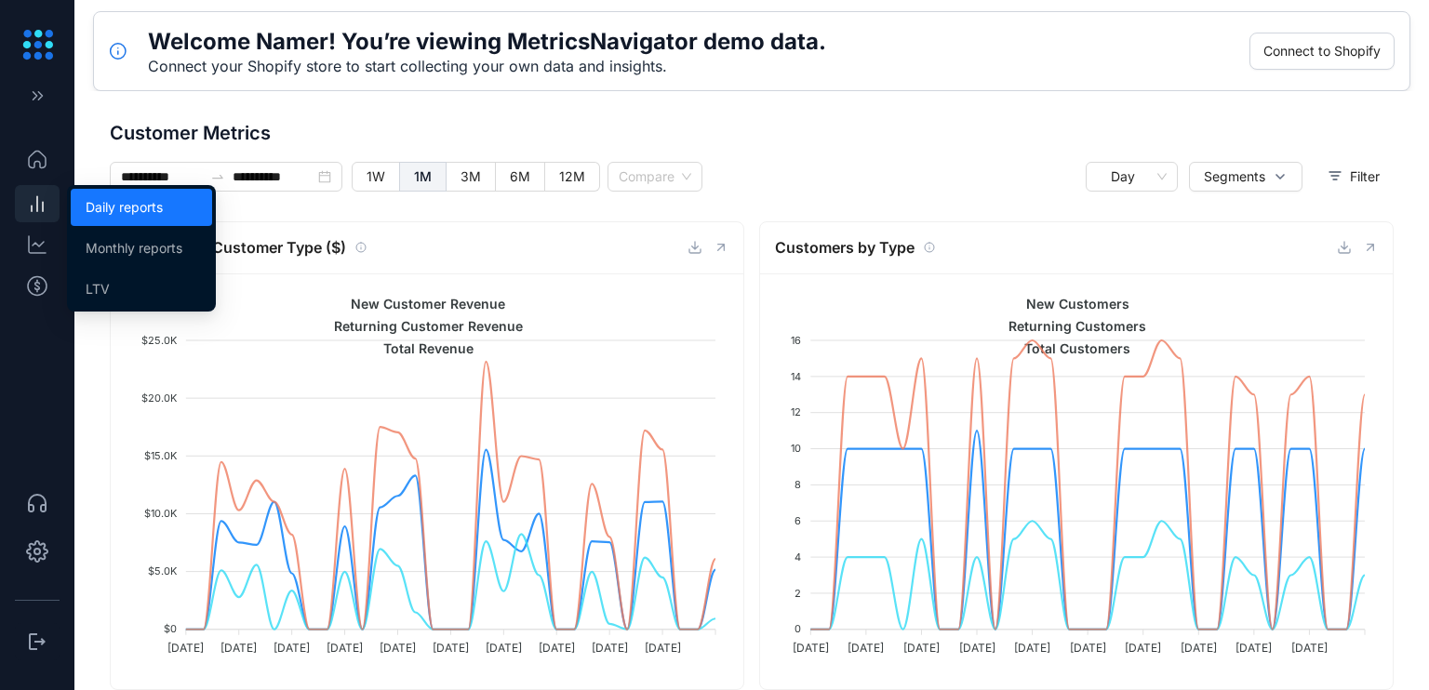
click at [84, 202] on main "**********" at bounding box center [751, 390] width 1354 height 599
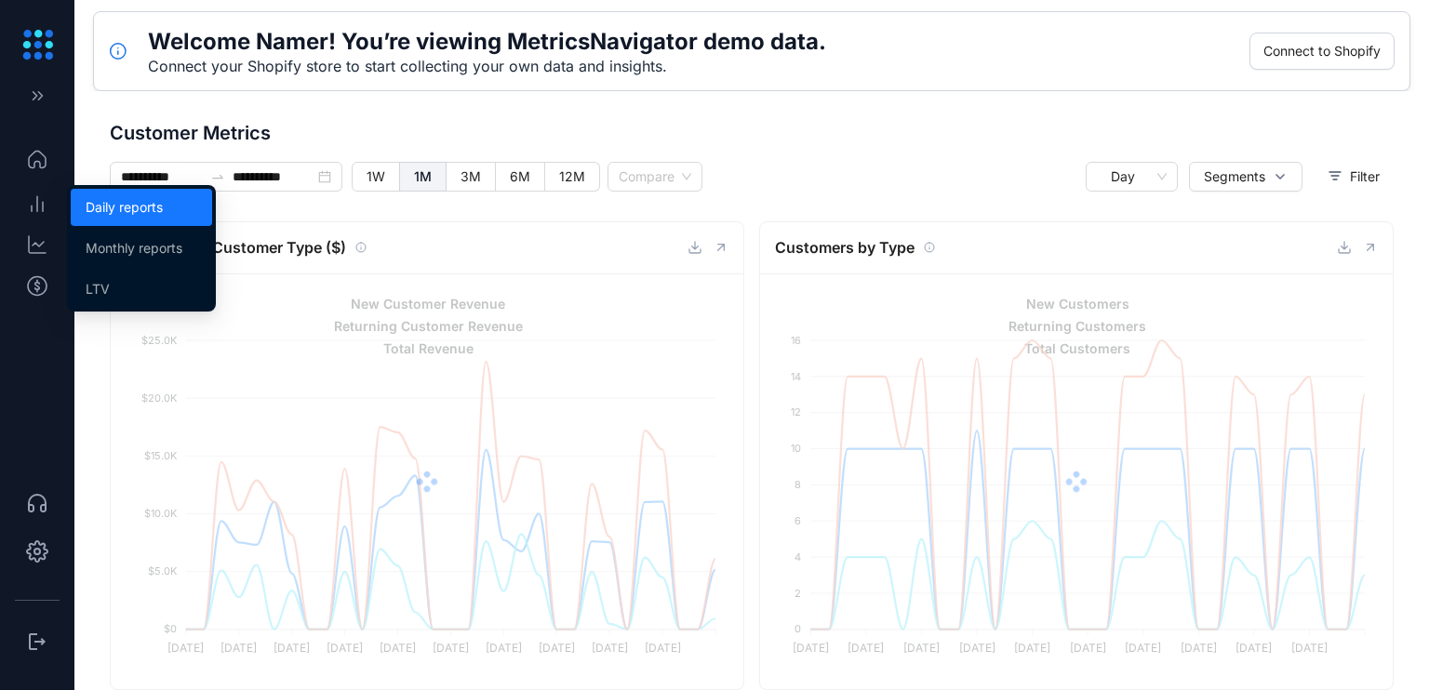
click at [84, 202] on main "**********" at bounding box center [751, 390] width 1354 height 599
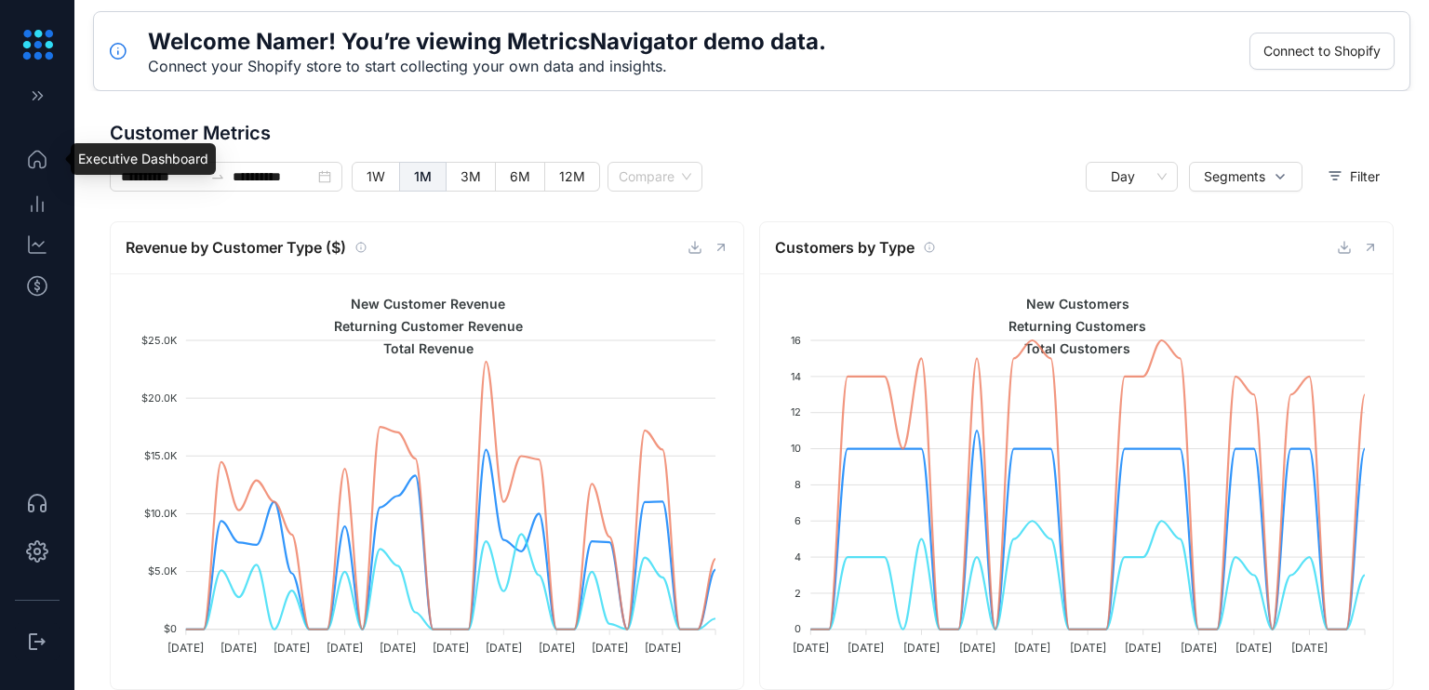
click at [41, 163] on icon at bounding box center [37, 159] width 22 height 23
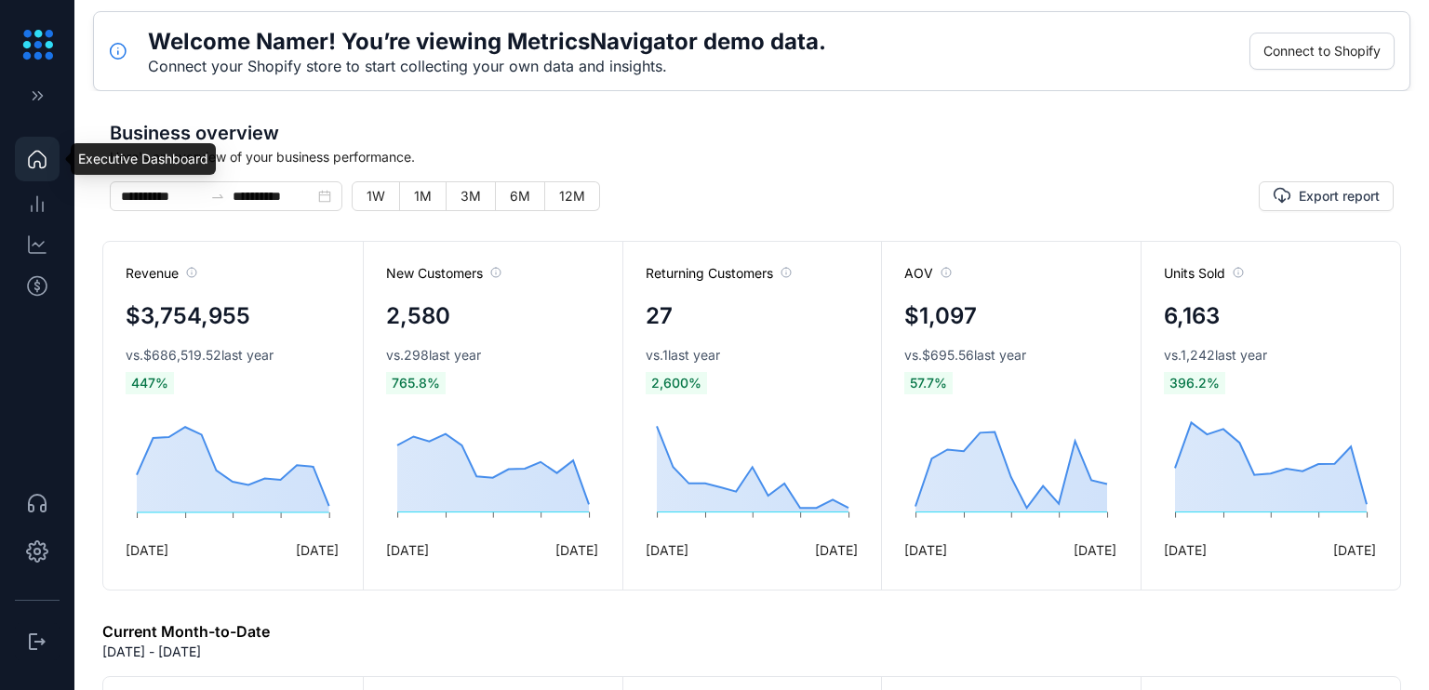
click at [37, 164] on icon at bounding box center [37, 159] width 22 height 23
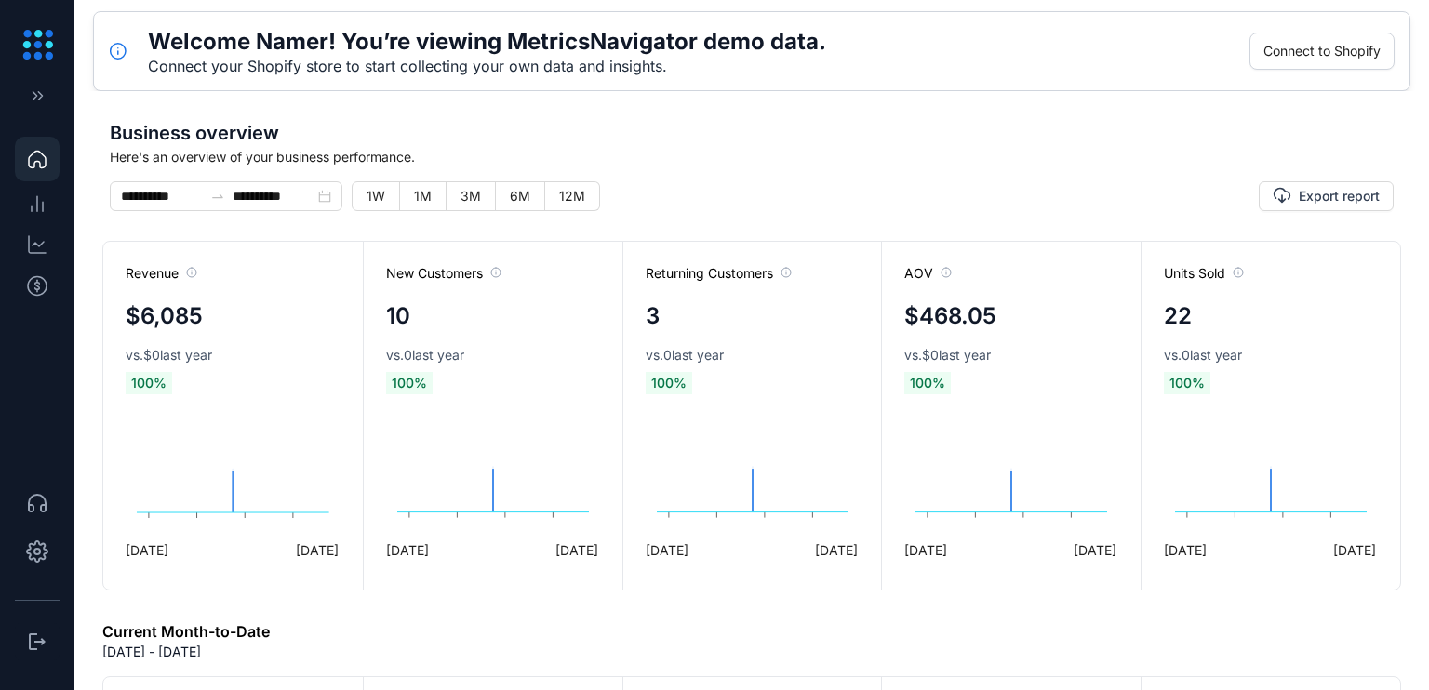
click at [273, 344] on div "Revenue $6,085 vs. $0 last year 100 % Revenue Oct 06, 2025 6084.65 Revenue Oct …" at bounding box center [232, 416] width 259 height 348
click at [267, 342] on div "Revenue $6,085 vs. $0 last year 100 % Revenue Oct 06, 2025 6084.65 Revenue Oct …" at bounding box center [232, 416] width 259 height 348
click at [204, 310] on div "Revenue $6,085 vs. $0 last year 100 % Revenue Oct 06, 2025 6084.65 Revenue Oct …" at bounding box center [232, 416] width 259 height 348
click at [159, 336] on div "Revenue $6,085 vs. $0 last year 100 % Revenue Oct 06, 2025 6084.65 Revenue Oct …" at bounding box center [232, 416] width 259 height 348
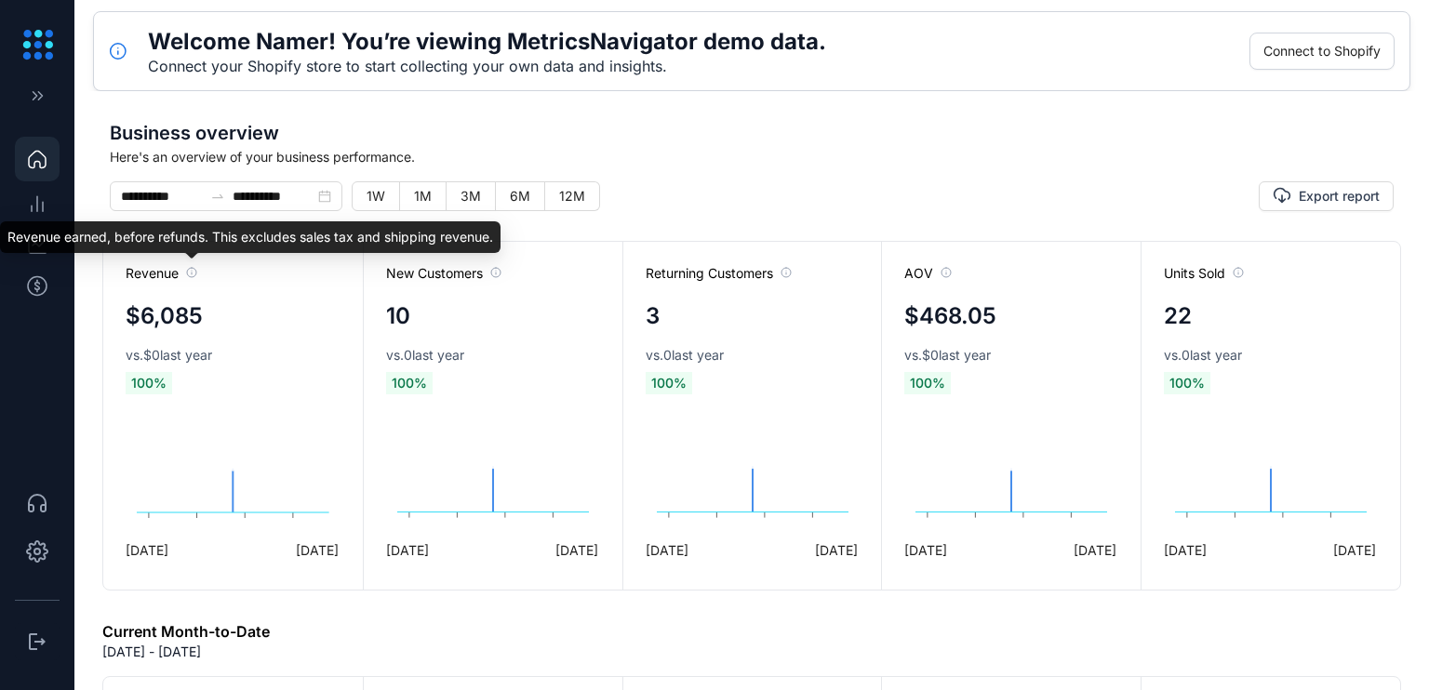
click at [193, 271] on icon at bounding box center [191, 272] width 11 height 11
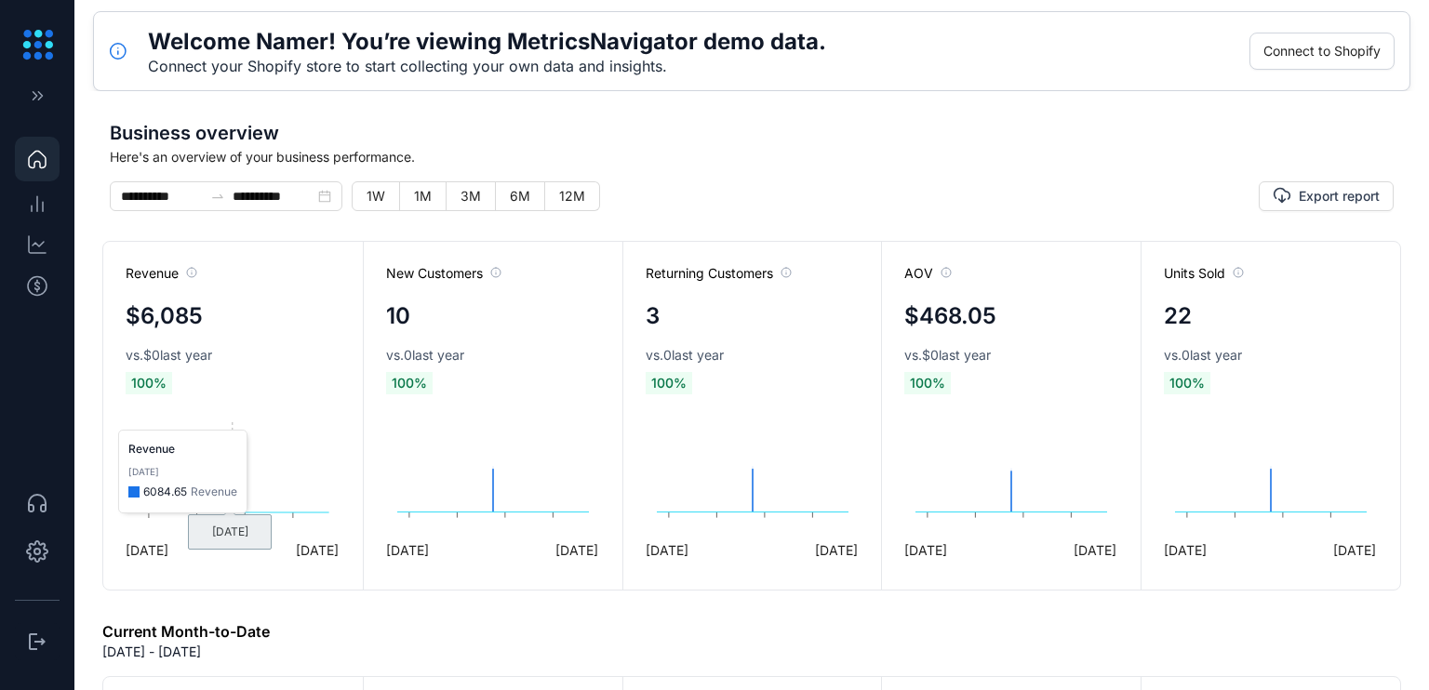
click at [143, 476] on foreignobject at bounding box center [232, 460] width 213 height 132
click at [229, 540] on div "6 Oct 6 Oct" at bounding box center [232, 550] width 213 height 20
click at [223, 497] on foreignobject at bounding box center [232, 460] width 213 height 132
drag, startPoint x: 223, startPoint y: 497, endPoint x: 247, endPoint y: 493, distance: 24.5
click at [247, 493] on foreignobject at bounding box center [232, 460] width 213 height 132
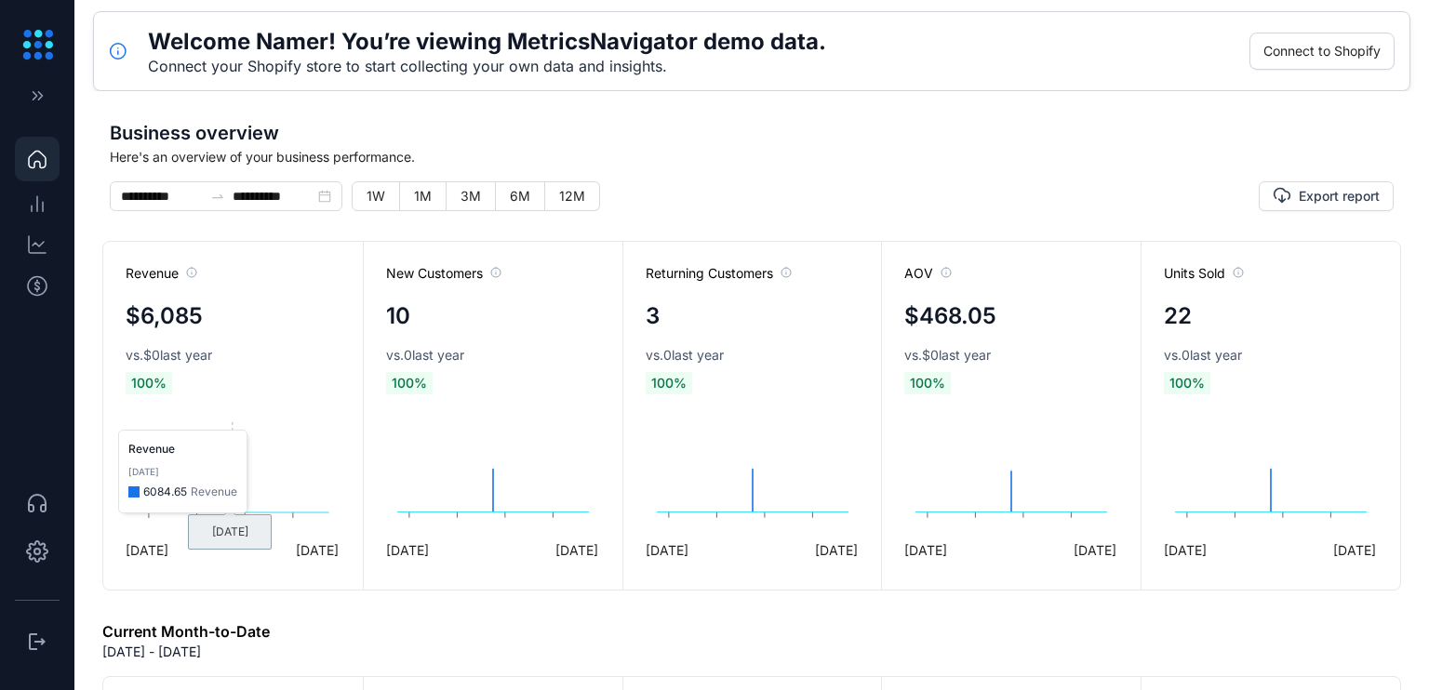
click at [247, 493] on foreignobject at bounding box center [232, 460] width 213 height 132
click at [31, 88] on icon "button" at bounding box center [38, 95] width 20 height 19
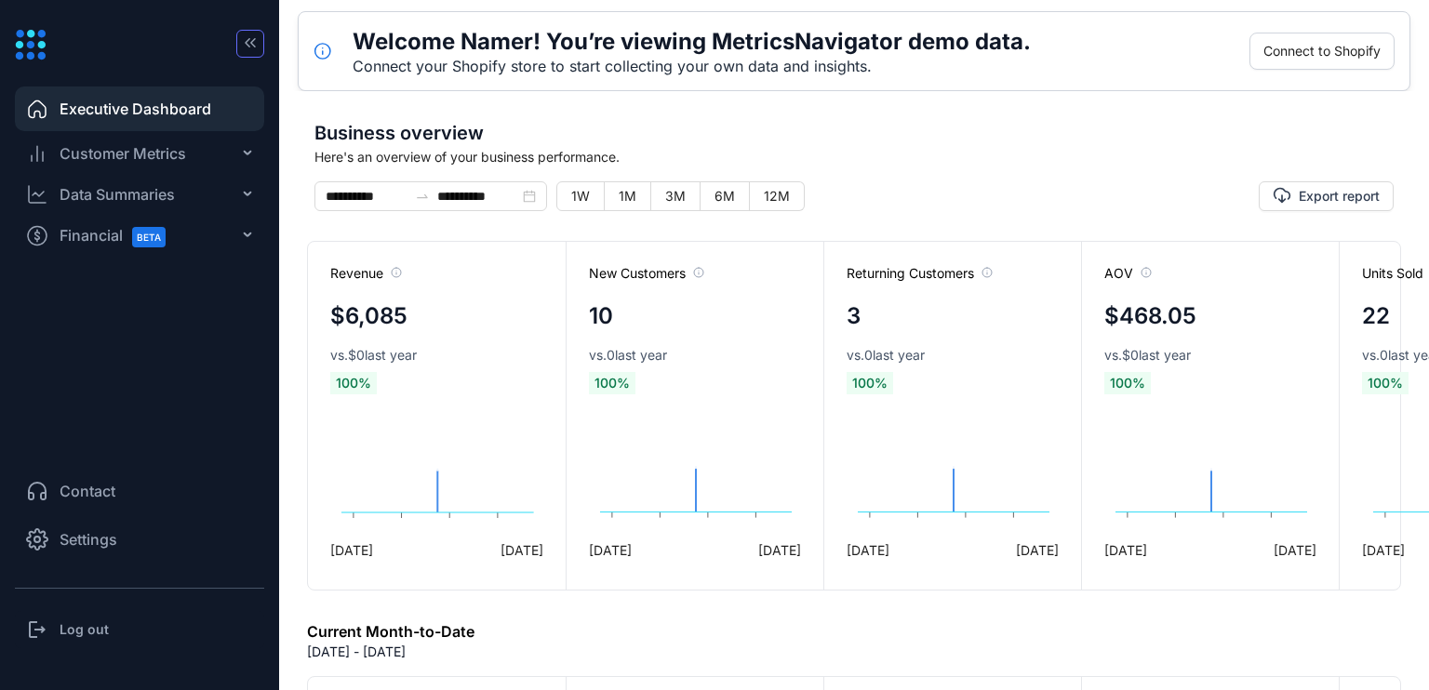
click at [78, 161] on span "Customer Metrics" at bounding box center [123, 153] width 126 height 22
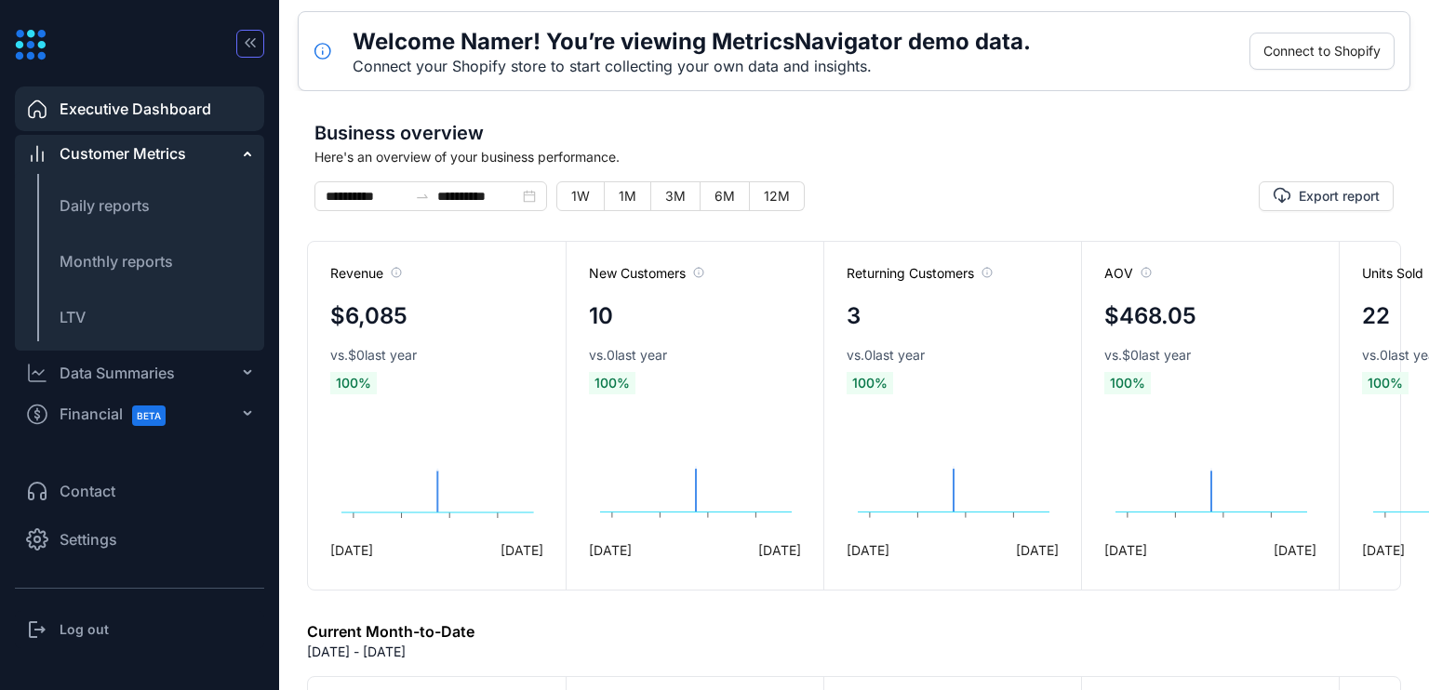
click at [96, 406] on span "Financial BETA" at bounding box center [121, 414] width 123 height 42
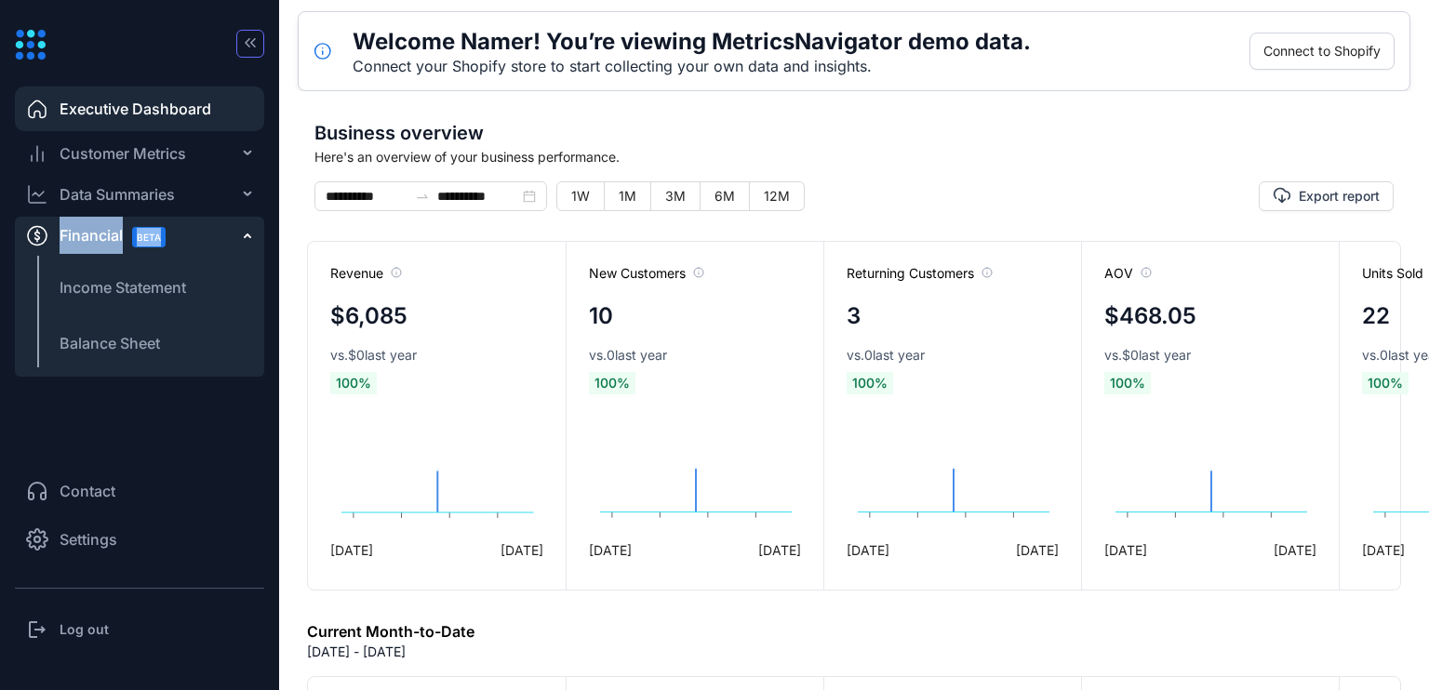
click at [96, 404] on ul "Executive Dashboard Customer Metrics Daily reports Monthly reports LTV Data Sum…" at bounding box center [139, 263] width 249 height 360
drag, startPoint x: 96, startPoint y: 403, endPoint x: 220, endPoint y: 420, distance: 125.9
click at [221, 423] on ul "Executive Dashboard Customer Metrics Daily reports Monthly reports LTV Data Sum…" at bounding box center [139, 263] width 249 height 360
click at [220, 421] on ul "Executive Dashboard Customer Metrics Daily reports Monthly reports LTV Data Sum…" at bounding box center [139, 263] width 249 height 360
click at [117, 227] on span "Financial BETA" at bounding box center [121, 236] width 123 height 42
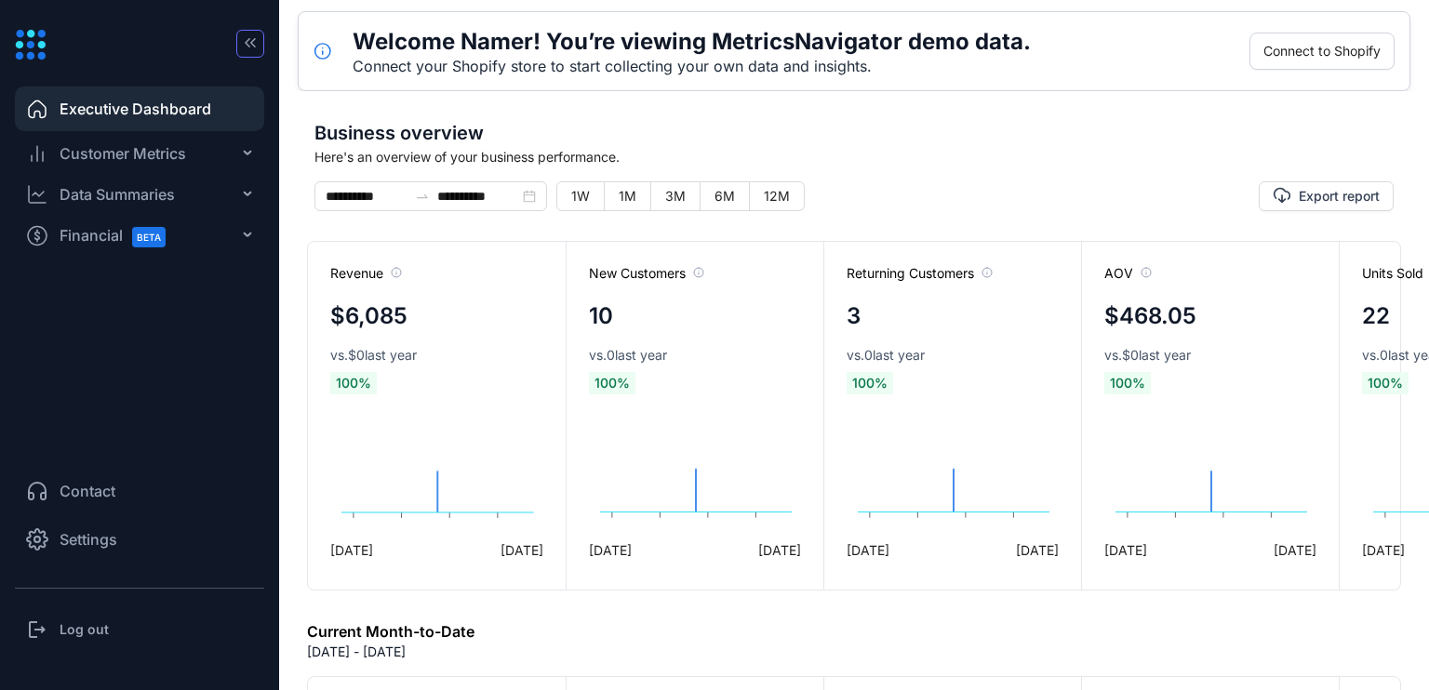
click at [113, 226] on span "Financial BETA" at bounding box center [121, 236] width 123 height 42
drag, startPoint x: 113, startPoint y: 226, endPoint x: 182, endPoint y: 260, distance: 77.0
click at [182, 260] on ul "Executive Dashboard Customer Metrics Daily reports Monthly reports LTV Data Sum…" at bounding box center [139, 263] width 249 height 360
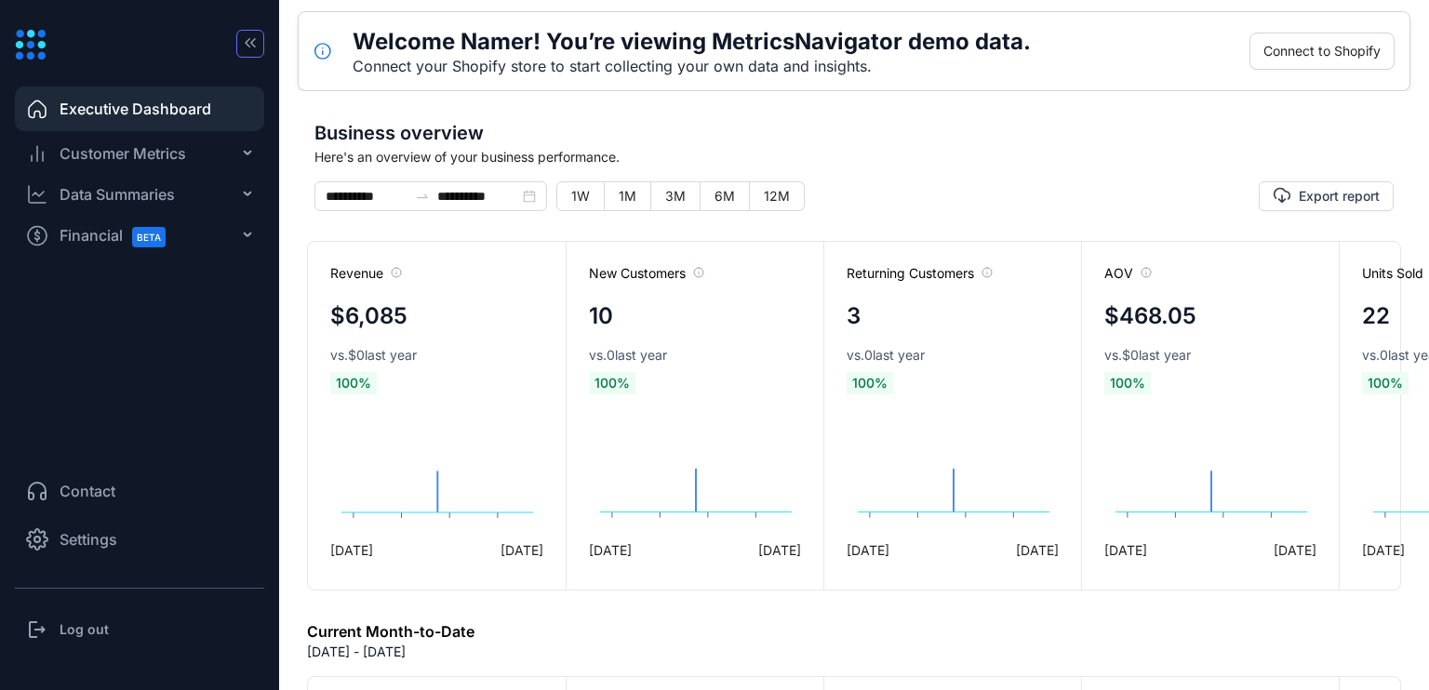
click at [169, 242] on div "BETA" at bounding box center [153, 236] width 60 height 42
click at [158, 235] on span "BETA" at bounding box center [148, 237] width 33 height 20
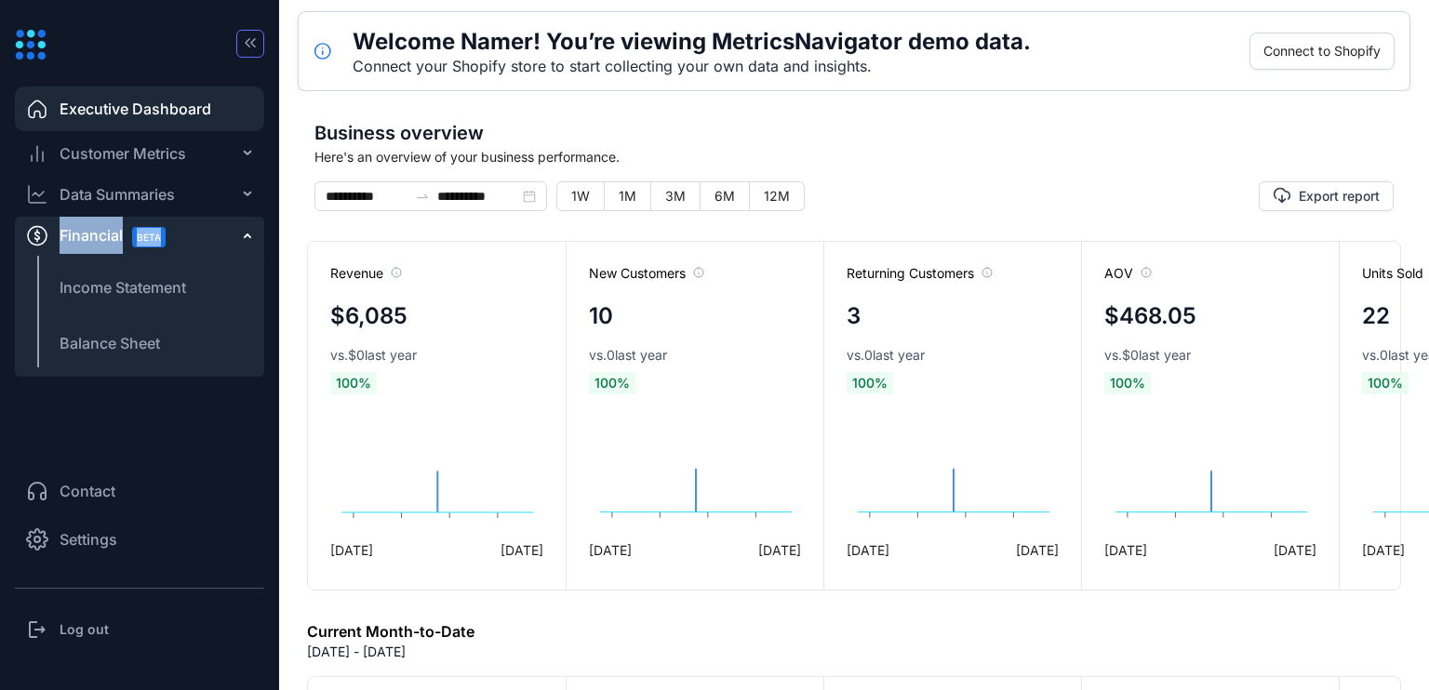
click at [161, 239] on span "BETA" at bounding box center [148, 237] width 33 height 20
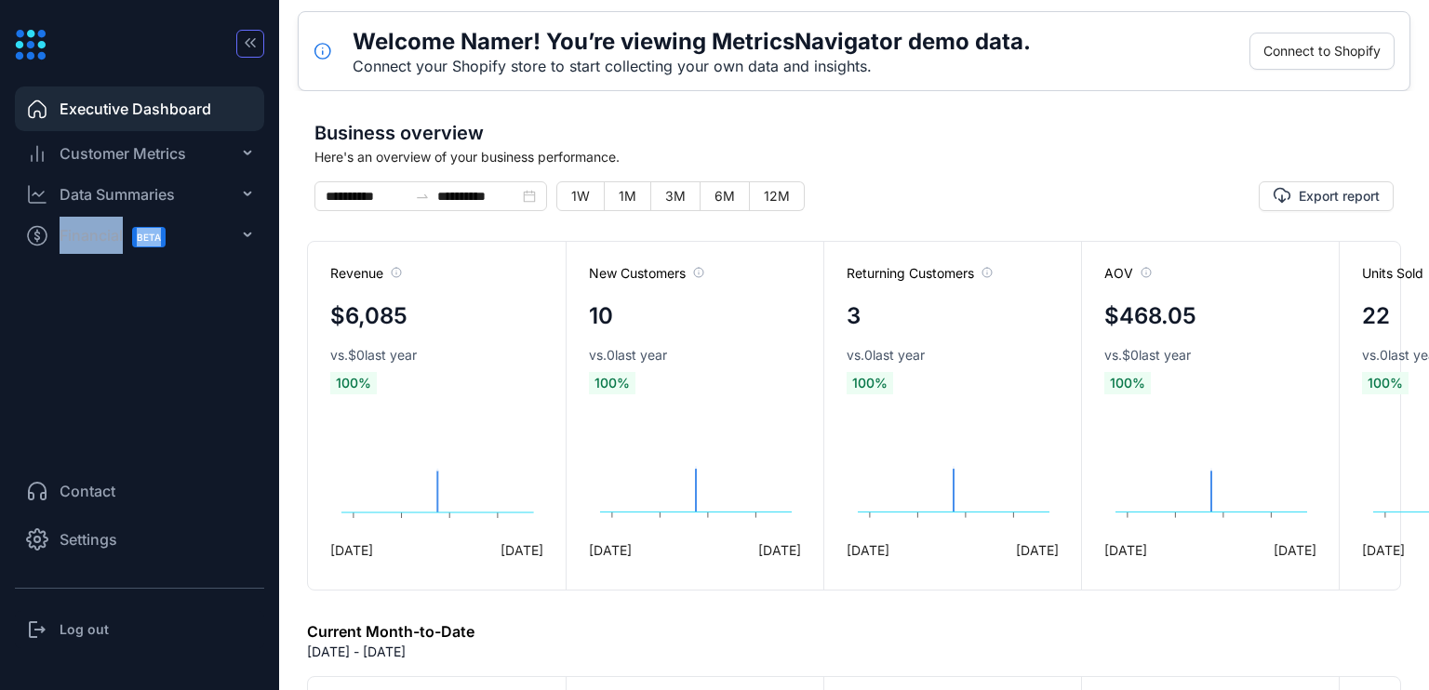
click at [142, 239] on span "BETA" at bounding box center [148, 237] width 33 height 20
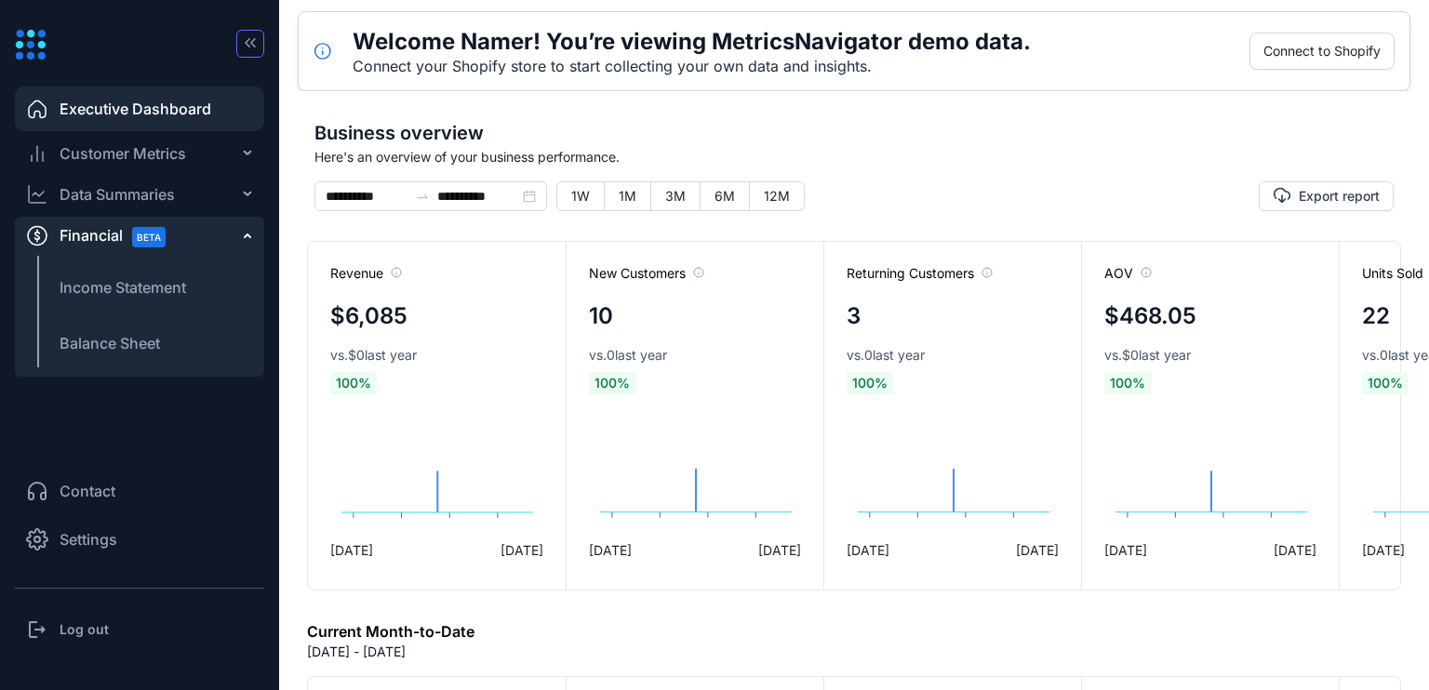
click at [82, 552] on li "Settings" at bounding box center [139, 539] width 249 height 45
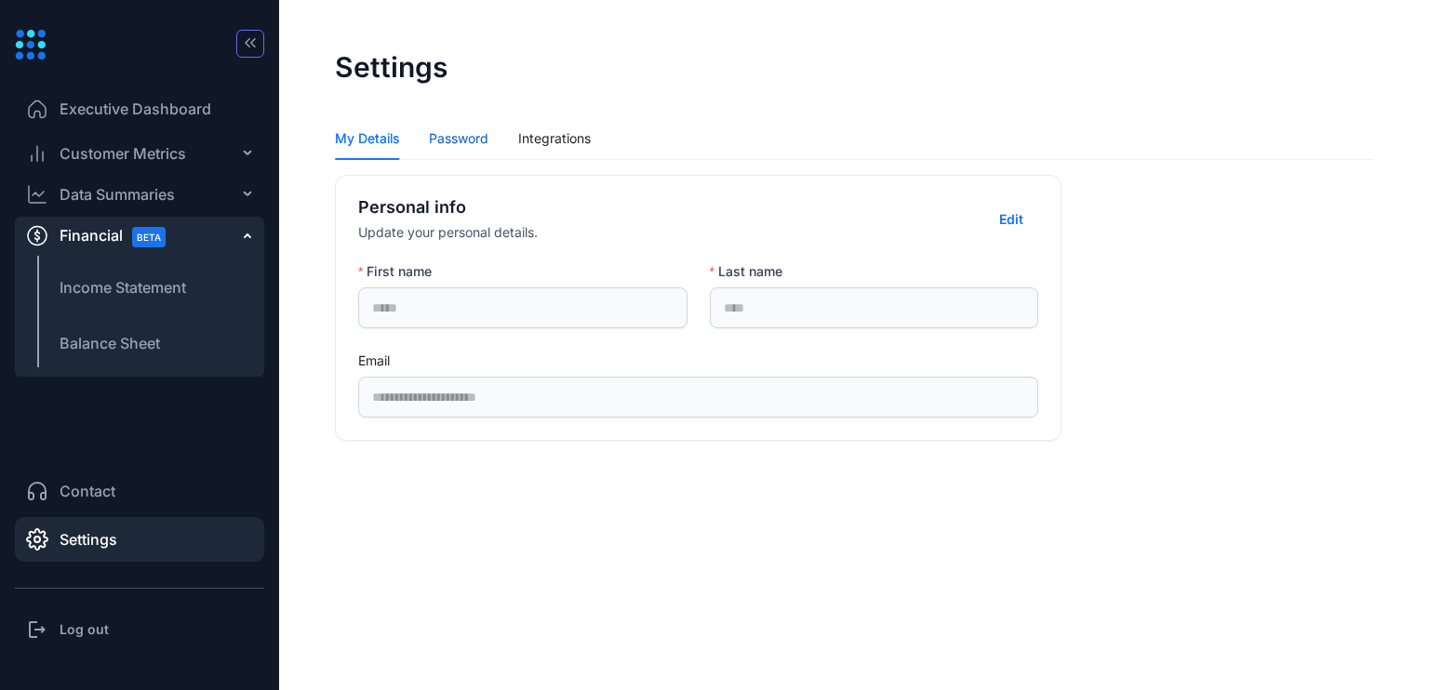
click at [461, 128] on div "Password" at bounding box center [459, 138] width 60 height 20
click at [523, 140] on div "Integrations" at bounding box center [554, 138] width 73 height 20
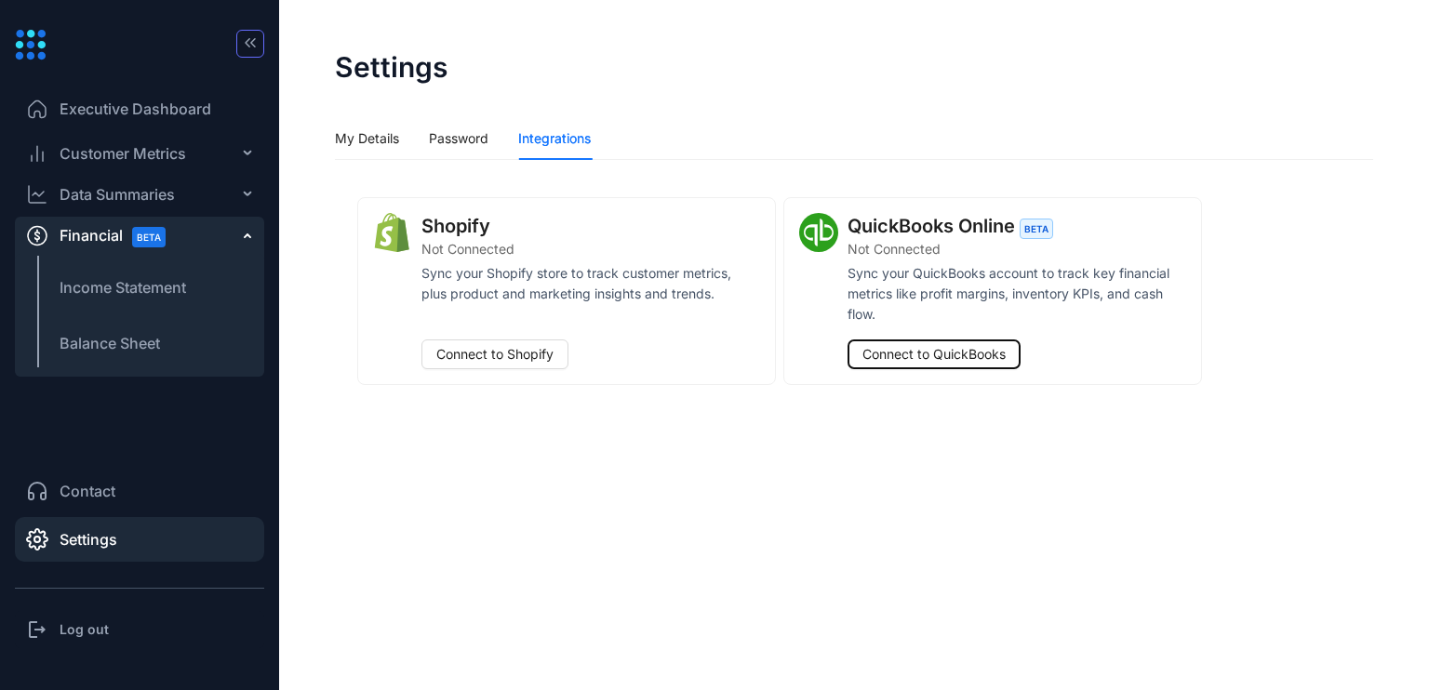
click at [1005, 354] on span "Connect to QuickBooks" at bounding box center [933, 354] width 143 height 20
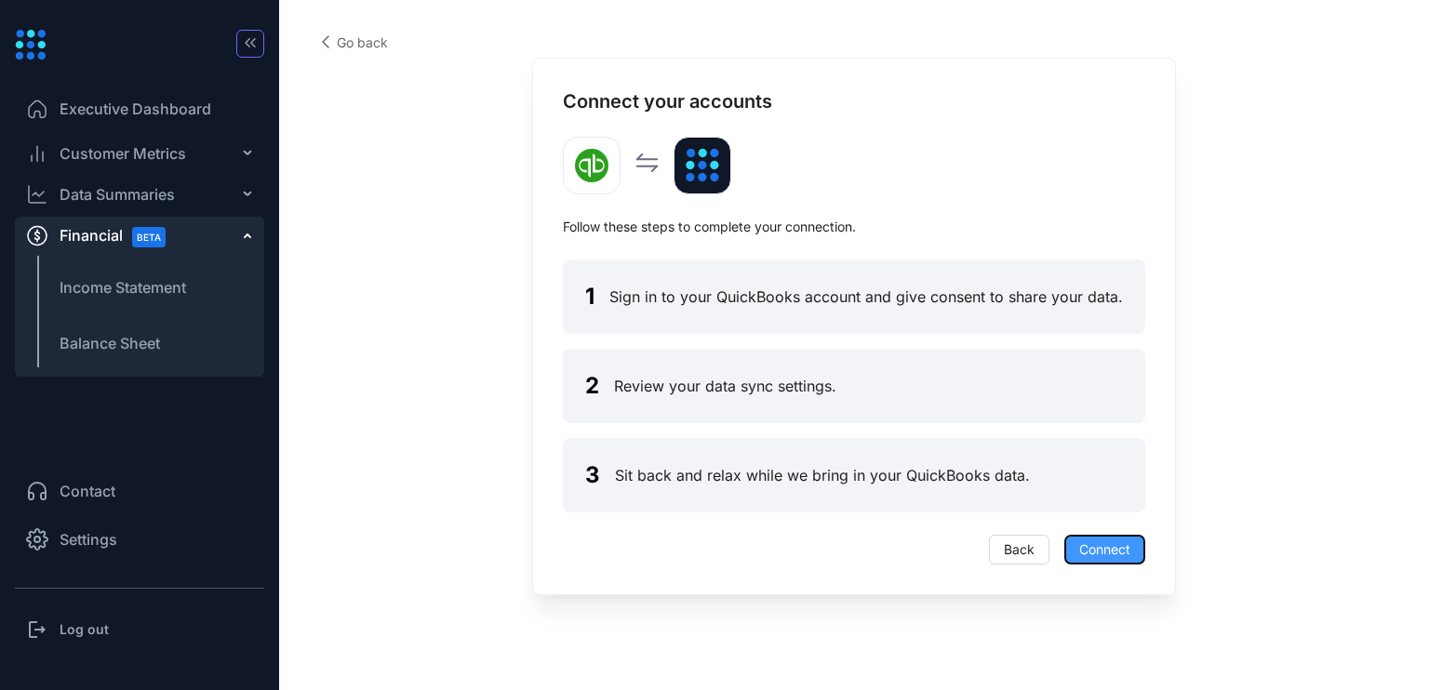
drag, startPoint x: 1121, startPoint y: 550, endPoint x: 1112, endPoint y: 540, distance: 12.5
click at [1120, 548] on span "Connect" at bounding box center [1104, 549] width 51 height 20
click at [1142, 552] on button "Connect" at bounding box center [1104, 550] width 81 height 30
click at [1138, 550] on button "Connect" at bounding box center [1104, 550] width 81 height 30
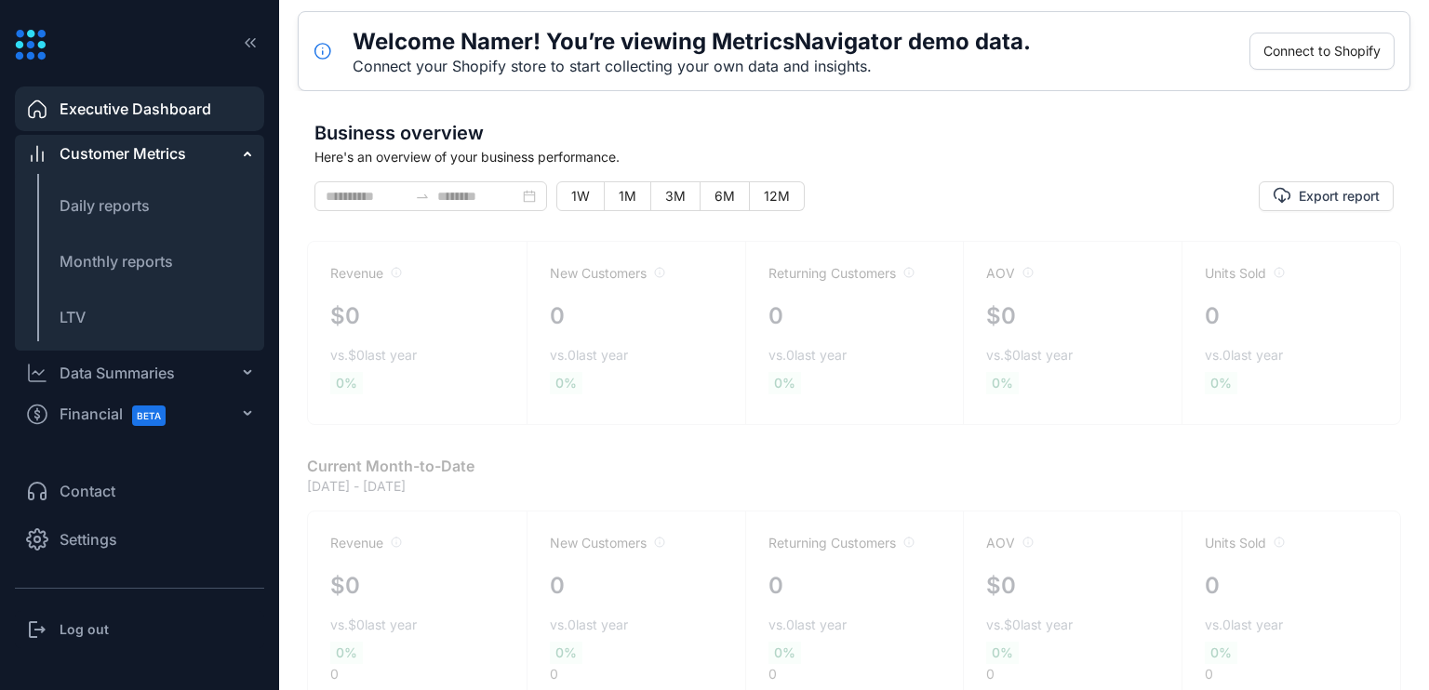
type input "**********"
